Goal: Task Accomplishment & Management: Manage account settings

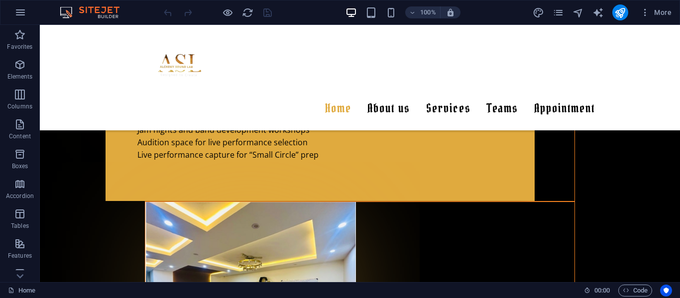
scroll to position [2255, 0]
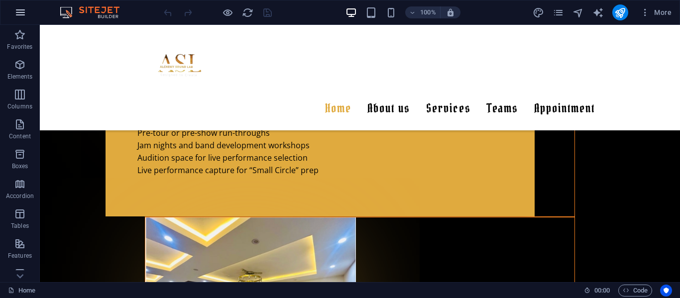
click at [18, 13] on icon "button" at bounding box center [20, 12] width 12 height 12
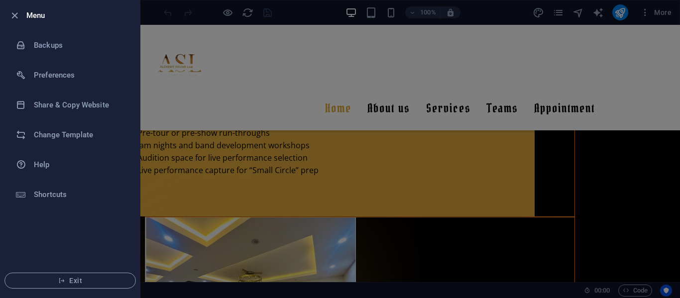
click at [643, 12] on div at bounding box center [340, 149] width 680 height 298
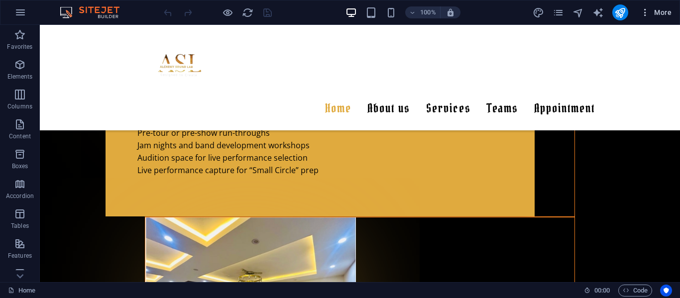
click at [646, 12] on icon "button" at bounding box center [646, 12] width 10 height 10
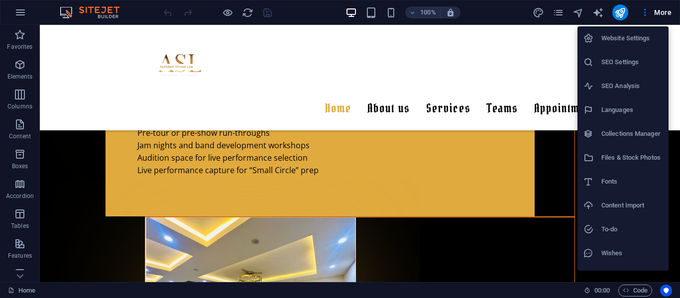
click at [618, 61] on h6 "SEO Settings" at bounding box center [632, 62] width 61 height 12
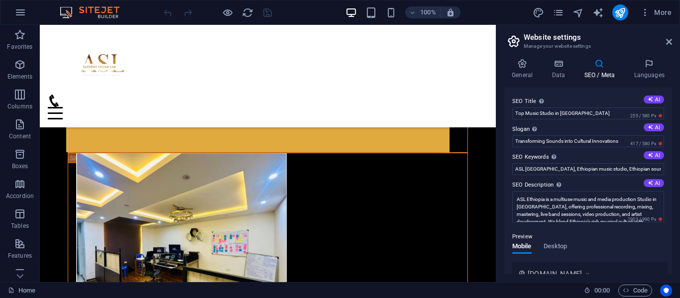
scroll to position [2284, 0]
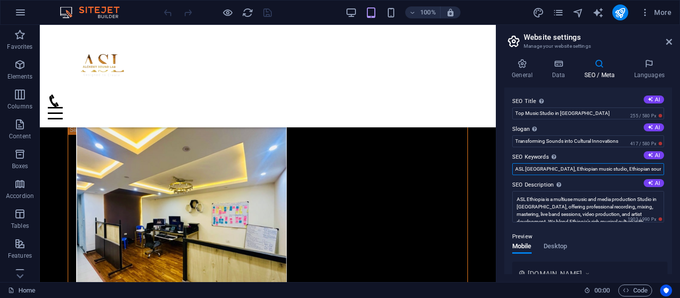
click at [655, 169] on input "ASL Ethiopia, Ethiopian music studio, Ethiopian sound studio, Recording studio …" at bounding box center [589, 169] width 152 height 12
click at [557, 14] on icon "pages" at bounding box center [558, 12] width 11 height 11
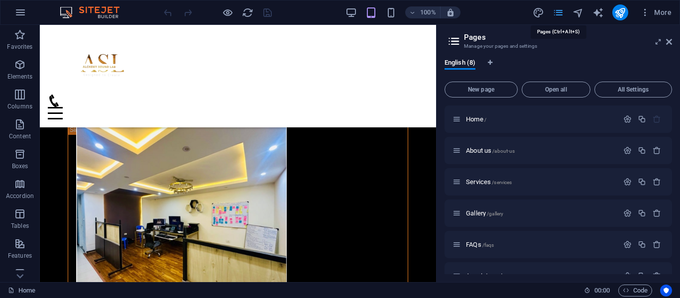
scroll to position [2439, 0]
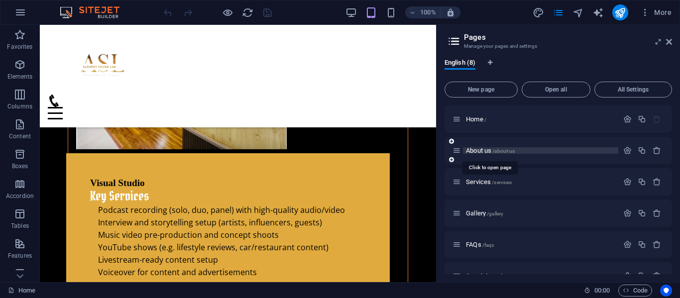
click at [483, 150] on span "About us /about-us" at bounding box center [490, 150] width 49 height 7
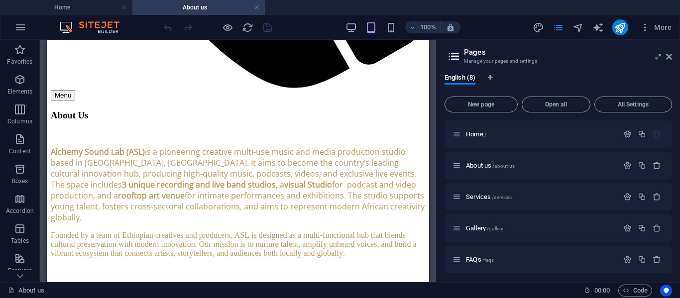
scroll to position [1069, 0]
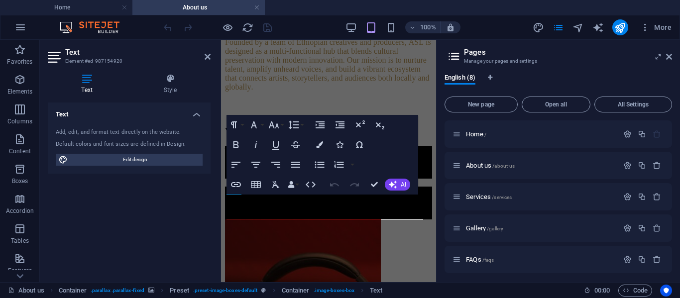
scroll to position [1366, 0]
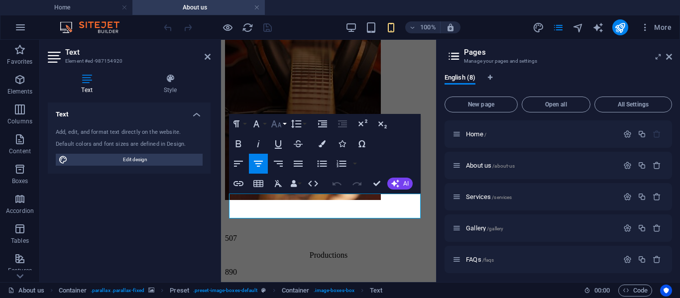
click at [285, 126] on button "Font Size" at bounding box center [278, 124] width 19 height 20
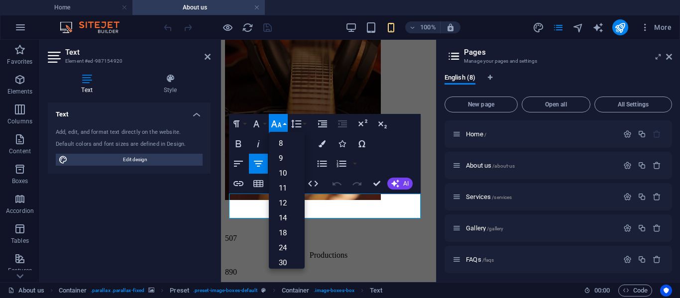
click at [400, 166] on div "Paragraph Format Normal Heading 1 Heading 2 Heading 3 Heading 4 Heading 5 Headi…" at bounding box center [325, 154] width 192 height 80
click at [403, 156] on div "Paragraph Format Normal Heading 1 Heading 2 Heading 3 Heading 4 Heading 5 Headi…" at bounding box center [325, 154] width 192 height 80
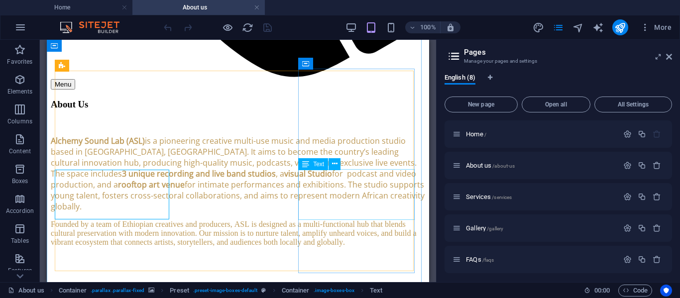
scroll to position [1069, 0]
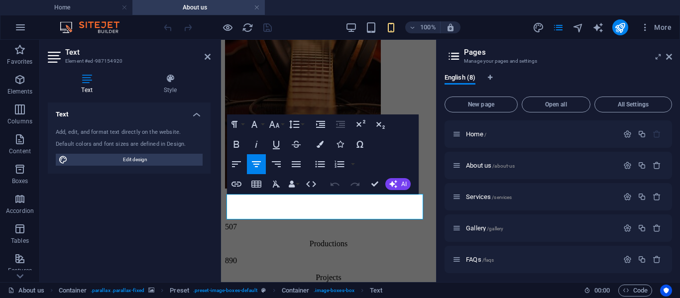
scroll to position [1377, 0]
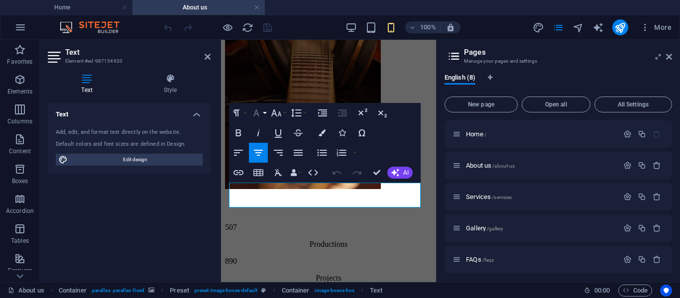
click at [265, 113] on button "Font Family" at bounding box center [258, 113] width 19 height 20
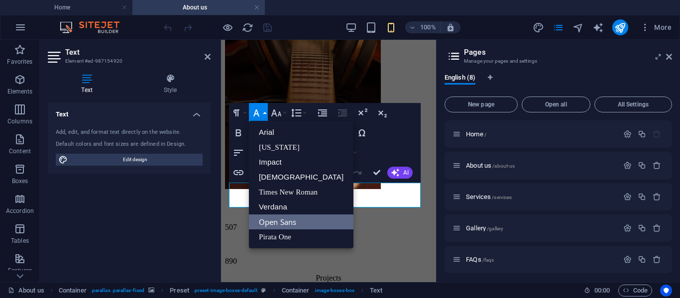
scroll to position [0, 0]
click at [265, 113] on button "Font Family" at bounding box center [258, 113] width 19 height 20
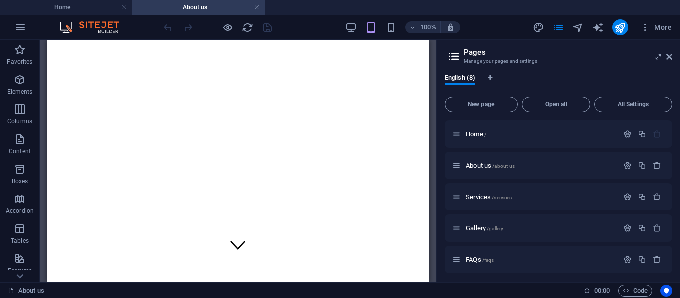
scroll to position [18, 0]
click at [478, 191] on div "Services /services" at bounding box center [559, 196] width 228 height 27
click at [478, 193] on div "Services /services" at bounding box center [536, 196] width 166 height 11
click at [478, 197] on span "Services /services" at bounding box center [489, 196] width 46 height 7
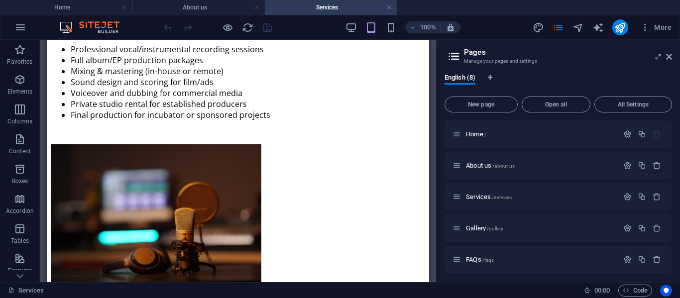
scroll to position [2694, 0]
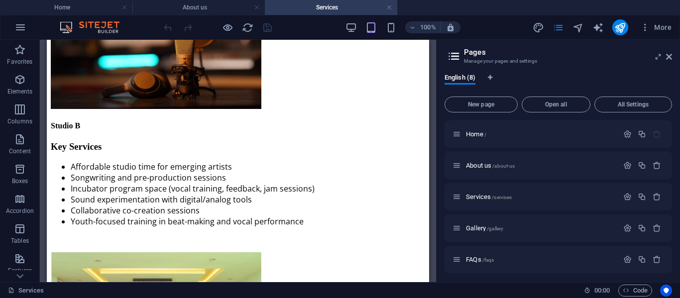
drag, startPoint x: 426, startPoint y: 59, endPoint x: 453, endPoint y: 328, distance: 270.8
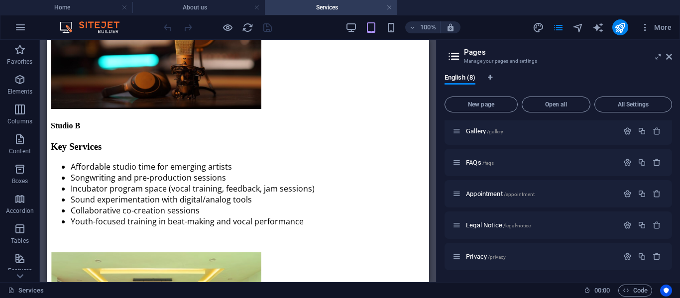
drag, startPoint x: 671, startPoint y: 152, endPoint x: 672, endPoint y: 264, distance: 112.1
click at [559, 26] on icon "pages" at bounding box center [558, 27] width 11 height 11
click at [544, 28] on icon "design" at bounding box center [538, 27] width 11 height 11
select select "px"
select select "300"
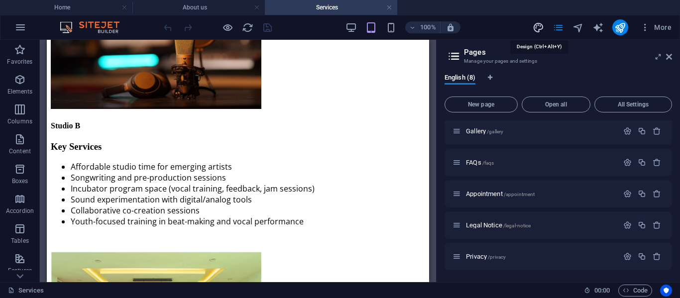
select select "px"
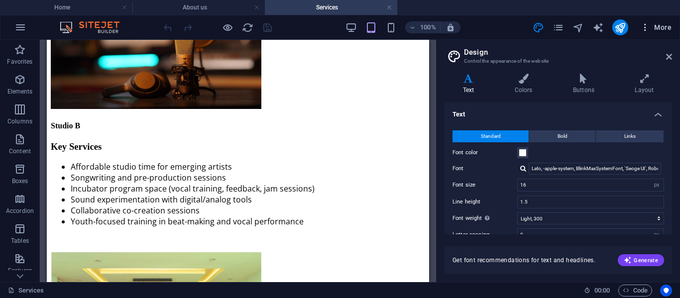
click at [647, 31] on icon "button" at bounding box center [646, 27] width 10 height 10
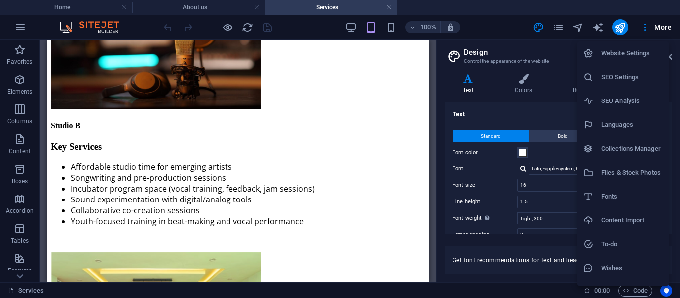
click at [631, 58] on h6 "Website Settings" at bounding box center [632, 53] width 61 height 12
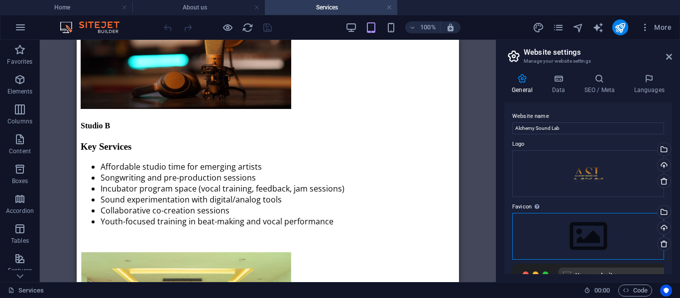
click at [583, 227] on div "Drag files here, click to choose files or select files from Files or our free s…" at bounding box center [589, 236] width 152 height 47
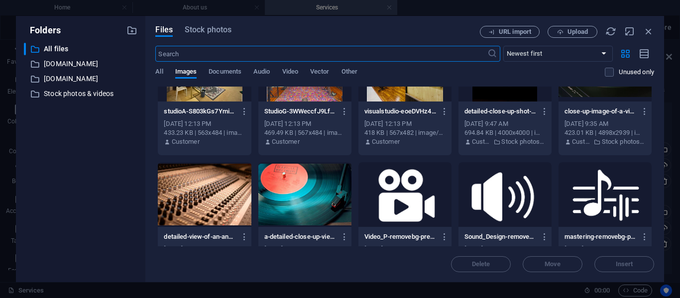
scroll to position [0, 0]
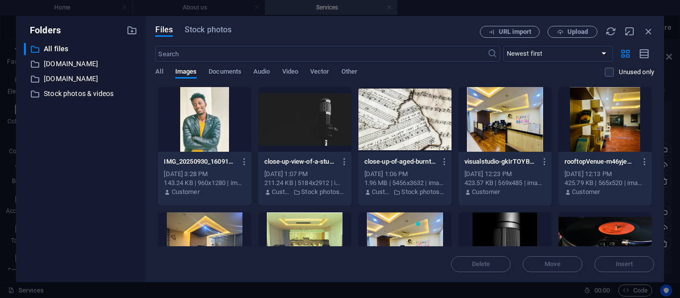
click at [672, 129] on div "Folders ​ All files All files ​ banarecords.com banarecords.com ​ www.canva.com…" at bounding box center [340, 149] width 680 height 298
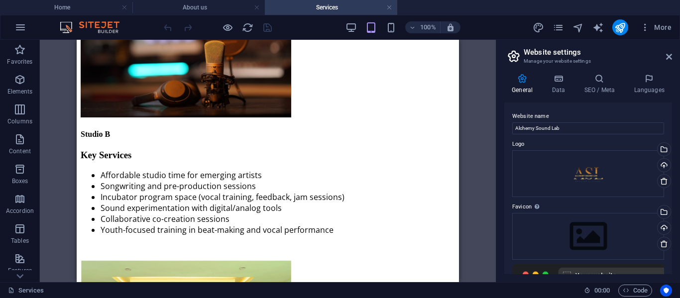
scroll to position [2694, 0]
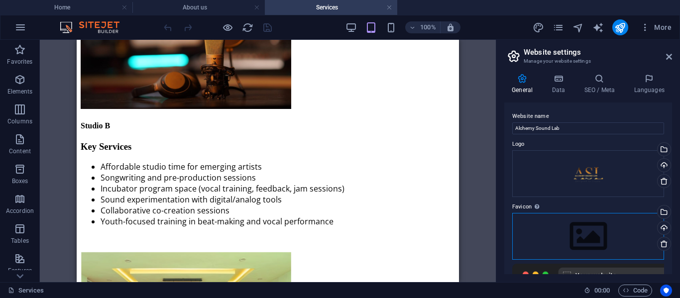
click at [575, 229] on div "Drag files here, click to choose files or select files from Files or our free s…" at bounding box center [589, 236] width 152 height 47
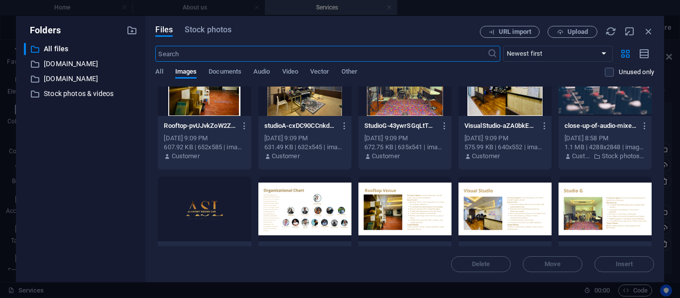
scroll to position [836, 0]
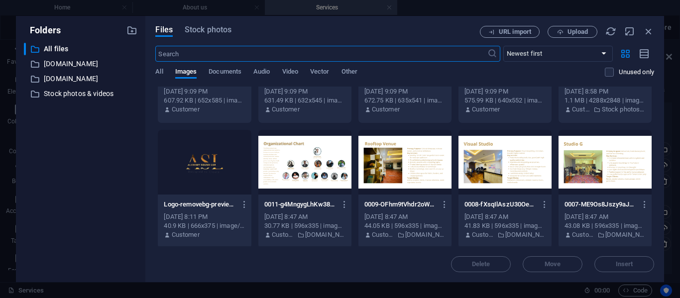
click at [190, 156] on div at bounding box center [204, 162] width 93 height 65
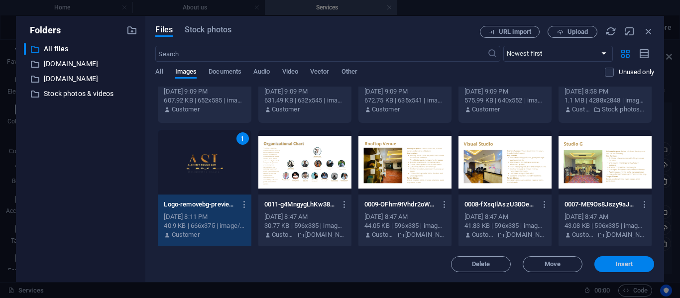
click at [620, 262] on span "Insert" at bounding box center [624, 265] width 17 height 6
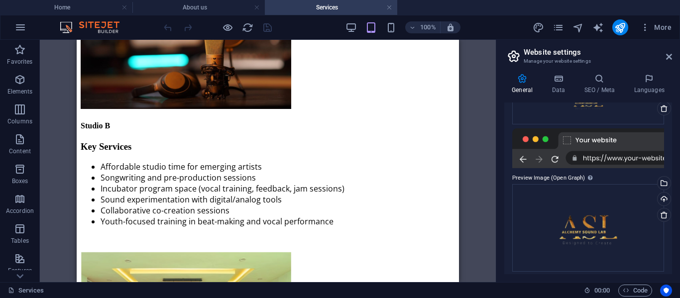
scroll to position [140, 0]
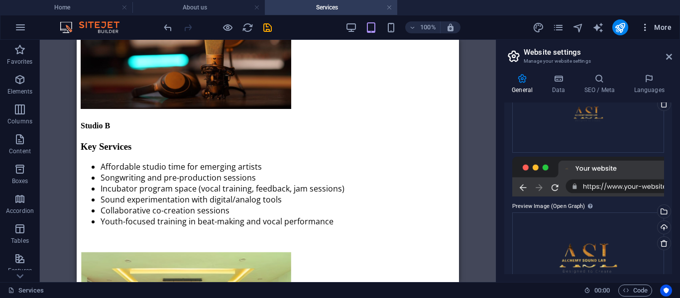
click at [647, 25] on icon "button" at bounding box center [646, 27] width 10 height 10
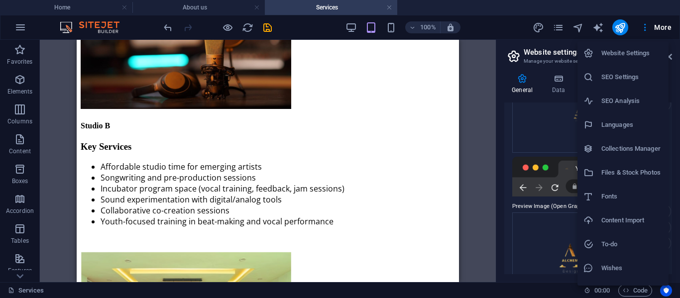
drag, startPoint x: 617, startPoint y: 98, endPoint x: 613, endPoint y: 129, distance: 30.7
click at [613, 129] on ul "Website Settings SEO Settings SEO Analysis Languages Collections Manager Files …" at bounding box center [624, 172] width 93 height 263
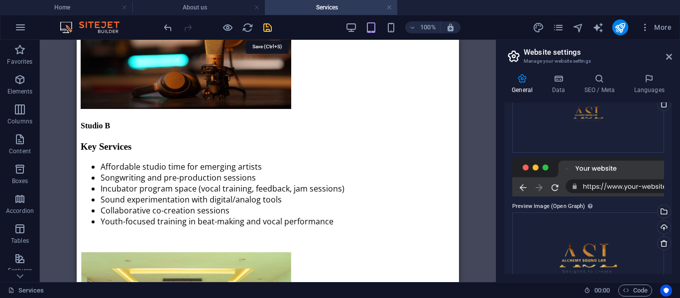
click at [267, 26] on icon "save" at bounding box center [267, 27] width 11 height 11
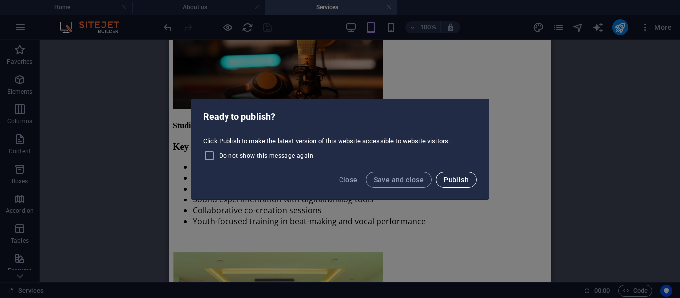
click at [456, 178] on span "Publish" at bounding box center [456, 180] width 25 height 8
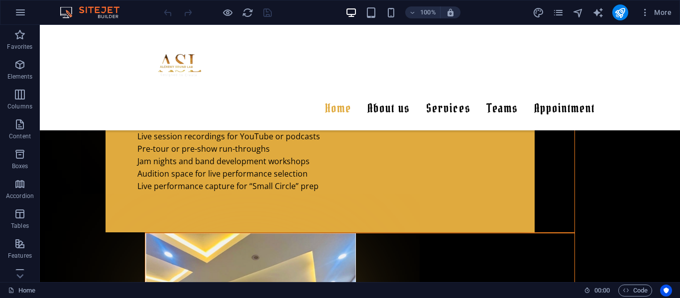
scroll to position [2271, 0]
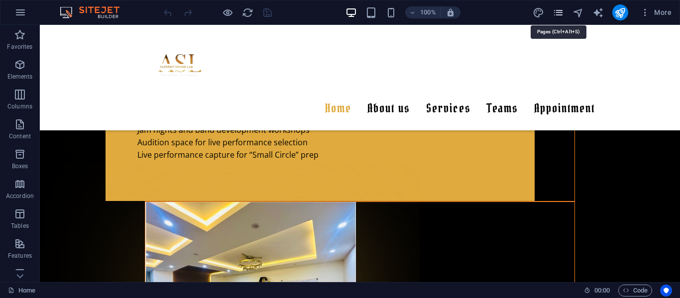
click at [561, 14] on icon "pages" at bounding box center [558, 12] width 11 height 11
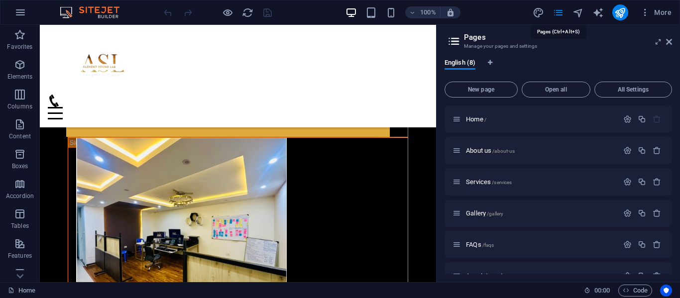
scroll to position [2455, 0]
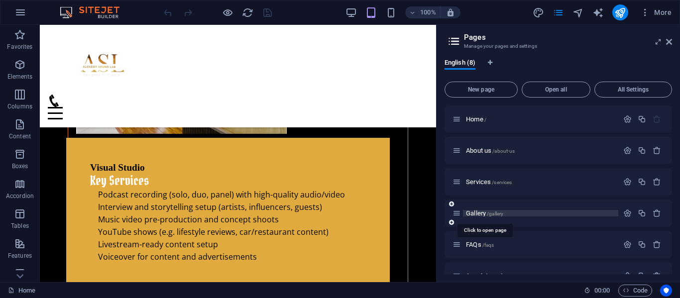
click at [485, 211] on span "Gallery /gallery" at bounding box center [484, 213] width 37 height 7
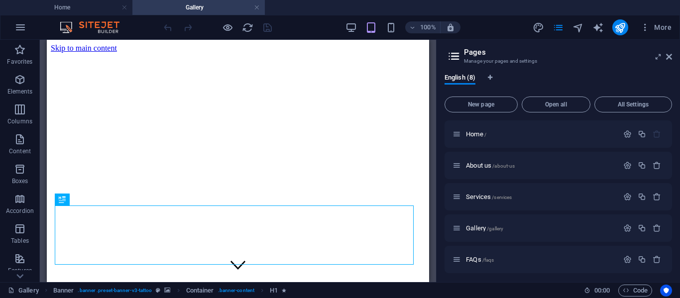
scroll to position [0, 0]
click at [673, 59] on aside "Pages Manage your pages and settings English (8) New page Open all All Settings…" at bounding box center [558, 161] width 244 height 243
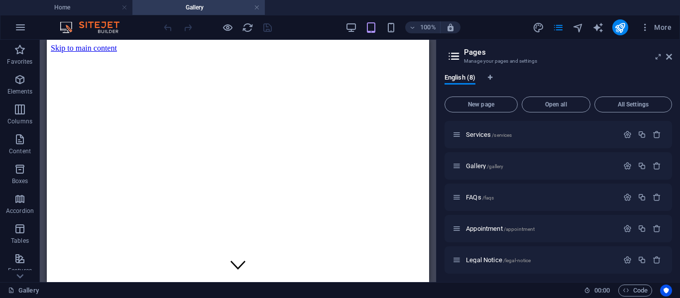
scroll to position [97, 0]
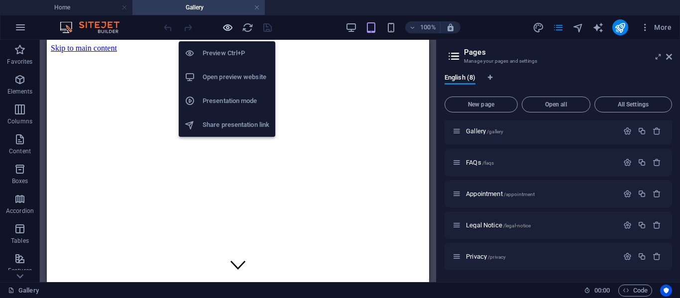
click at [224, 24] on icon "button" at bounding box center [227, 27] width 11 height 11
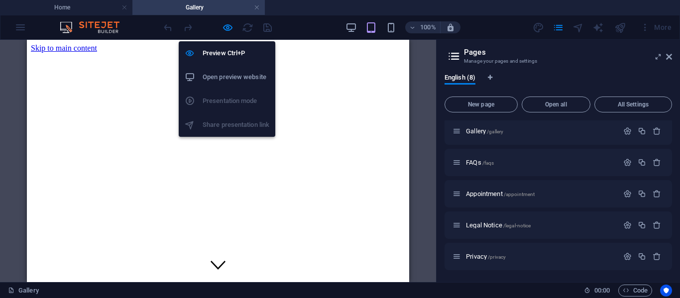
click at [244, 87] on li "Open preview website" at bounding box center [227, 77] width 97 height 24
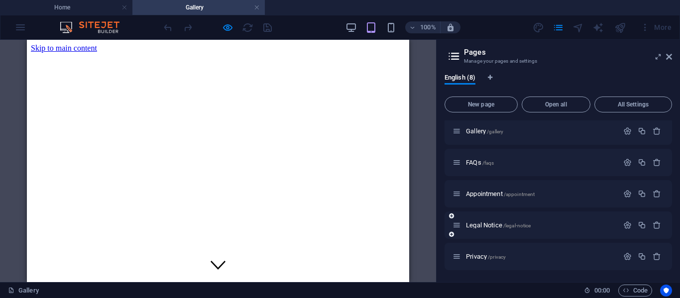
click at [669, 213] on div "Home / About us /about-us Services /services Gallery /gallery FAQs /faqs Appoin…" at bounding box center [559, 146] width 228 height 247
click at [487, 222] on div "Legal Notice /legal-notice" at bounding box center [536, 225] width 166 height 11
click at [488, 224] on span "Legal Notice /legal-notice" at bounding box center [498, 225] width 65 height 7
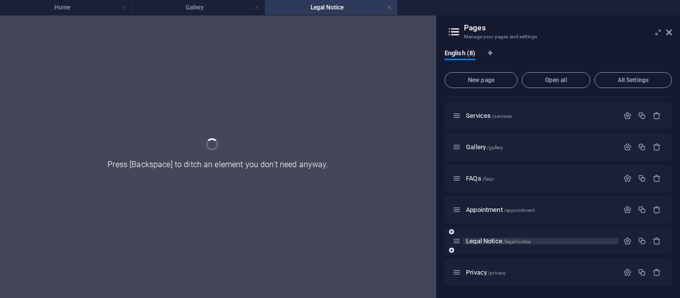
scroll to position [57, 0]
click at [479, 112] on div "Services /services" at bounding box center [536, 115] width 166 height 11
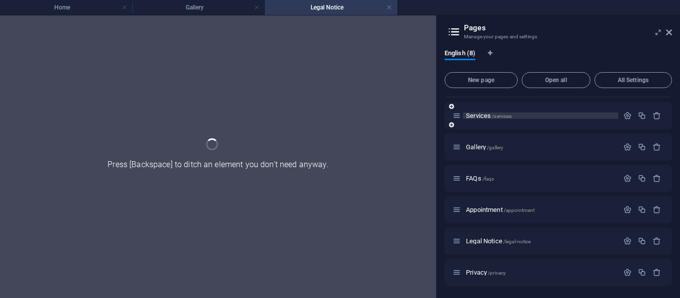
click at [480, 116] on span "Services /services" at bounding box center [489, 115] width 46 height 7
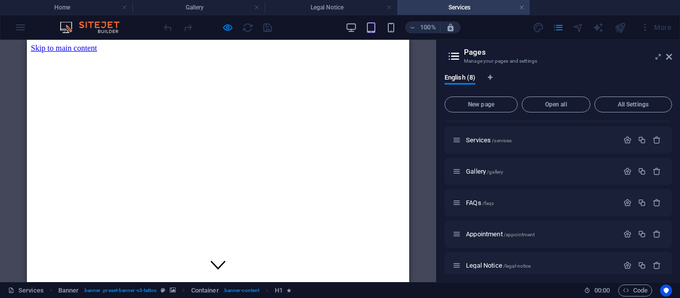
scroll to position [0, 0]
click at [666, 53] on icon at bounding box center [669, 57] width 6 height 8
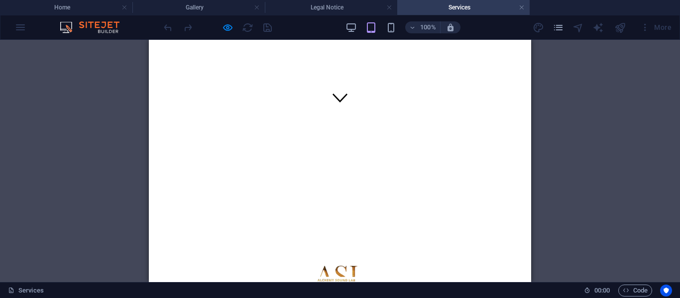
scroll to position [154, 0]
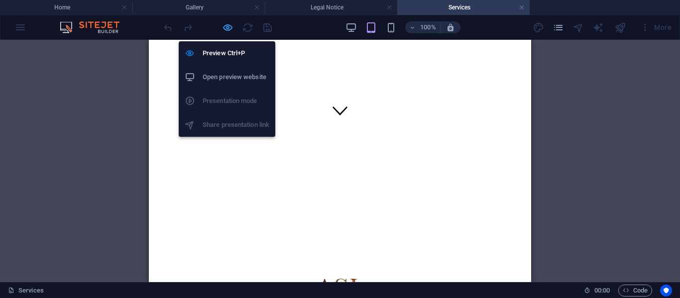
click at [222, 24] on icon "button" at bounding box center [227, 27] width 11 height 11
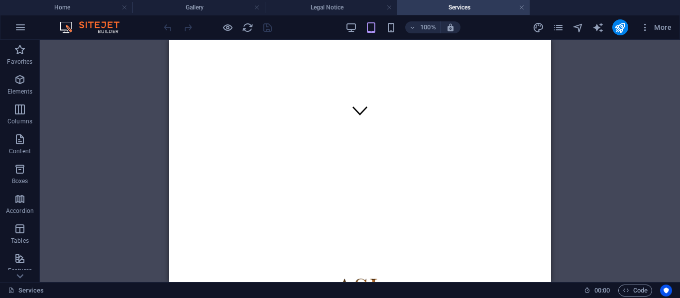
scroll to position [0, 0]
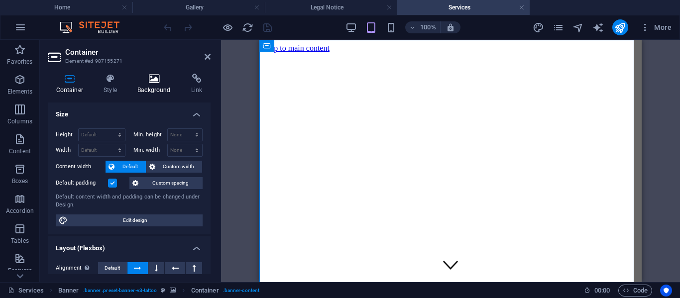
click at [164, 84] on h4 "Background" at bounding box center [157, 84] width 54 height 21
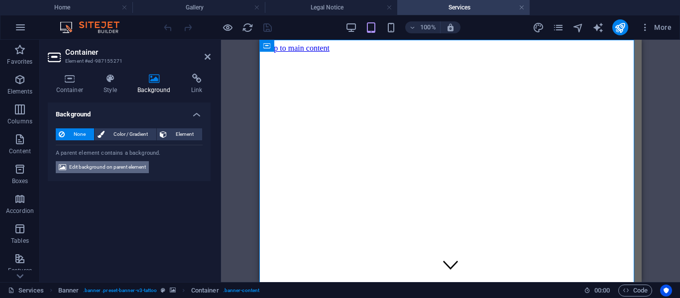
click at [83, 166] on span "Edit background on parent element" at bounding box center [107, 167] width 77 height 12
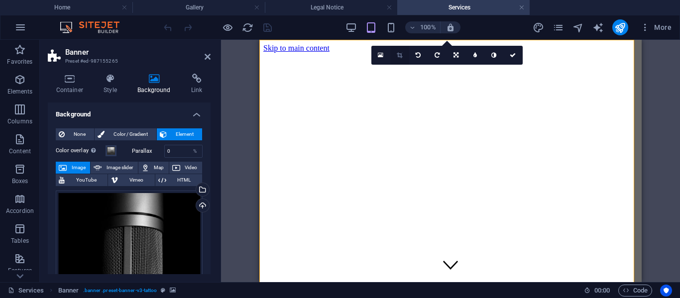
click at [398, 58] on link at bounding box center [400, 55] width 19 height 19
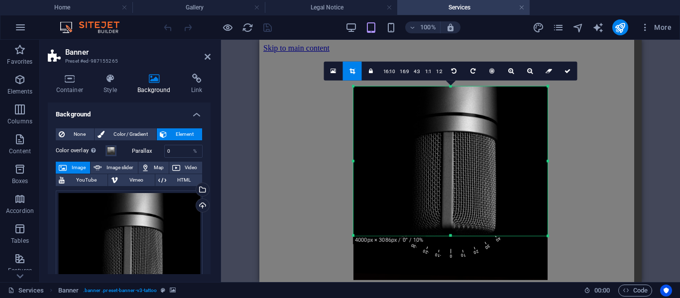
drag, startPoint x: 450, startPoint y: 258, endPoint x: 459, endPoint y: 213, distance: 45.1
click at [459, 213] on div "180 170 160 150 140 130 120 110 100 90 80 70 60 50 40 30 20 10 0 -10 -20 -30 -4…" at bounding box center [451, 161] width 194 height 150
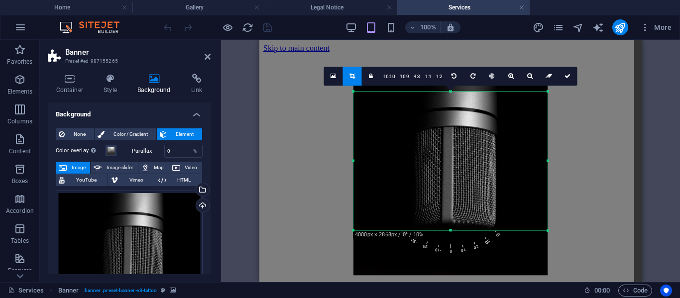
drag, startPoint x: 449, startPoint y: 88, endPoint x: 449, endPoint y: 98, distance: 10.5
click at [449, 98] on div "180 170 160 150 140 130 120 110 100 90 80 70 60 50 40 30 20 10 0 -10 -20 -30 -4…" at bounding box center [451, 161] width 194 height 139
click at [568, 79] on icon at bounding box center [568, 76] width 6 height 6
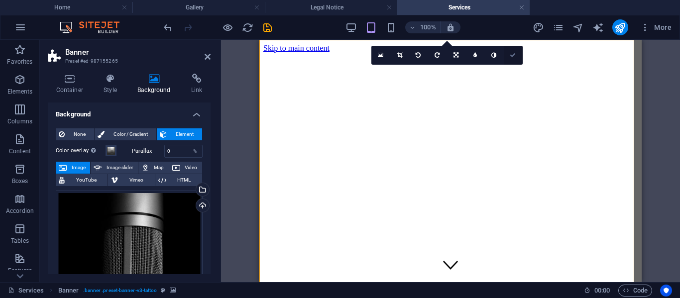
click at [510, 52] on icon at bounding box center [513, 55] width 6 height 6
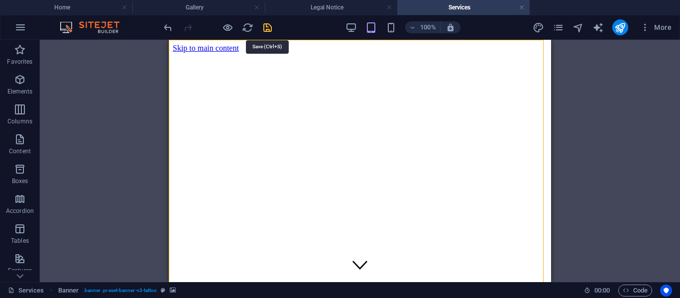
click at [271, 26] on icon "save" at bounding box center [267, 27] width 11 height 11
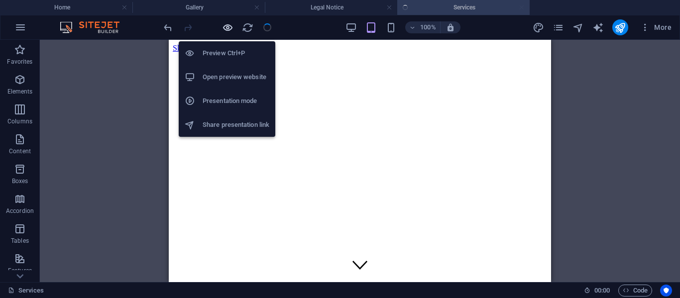
click at [228, 28] on icon "button" at bounding box center [227, 27] width 11 height 11
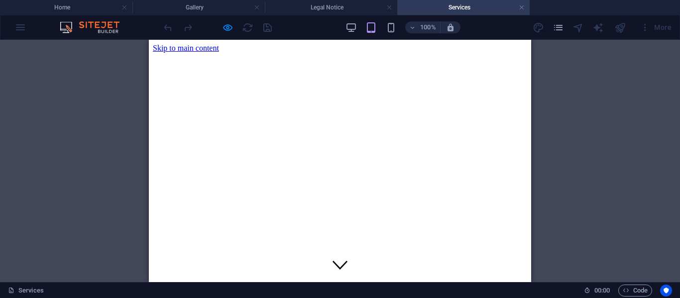
drag, startPoint x: 524, startPoint y: 62, endPoint x: 524, endPoint y: 68, distance: 5.5
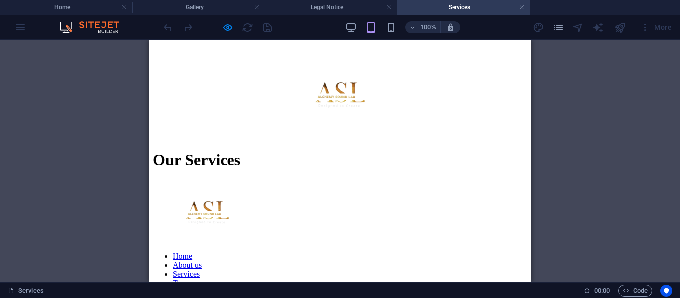
scroll to position [356, 0]
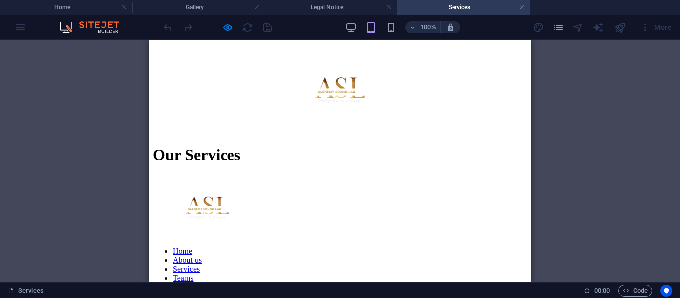
drag, startPoint x: 532, startPoint y: 85, endPoint x: 532, endPoint y: 91, distance: 5.5
click at [532, 91] on div "Drag here to replace the existing content. Press “Ctrl” if you want to create a…" at bounding box center [340, 161] width 680 height 243
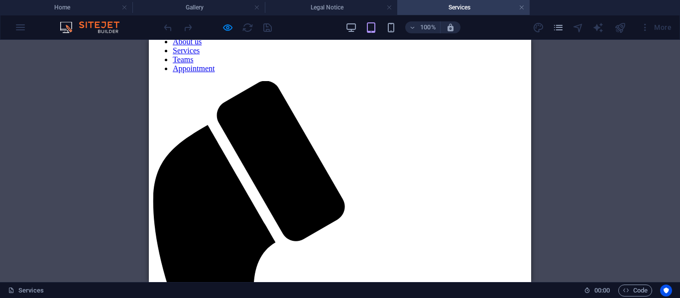
scroll to position [581, 0]
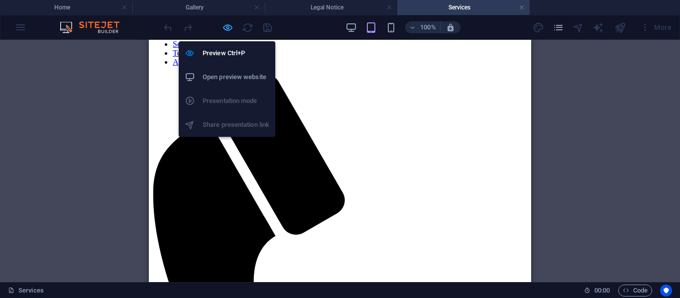
click at [230, 26] on icon "button" at bounding box center [227, 27] width 11 height 11
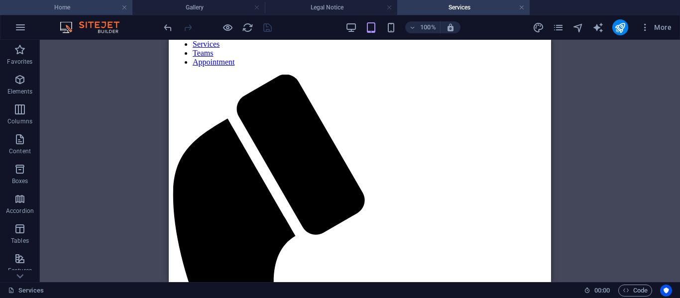
click at [76, 3] on h4 "Home" at bounding box center [66, 7] width 132 height 11
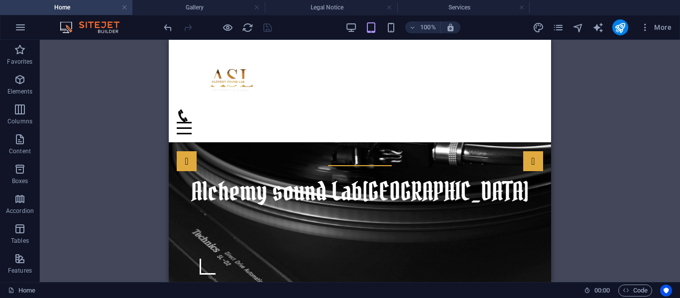
scroll to position [2439, 0]
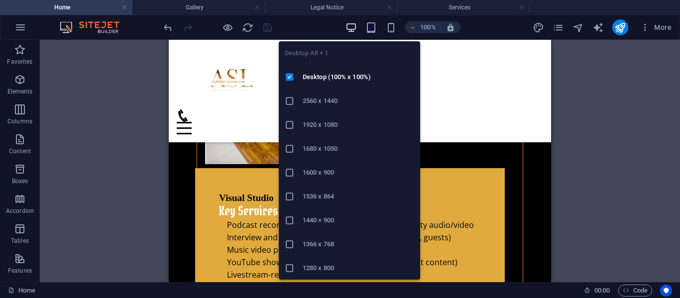
click at [352, 30] on icon "button" at bounding box center [351, 27] width 11 height 11
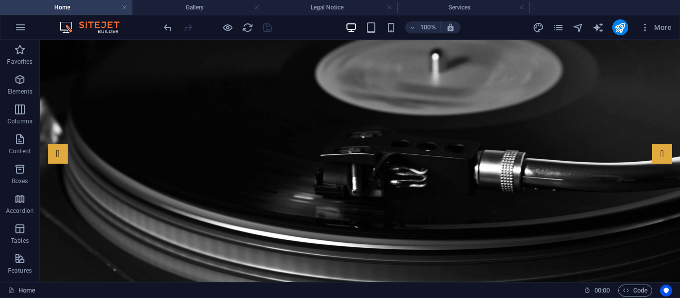
scroll to position [0, 0]
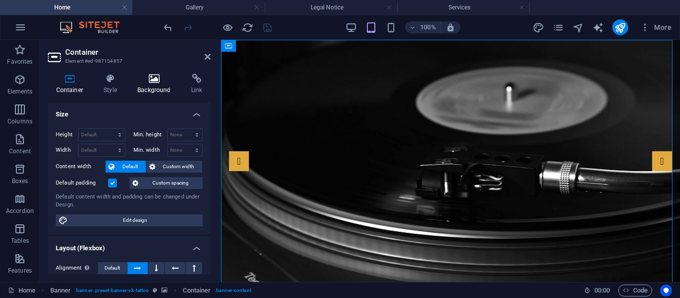
click at [151, 78] on icon at bounding box center [155, 79] width 50 height 10
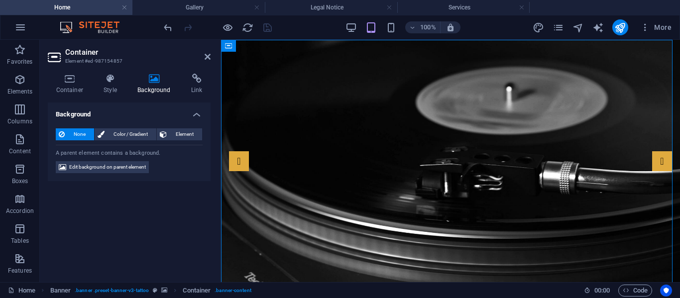
click at [99, 171] on span "Edit background on parent element" at bounding box center [107, 167] width 77 height 12
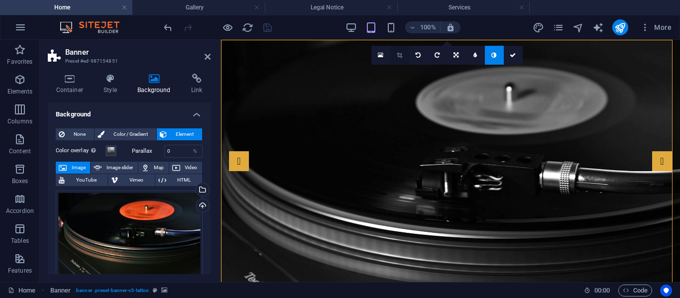
click at [397, 54] on icon at bounding box center [399, 55] width 5 height 6
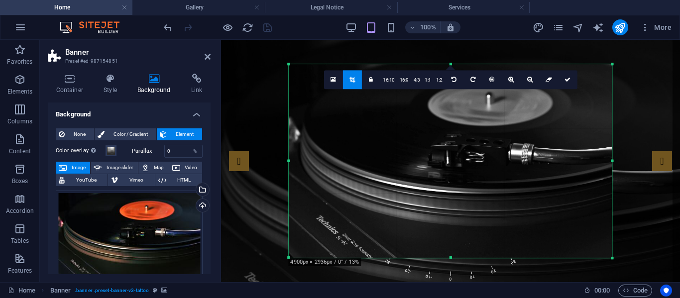
click at [452, 255] on div at bounding box center [450, 161] width 323 height 194
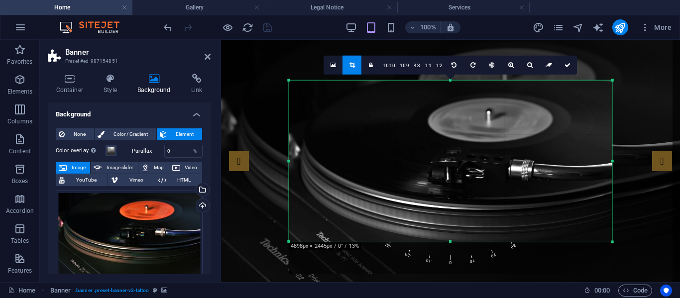
drag, startPoint x: 451, startPoint y: 259, endPoint x: 462, endPoint y: 227, distance: 34.3
click at [462, 227] on div "180 170 160 150 140 130 120 110 100 90 80 70 60 50 40 30 20 10 0 -10 -20 -30 -4…" at bounding box center [450, 161] width 323 height 162
click at [566, 63] on icon at bounding box center [568, 65] width 6 height 6
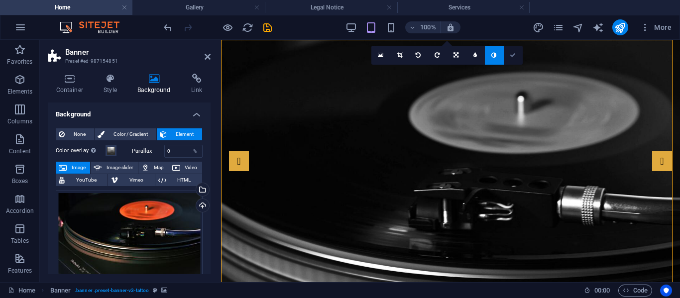
click at [514, 57] on icon at bounding box center [513, 55] width 6 height 6
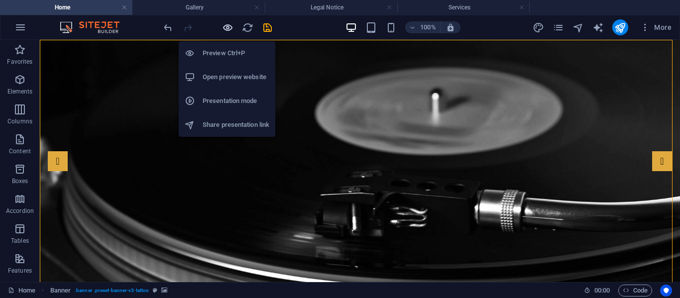
click at [228, 26] on icon "button" at bounding box center [227, 27] width 11 height 11
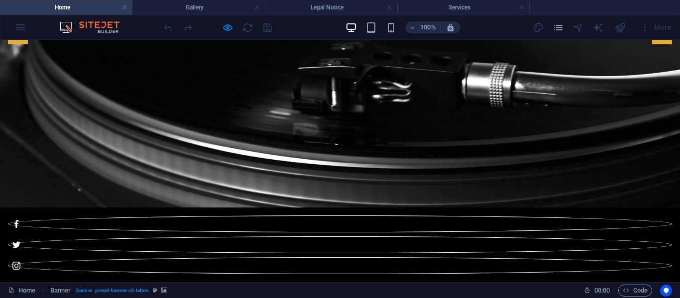
scroll to position [160, 0]
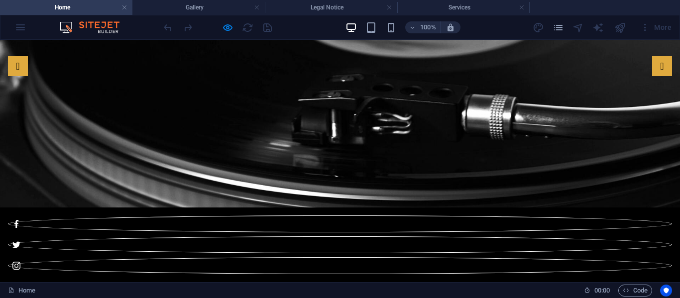
scroll to position [0, 0]
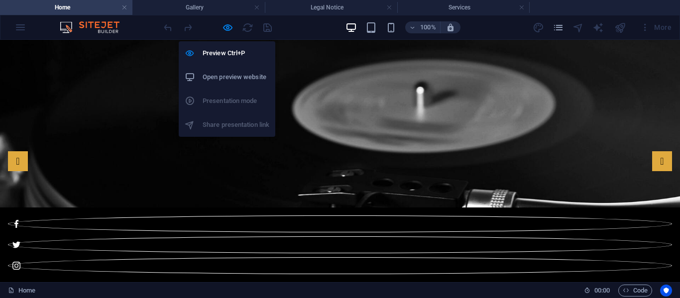
click at [218, 75] on h6 "Open preview website" at bounding box center [236, 77] width 67 height 12
click at [223, 31] on icon "button" at bounding box center [227, 27] width 11 height 11
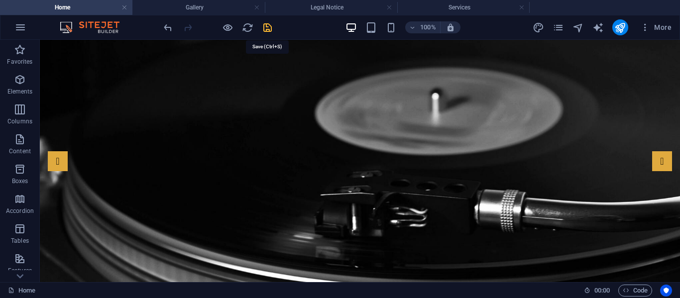
click at [267, 25] on icon "save" at bounding box center [267, 27] width 11 height 11
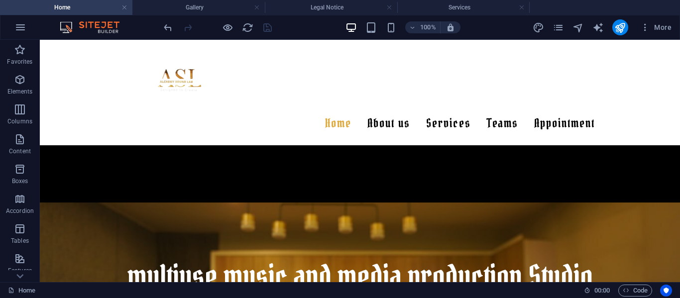
scroll to position [420, 0]
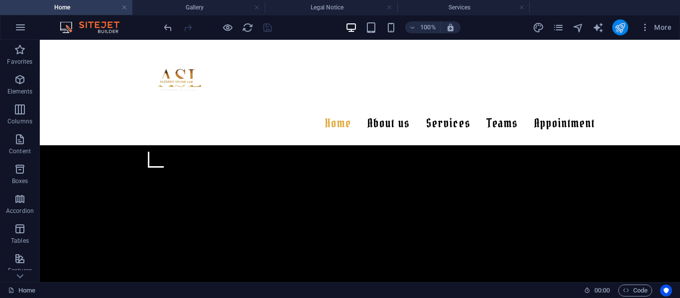
click at [613, 27] on button "publish" at bounding box center [621, 27] width 16 height 16
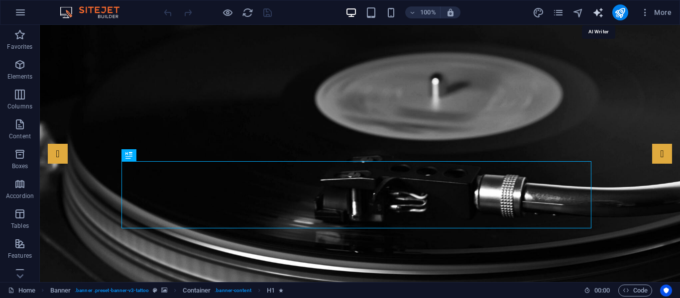
click at [593, 11] on icon "text_generator" at bounding box center [598, 12] width 11 height 11
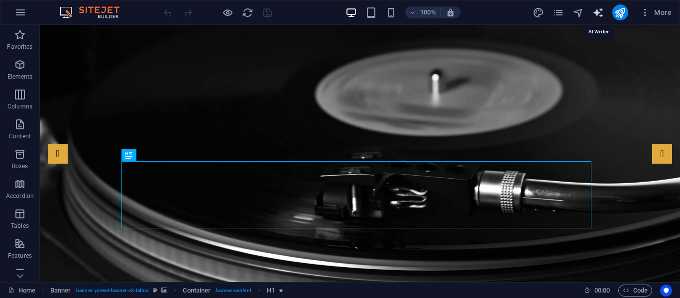
select select "English"
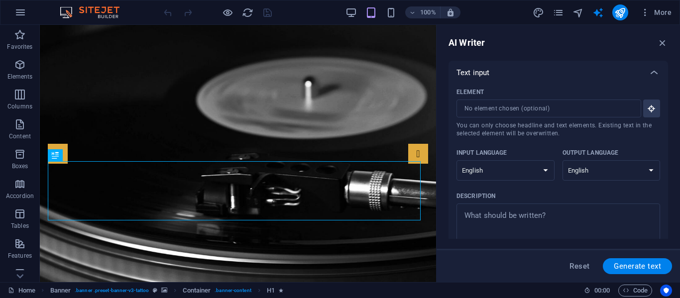
drag, startPoint x: 666, startPoint y: 86, endPoint x: 661, endPoint y: 132, distance: 47.0
click at [661, 132] on div "Element ​ You can only choose headline and text elements. Existing text in the …" at bounding box center [559, 182] width 220 height 194
drag, startPoint x: 669, startPoint y: 120, endPoint x: 666, endPoint y: 183, distance: 63.3
click at [666, 183] on div "AI Writer Text input Element ​ You can only choose headline and text elements. …" at bounding box center [559, 154] width 244 height 258
click at [666, 183] on div "Element ​ You can only choose headline and text elements. Existing text in the …" at bounding box center [559, 182] width 220 height 194
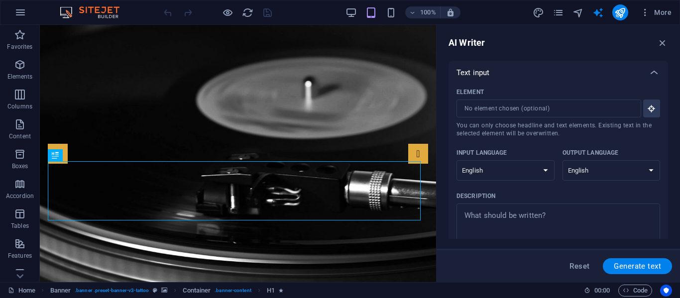
click at [666, 146] on div "Element ​ You can only choose headline and text elements. Existing text in the …" at bounding box center [559, 182] width 220 height 194
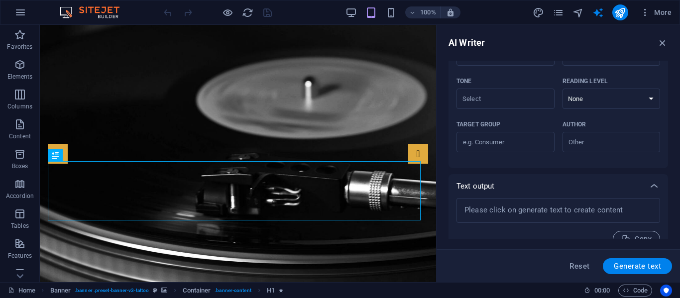
scroll to position [294, 0]
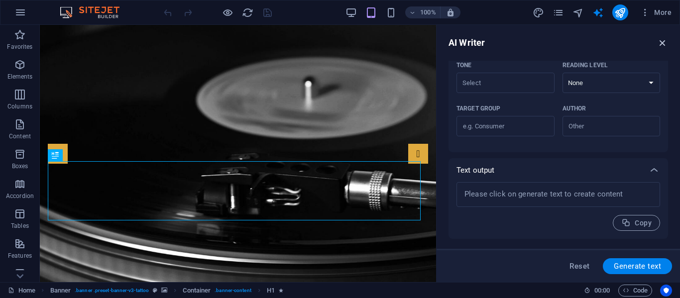
click at [660, 40] on icon "button" at bounding box center [662, 42] width 11 height 11
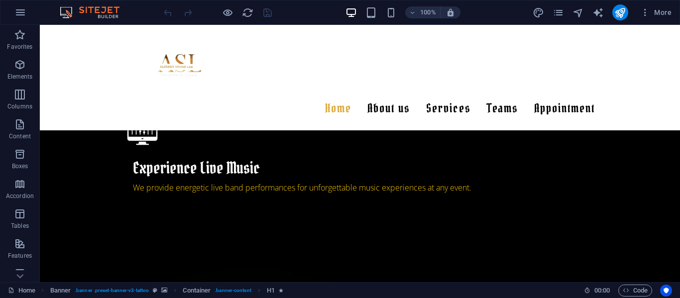
scroll to position [1072, 0]
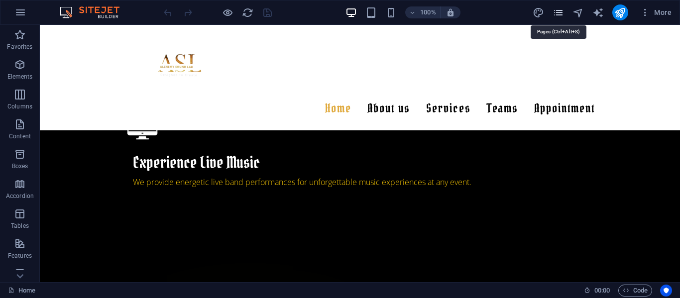
click at [555, 12] on icon "pages" at bounding box center [558, 12] width 11 height 11
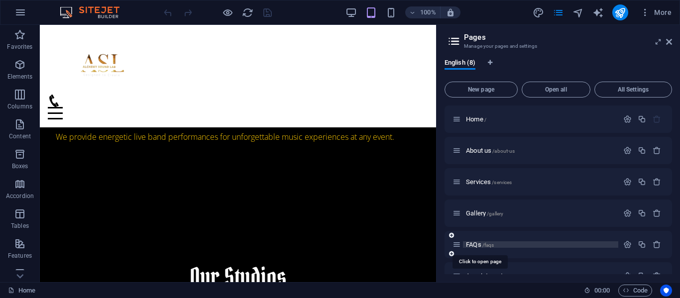
click at [474, 243] on span "FAQs /faqs" at bounding box center [480, 244] width 28 height 7
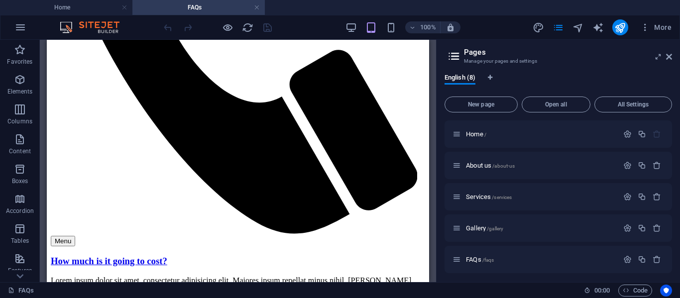
scroll to position [999, 0]
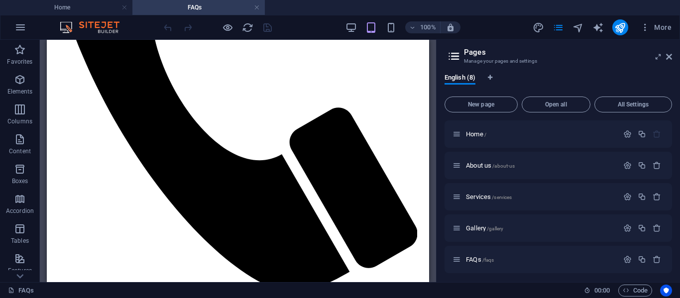
drag, startPoint x: 426, startPoint y: 127, endPoint x: 528, endPoint y: 255, distance: 163.8
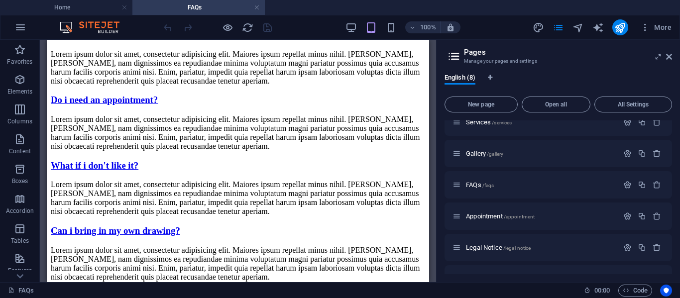
scroll to position [93, 0]
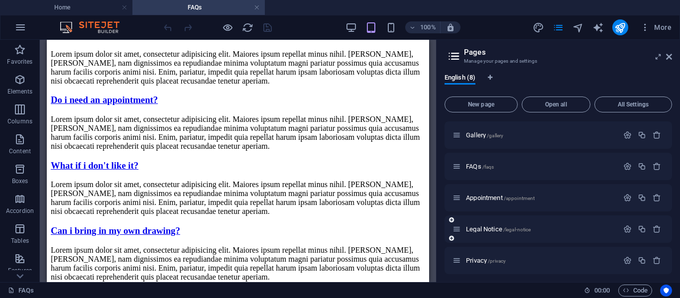
click at [482, 233] on div "Legal Notice /legal-notice" at bounding box center [536, 229] width 166 height 11
click at [484, 230] on span "Legal Notice /legal-notice" at bounding box center [498, 229] width 65 height 7
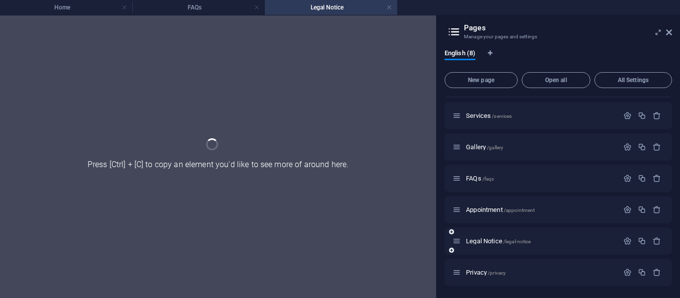
scroll to position [0, 0]
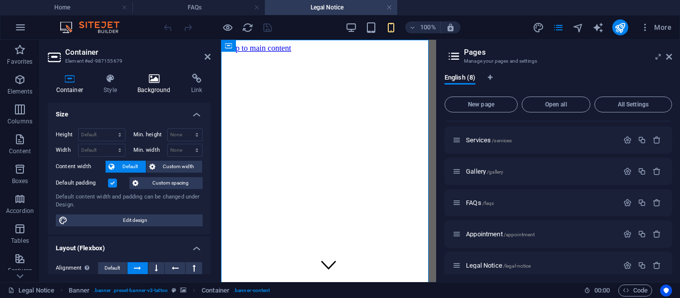
click at [136, 88] on h4 "Background" at bounding box center [157, 84] width 54 height 21
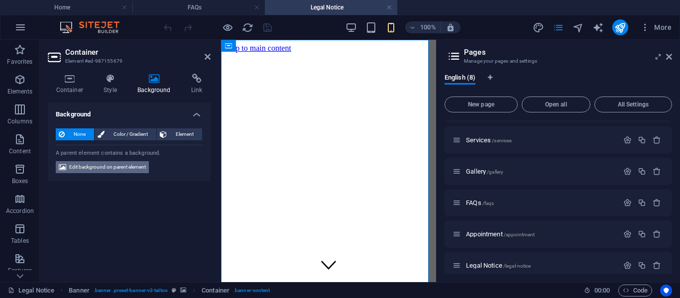
drag, startPoint x: 111, startPoint y: 163, endPoint x: 18, endPoint y: 84, distance: 121.2
click at [111, 163] on span "Edit background on parent element" at bounding box center [107, 167] width 77 height 12
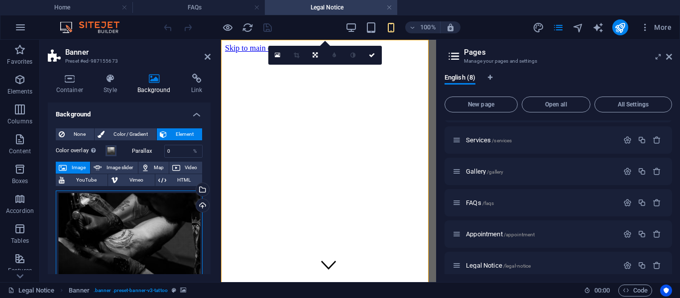
click at [105, 251] on div "Drag files here, click to choose files or select files from Files or our free s…" at bounding box center [129, 241] width 147 height 100
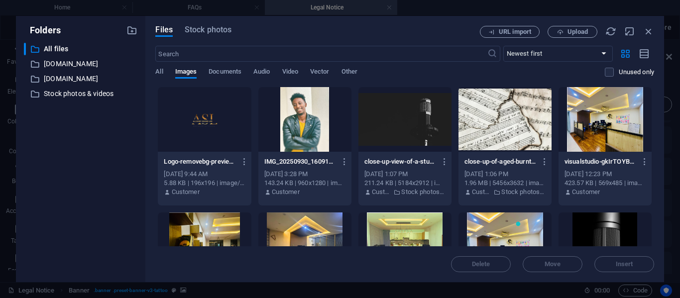
drag, startPoint x: 652, startPoint y: 109, endPoint x: 653, endPoint y: 141, distance: 32.4
click at [653, 141] on div "Drop files here to upload them instantly Logo-removebg-preview-Z1czI_BwRy20kwMr…" at bounding box center [404, 167] width 499 height 160
click at [655, 132] on div "Files Stock photos URL import Upload ​ Newest first Oldest first Name (A-Z) Nam…" at bounding box center [404, 149] width 519 height 266
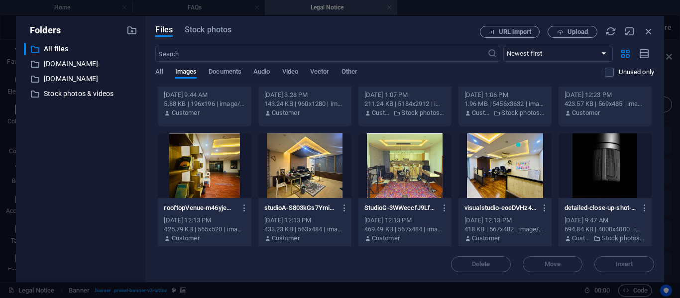
scroll to position [91, 0]
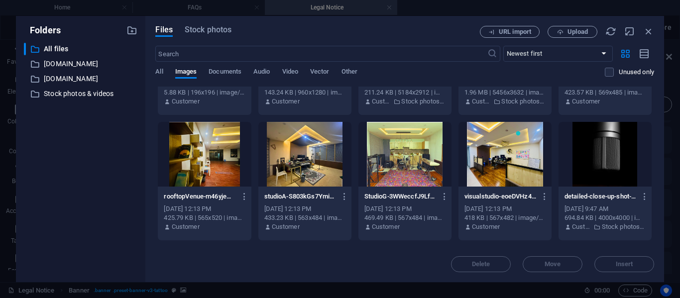
click at [655, 138] on div "Files Stock photos URL import Upload ​ Newest first Oldest first Name (A-Z) Nam…" at bounding box center [404, 149] width 519 height 266
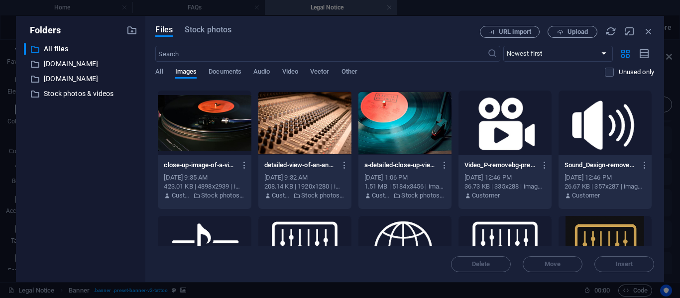
scroll to position [191, 0]
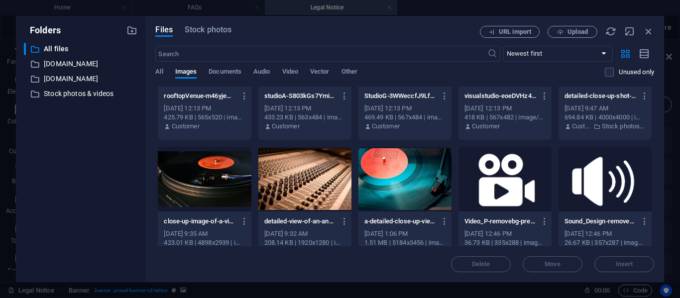
click at [308, 171] on div at bounding box center [305, 179] width 93 height 65
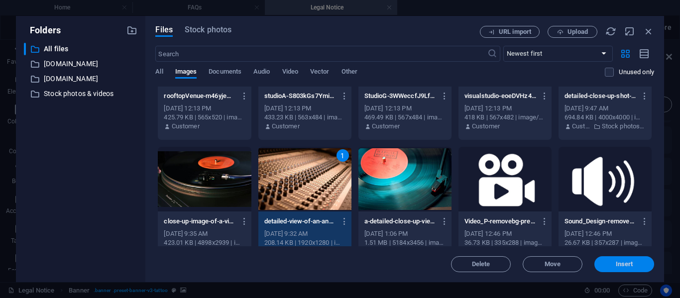
click at [626, 262] on span "Insert" at bounding box center [624, 265] width 17 height 6
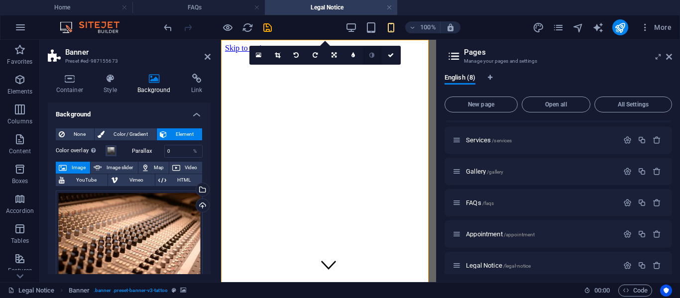
click at [368, 51] on link at bounding box center [372, 55] width 19 height 19
click at [388, 53] on icon at bounding box center [391, 55] width 6 height 6
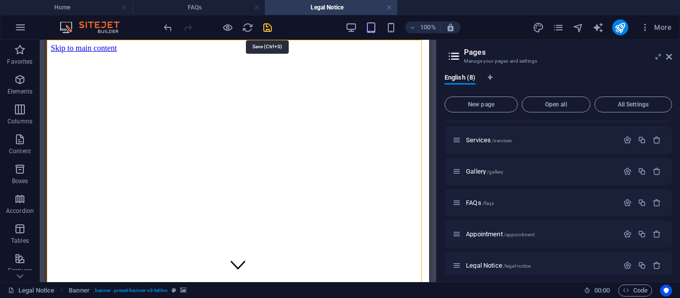
click at [271, 27] on icon "save" at bounding box center [267, 27] width 11 height 11
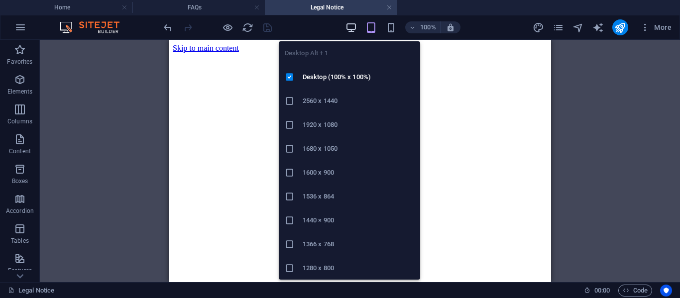
click at [351, 25] on icon "button" at bounding box center [351, 27] width 11 height 11
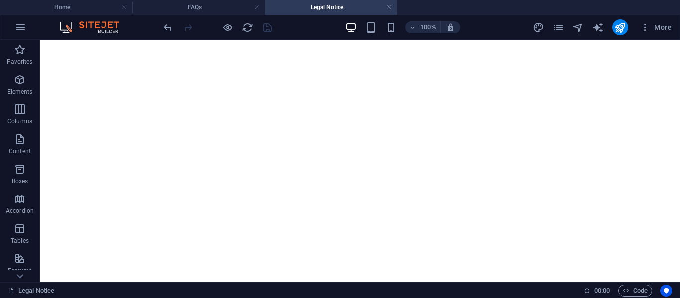
scroll to position [221, 0]
click at [560, 25] on icon "pages" at bounding box center [558, 27] width 11 height 11
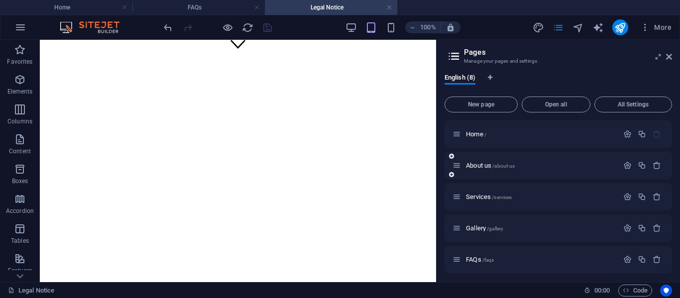
drag, startPoint x: 673, startPoint y: 150, endPoint x: 667, endPoint y: 179, distance: 29.4
click at [667, 179] on div "English (8) New page Open all All Settings Home / About us /about-us Services /…" at bounding box center [559, 174] width 244 height 217
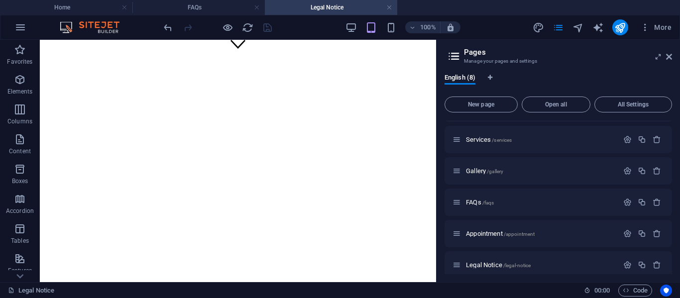
scroll to position [97, 0]
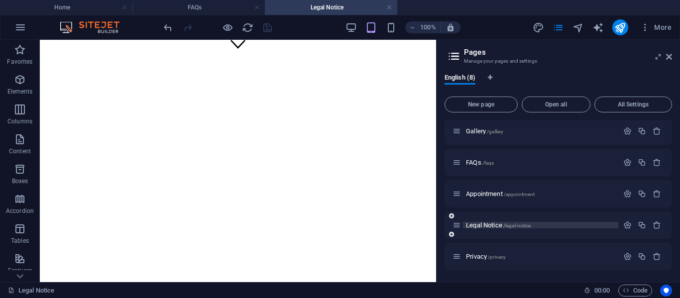
click at [500, 225] on span "Legal Notice /legal-notice" at bounding box center [498, 225] width 65 height 7
click at [478, 261] on div "Privacy /privacy" at bounding box center [536, 256] width 166 height 11
click at [476, 255] on span "Privacy /privacy" at bounding box center [486, 256] width 40 height 7
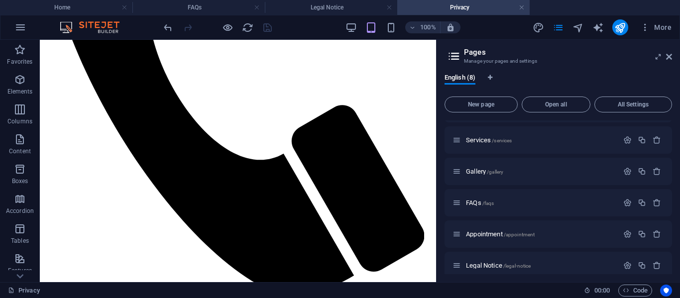
scroll to position [1031, 0]
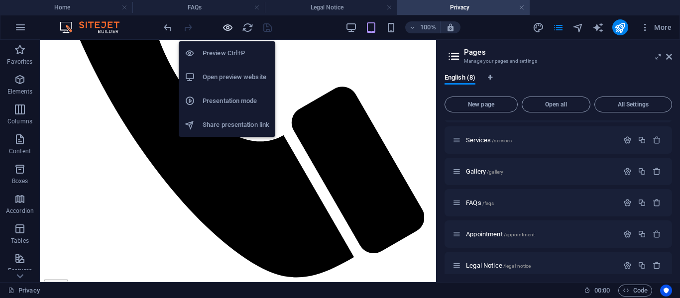
click at [229, 29] on icon "button" at bounding box center [227, 27] width 11 height 11
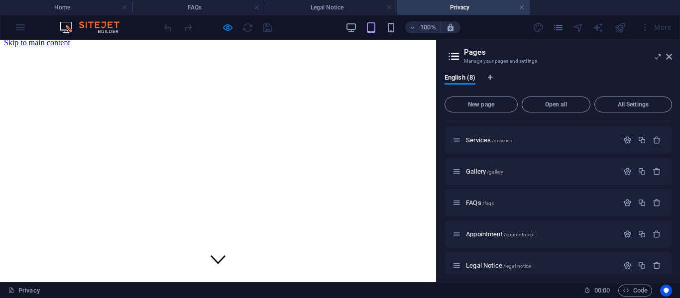
scroll to position [97, 0]
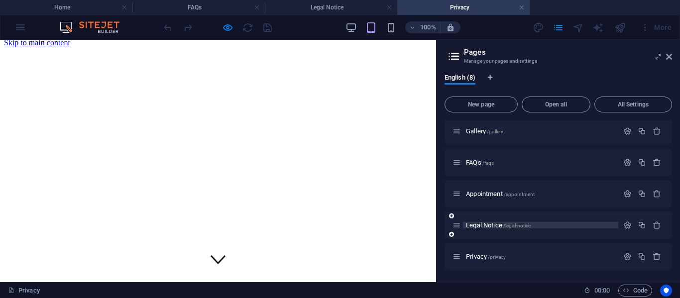
click at [493, 222] on span "Legal Notice /legal-notice" at bounding box center [498, 225] width 65 height 7
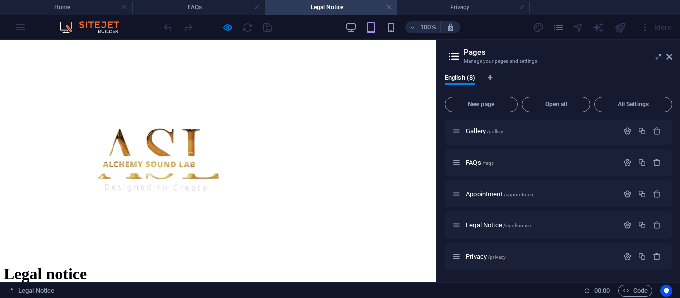
scroll to position [323, 0]
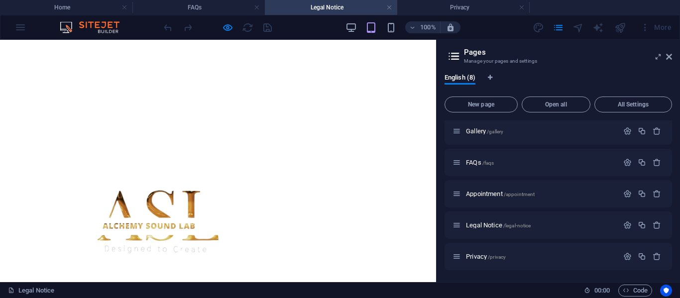
click at [231, 131] on div "Legal notice" at bounding box center [218, 244] width 428 height 226
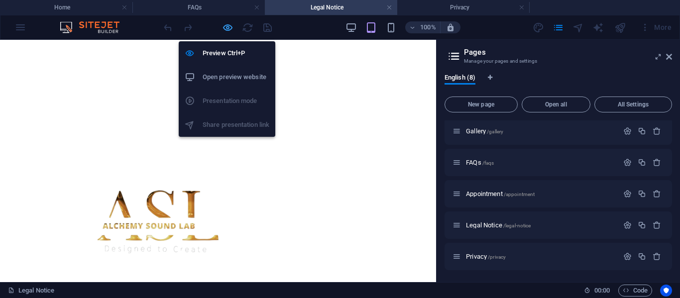
click at [226, 28] on icon "button" at bounding box center [227, 27] width 11 height 11
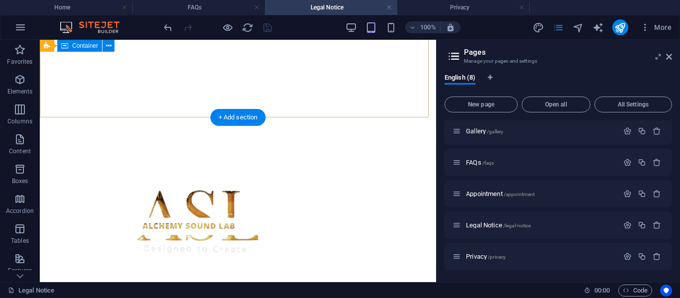
click at [174, 131] on div "Legal notice" at bounding box center [238, 244] width 389 height 226
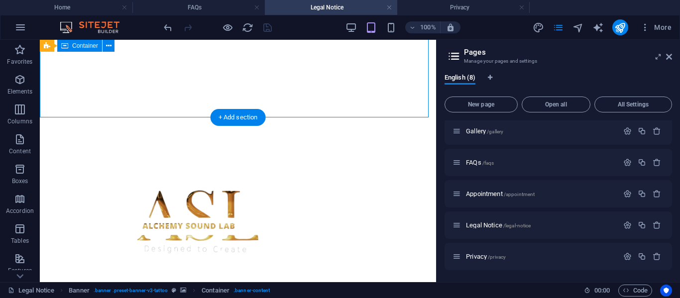
click at [174, 131] on div "Legal notice" at bounding box center [238, 244] width 389 height 226
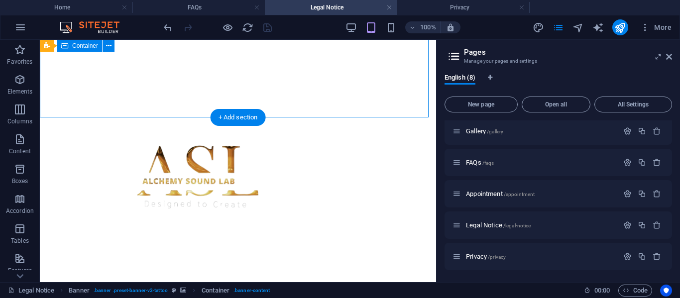
scroll to position [57, 0]
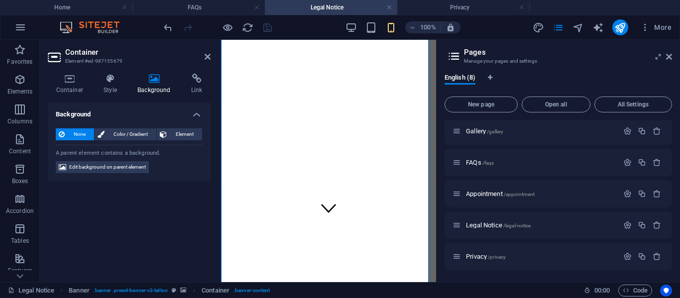
click at [141, 86] on h4 "Background" at bounding box center [157, 84] width 54 height 21
click at [112, 167] on span "Edit background on parent element" at bounding box center [107, 167] width 77 height 12
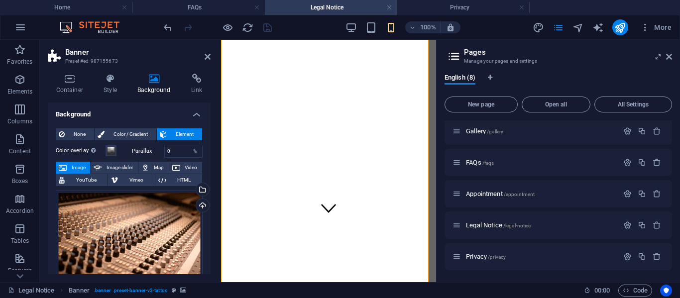
scroll to position [0, 0]
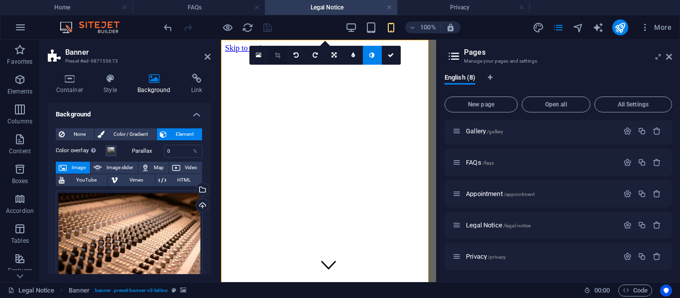
click at [279, 55] on icon at bounding box center [277, 55] width 5 height 6
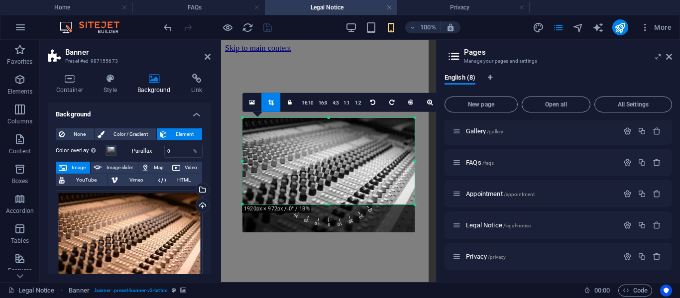
drag, startPoint x: 333, startPoint y: 218, endPoint x: 328, endPoint y: 190, distance: 28.3
click at [328, 190] on div "180 170 160 150 140 130 120 110 100 90 80 70 60 50 40 30 20 10 0 -10 -20 -30 -4…" at bounding box center [329, 161] width 172 height 87
click at [670, 60] on icon at bounding box center [669, 57] width 6 height 8
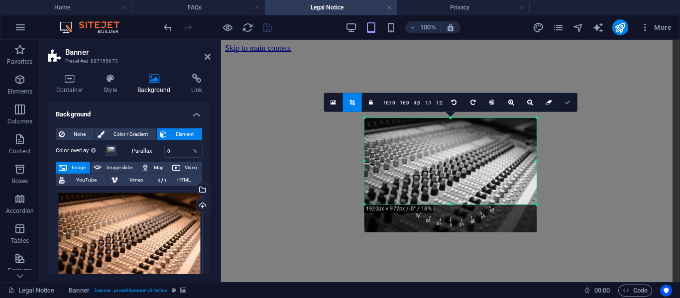
click at [563, 106] on link at bounding box center [568, 102] width 19 height 19
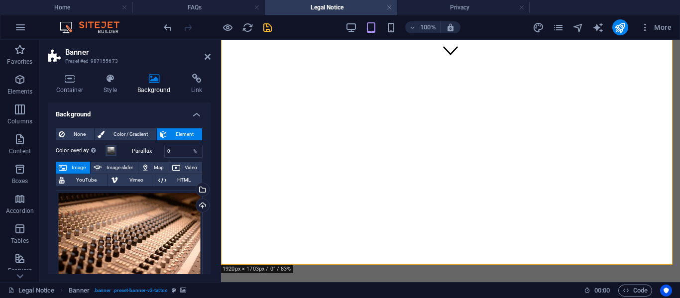
scroll to position [227, 0]
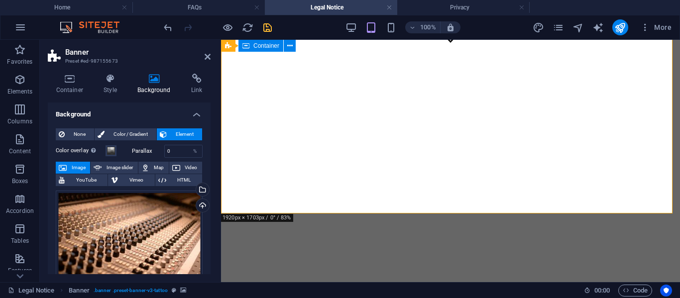
click at [111, 87] on h4 "Style" at bounding box center [113, 84] width 34 height 21
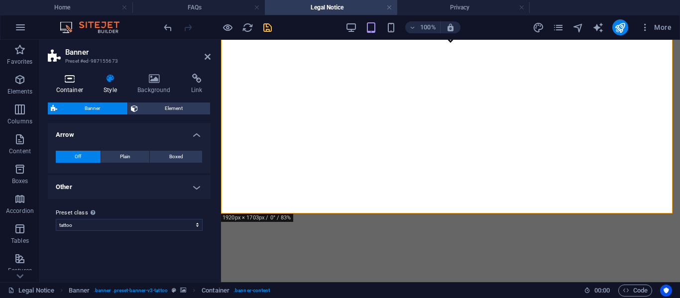
click at [67, 82] on icon at bounding box center [70, 79] width 44 height 10
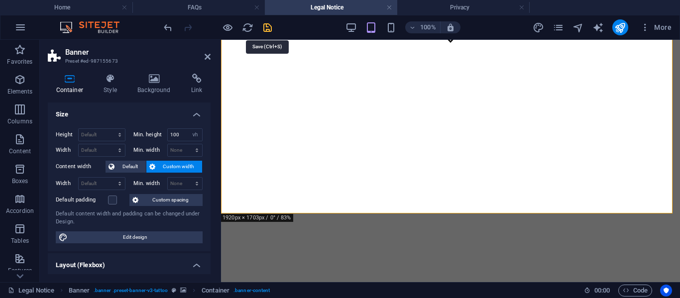
click at [263, 32] on icon "save" at bounding box center [267, 27] width 11 height 11
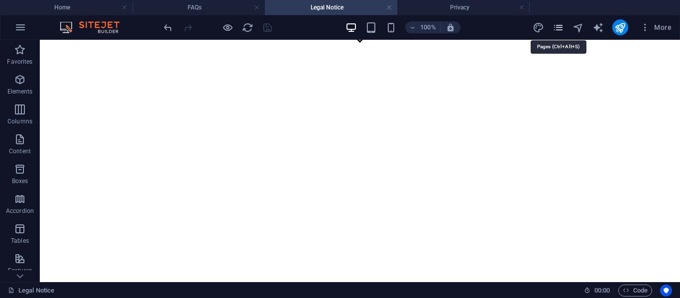
click at [558, 30] on icon "pages" at bounding box center [558, 27] width 11 height 11
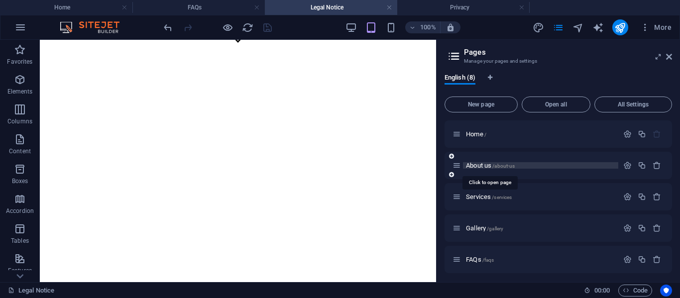
click at [486, 165] on span "About us /about-us" at bounding box center [490, 165] width 49 height 7
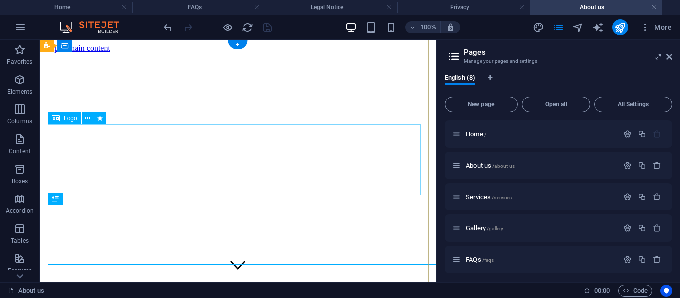
scroll to position [0, 0]
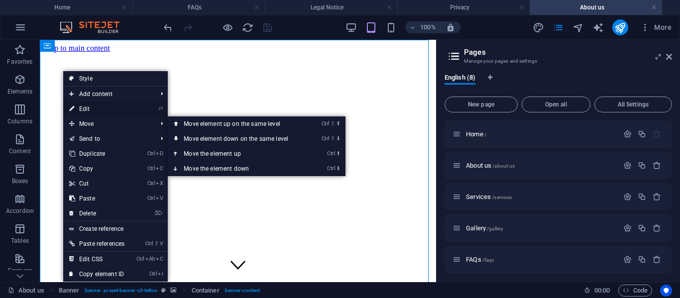
click at [92, 107] on link "⏎ Edit" at bounding box center [96, 109] width 67 height 15
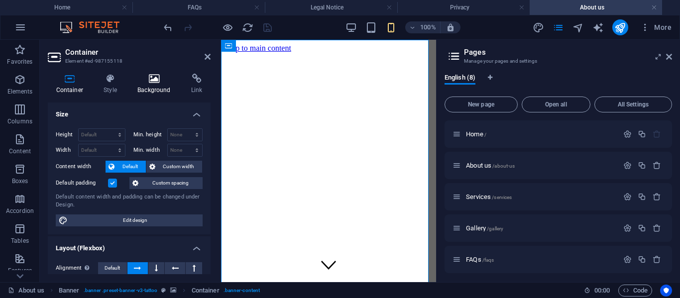
click at [151, 88] on h4 "Background" at bounding box center [157, 84] width 54 height 21
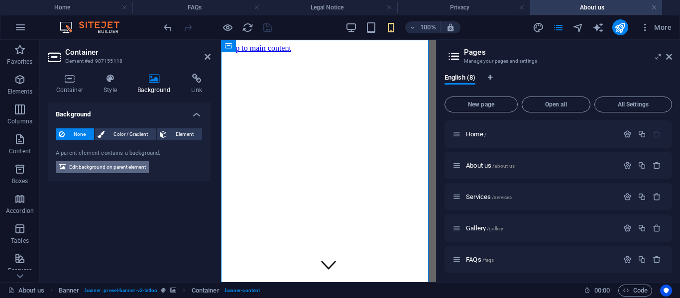
drag, startPoint x: 115, startPoint y: 162, endPoint x: 20, endPoint y: 190, distance: 98.8
click at [115, 162] on span "Edit background on parent element" at bounding box center [107, 167] width 77 height 12
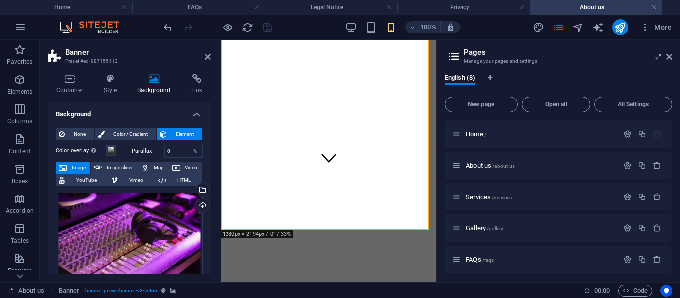
scroll to position [209, 0]
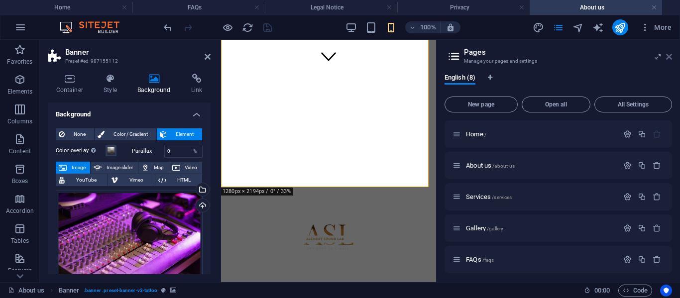
click at [670, 55] on icon at bounding box center [669, 57] width 6 height 8
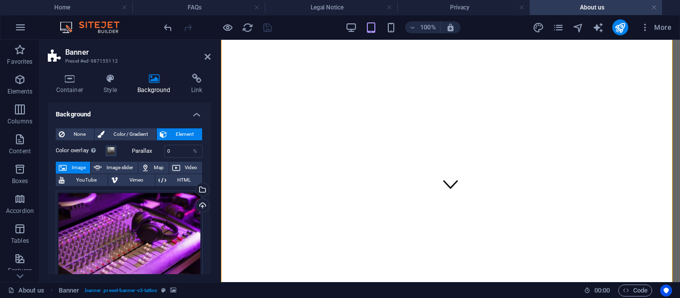
scroll to position [14, 0]
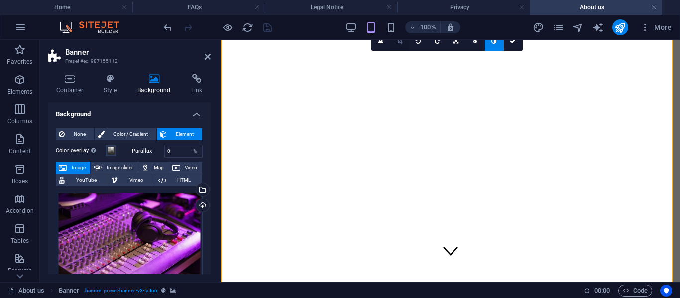
click at [402, 42] on icon at bounding box center [399, 41] width 5 height 6
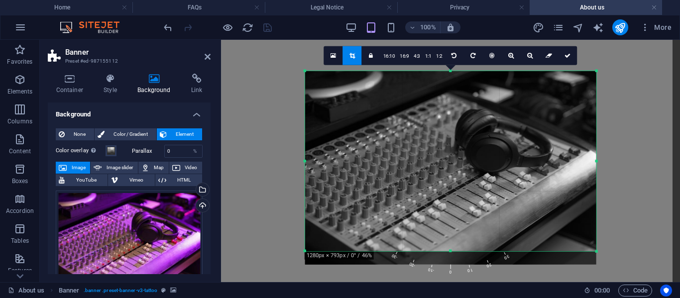
drag, startPoint x: 454, startPoint y: 260, endPoint x: 455, endPoint y: 246, distance: 13.5
click at [455, 246] on div "180 170 160 150 140 130 120 110 100 90 80 70 60 50 40 30 20 10 0 -10 -20 -30 -4…" at bounding box center [450, 161] width 291 height 181
click at [403, 53] on link "16:9" at bounding box center [404, 55] width 14 height 19
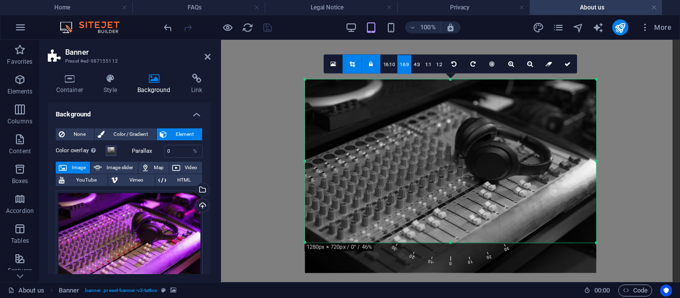
click at [406, 65] on link "16:9" at bounding box center [404, 64] width 14 height 19
click at [401, 63] on link "16:9" at bounding box center [404, 64] width 14 height 19
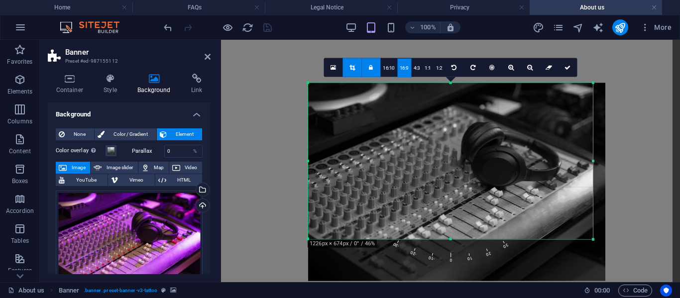
drag, startPoint x: 450, startPoint y: 243, endPoint x: 449, endPoint y: 236, distance: 7.0
click at [449, 236] on div "180 170 160 150 140 130 120 110 100 90 80 70 60 50 40 30 20 10 0 -10 -20 -30 -4…" at bounding box center [450, 161] width 285 height 157
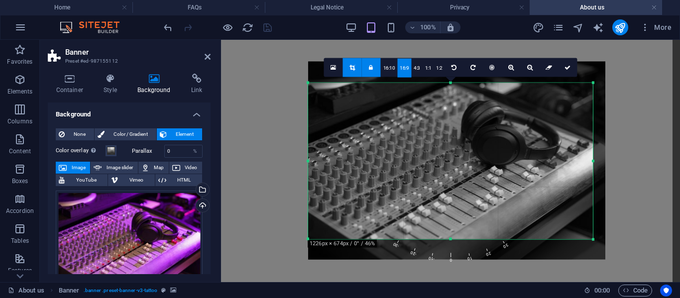
drag, startPoint x: 464, startPoint y: 167, endPoint x: 463, endPoint y: 145, distance: 21.4
click at [463, 145] on div at bounding box center [456, 160] width 297 height 198
click at [565, 68] on icon at bounding box center [568, 67] width 6 height 6
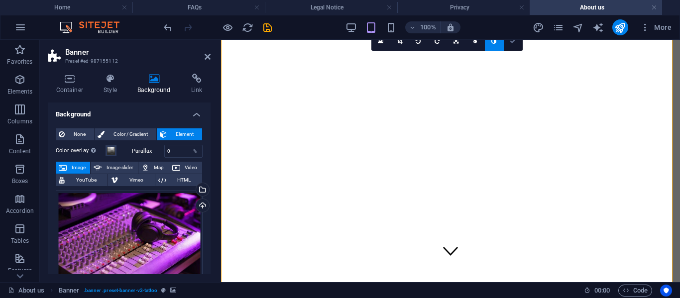
click at [517, 43] on link at bounding box center [513, 41] width 19 height 19
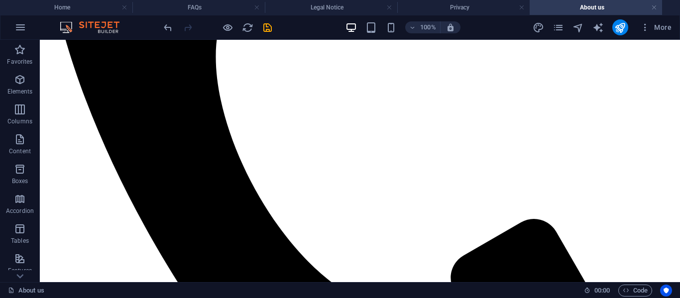
scroll to position [977, 0]
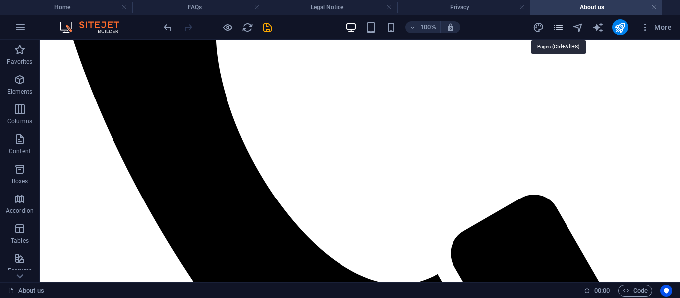
click at [560, 31] on icon "pages" at bounding box center [558, 27] width 11 height 11
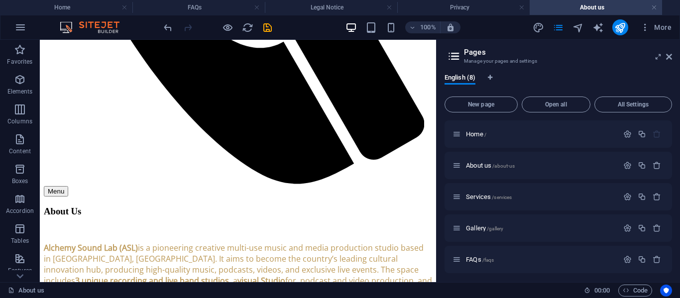
scroll to position [1029, 0]
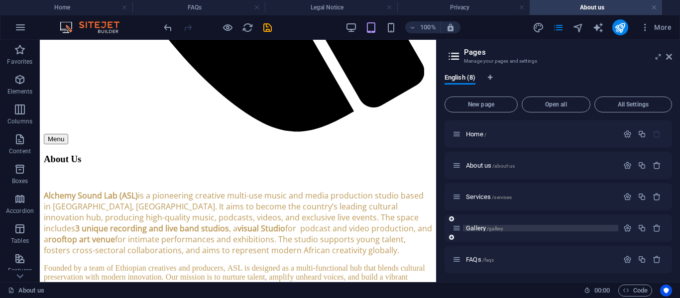
click at [480, 230] on span "Gallery /gallery" at bounding box center [484, 228] width 37 height 7
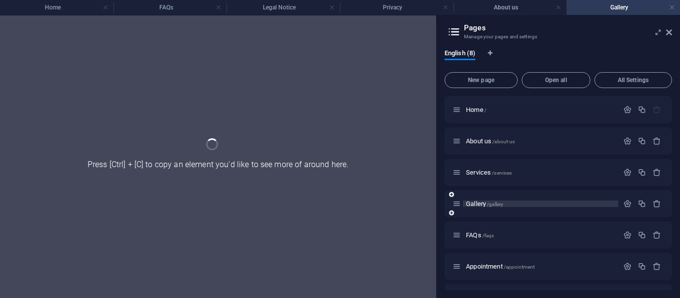
scroll to position [0, 0]
click at [616, 4] on h4 "Gallery" at bounding box center [624, 7] width 114 height 11
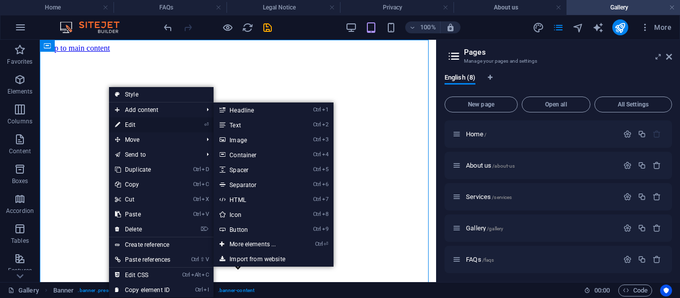
click at [136, 123] on link "⏎ Edit" at bounding box center [142, 125] width 67 height 15
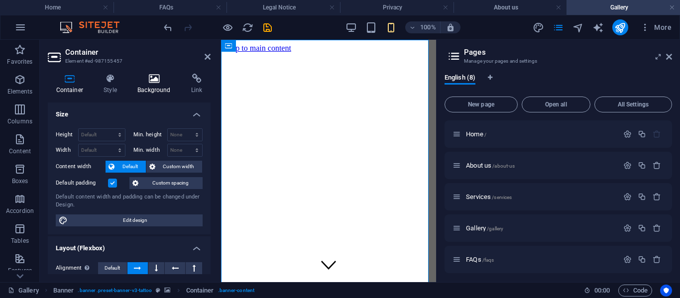
click at [163, 79] on icon at bounding box center [155, 79] width 50 height 10
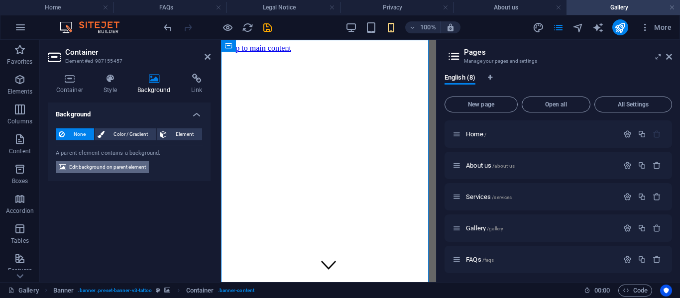
click at [102, 169] on span "Edit background on parent element" at bounding box center [107, 167] width 77 height 12
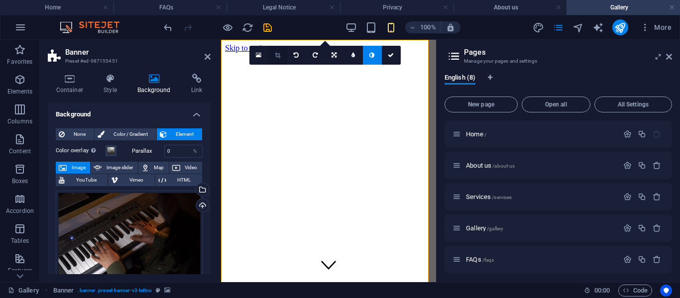
click at [276, 54] on icon at bounding box center [277, 55] width 5 height 6
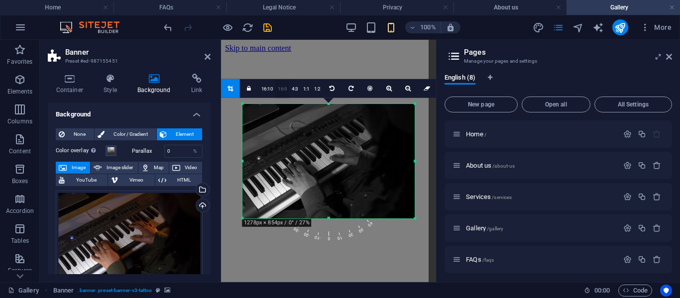
click at [281, 87] on link "16:9" at bounding box center [282, 88] width 14 height 19
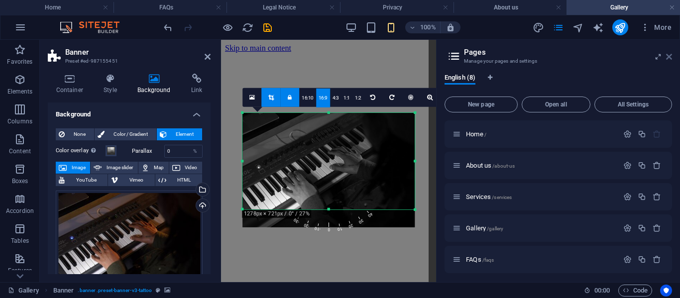
click at [668, 56] on icon at bounding box center [669, 57] width 6 height 8
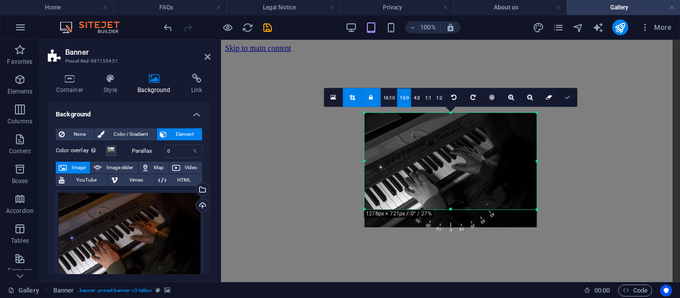
click at [565, 96] on icon at bounding box center [568, 97] width 6 height 6
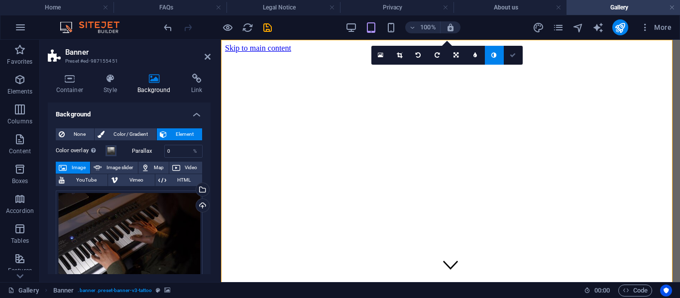
click at [512, 51] on link at bounding box center [513, 55] width 19 height 19
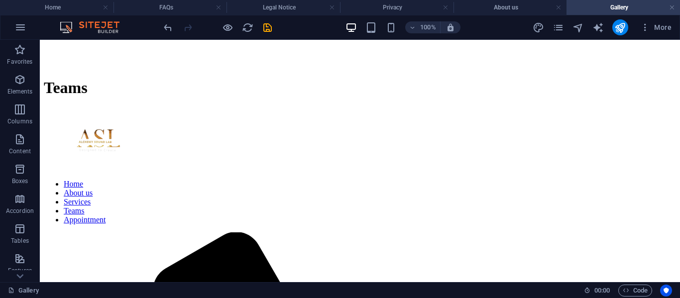
scroll to position [444, 0]
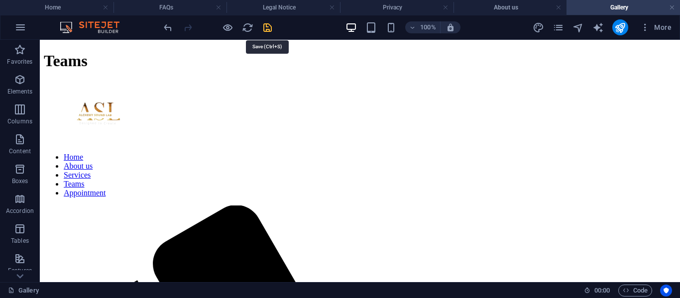
click at [270, 29] on icon "save" at bounding box center [267, 27] width 11 height 11
click at [55, 5] on h4 "Home" at bounding box center [57, 7] width 114 height 11
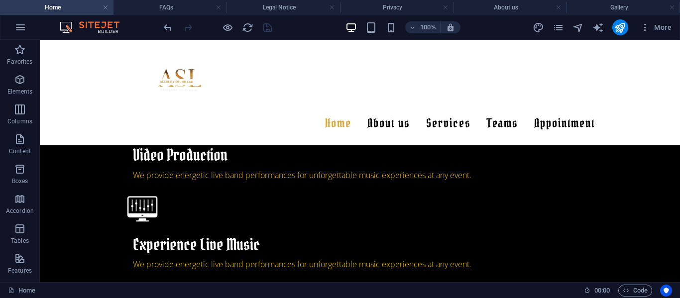
scroll to position [983, 0]
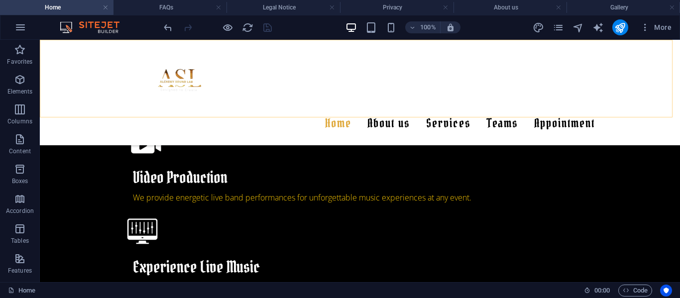
click at [161, 44] on div "Home About us Services Teams Appointment Menu" at bounding box center [360, 93] width 641 height 106
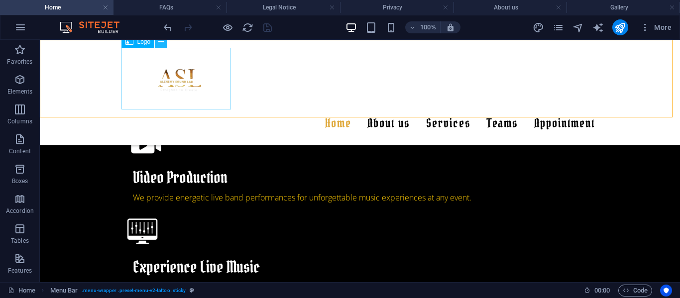
click at [160, 44] on icon at bounding box center [160, 42] width 5 height 10
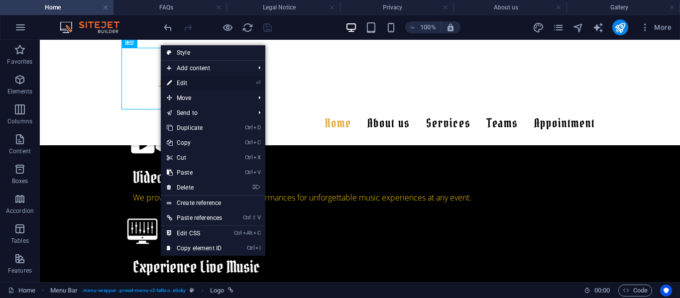
click at [186, 85] on link "⏎ Edit" at bounding box center [194, 83] width 67 height 15
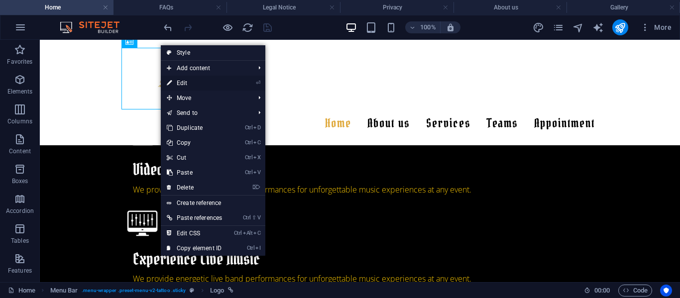
select select "px"
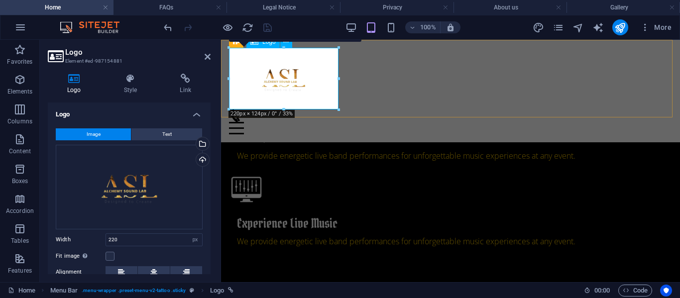
drag, startPoint x: 505, startPoint y: 148, endPoint x: 285, endPoint y: 89, distance: 227.5
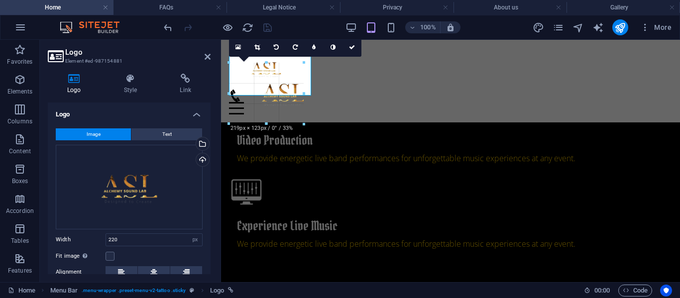
scroll to position [963, 0]
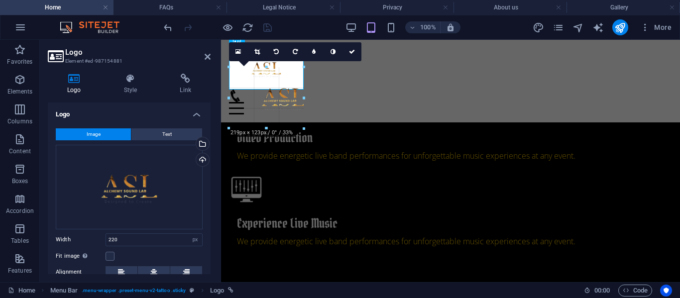
drag, startPoint x: 284, startPoint y: 111, endPoint x: 280, endPoint y: 88, distance: 22.7
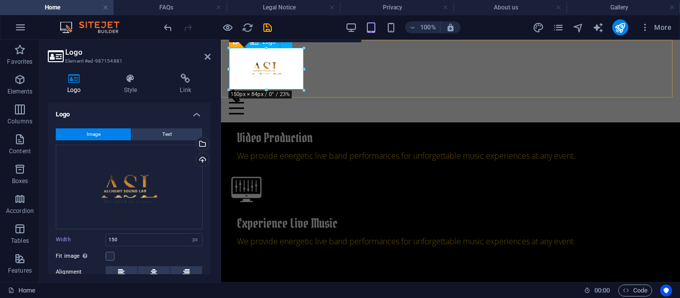
drag, startPoint x: 488, startPoint y: 129, endPoint x: 267, endPoint y: 69, distance: 228.7
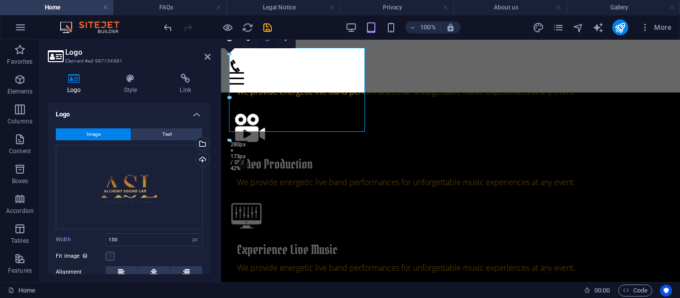
scroll to position [933, 0]
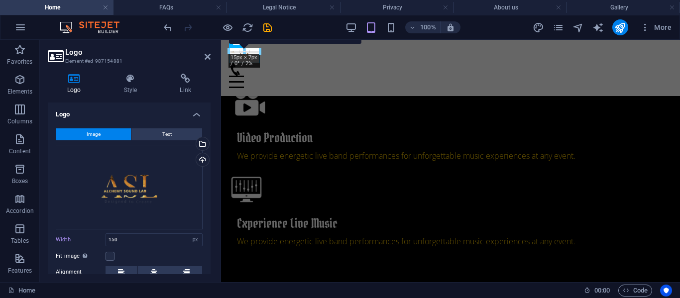
click at [270, 63] on div at bounding box center [355, 65] width 194 height 166
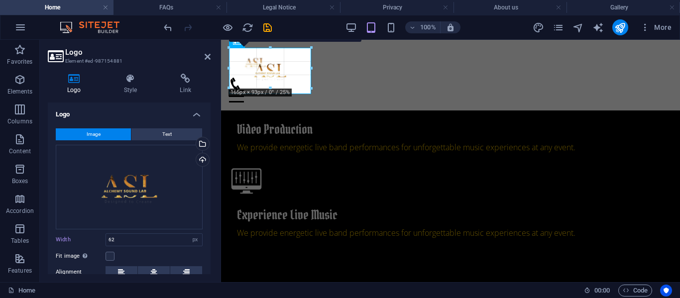
scroll to position [951, 0]
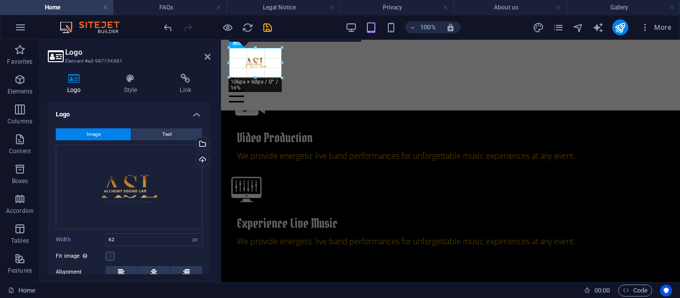
drag, startPoint x: 261, startPoint y: 66, endPoint x: 57, endPoint y: 18, distance: 209.9
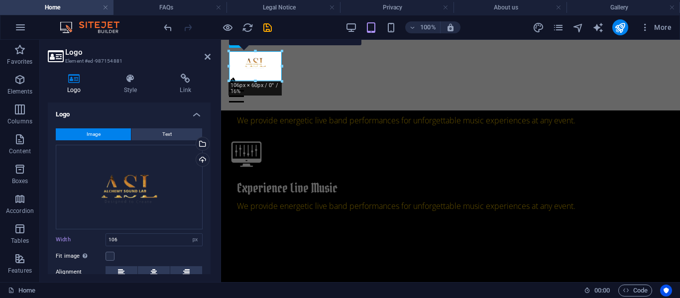
scroll to position [1009, 0]
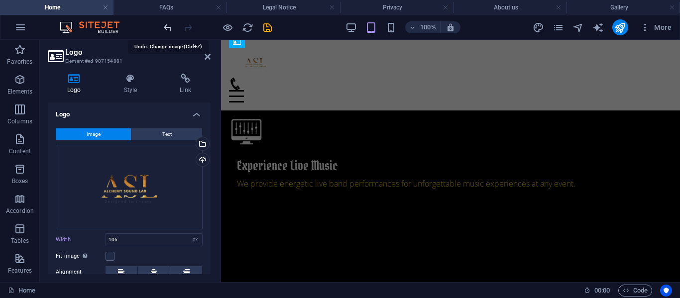
click at [166, 28] on icon "undo" at bounding box center [167, 27] width 11 height 11
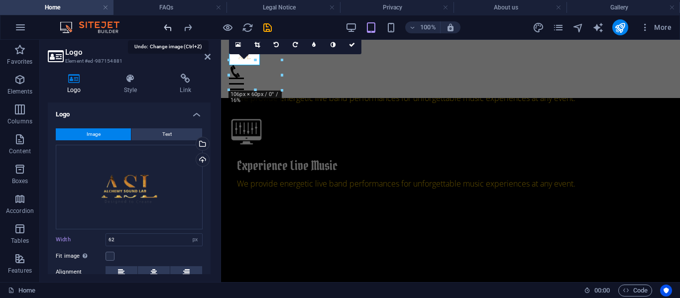
click at [166, 28] on icon "undo" at bounding box center [167, 27] width 11 height 11
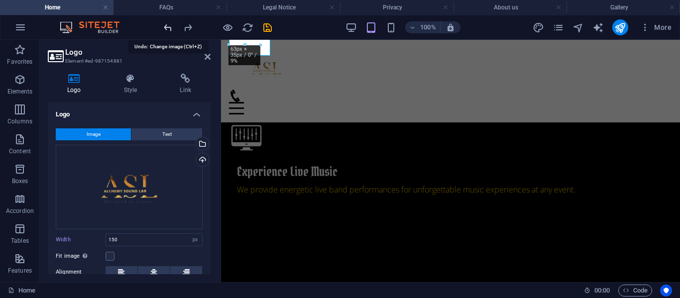
scroll to position [1021, 0]
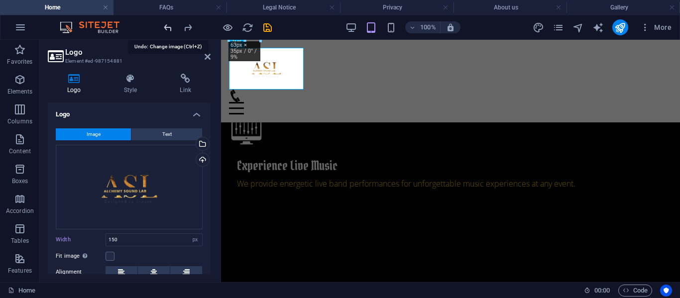
click at [166, 28] on icon "undo" at bounding box center [167, 27] width 11 height 11
type input "220"
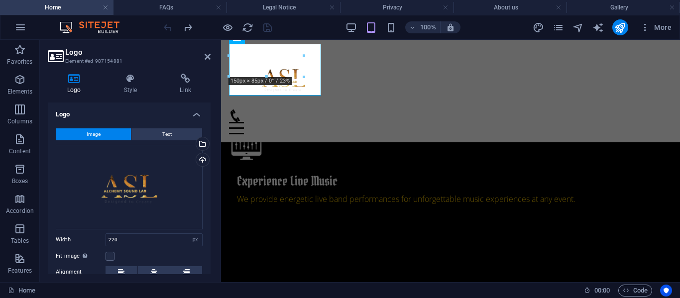
scroll to position [1041, 0]
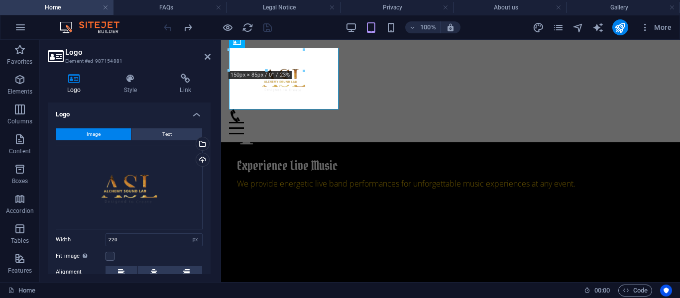
click at [166, 28] on div at bounding box center [218, 27] width 112 height 16
click at [555, 110] on div "Menu" at bounding box center [450, 122] width 443 height 25
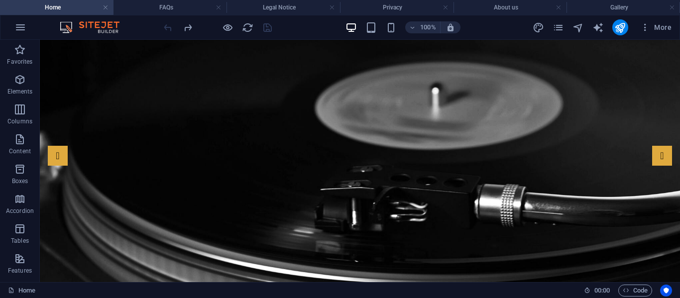
scroll to position [0, 0]
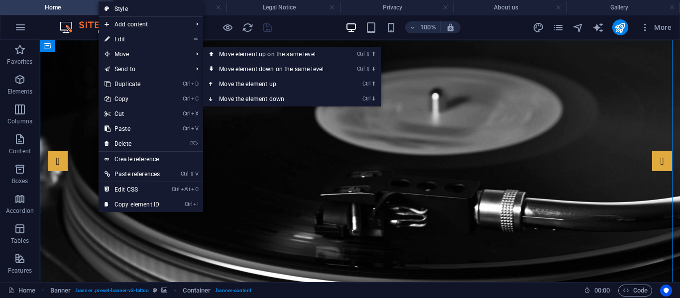
click at [113, 39] on link "⏎ Edit" at bounding box center [132, 39] width 67 height 15
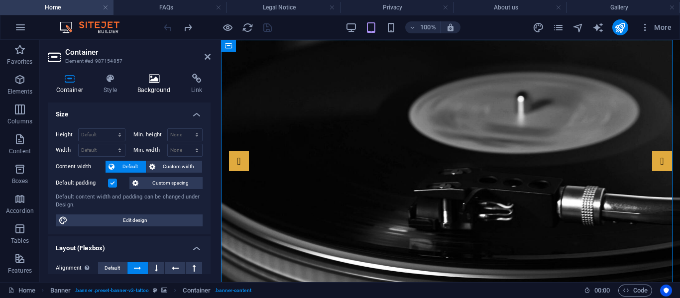
click at [150, 75] on icon at bounding box center [155, 79] width 50 height 10
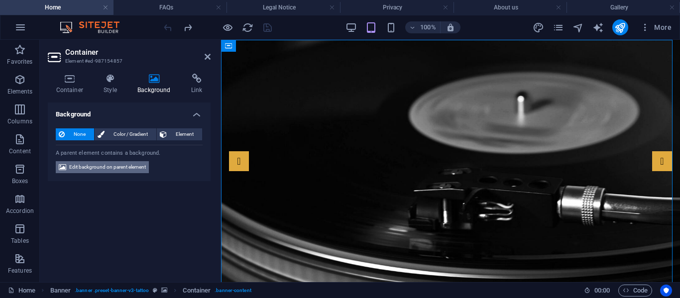
drag, startPoint x: 131, startPoint y: 168, endPoint x: 194, endPoint y: 54, distance: 130.2
click at [131, 168] on span "Edit background on parent element" at bounding box center [107, 167] width 77 height 12
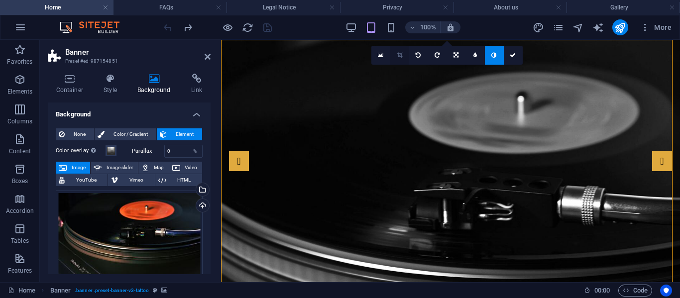
click at [398, 56] on icon at bounding box center [399, 55] width 5 height 6
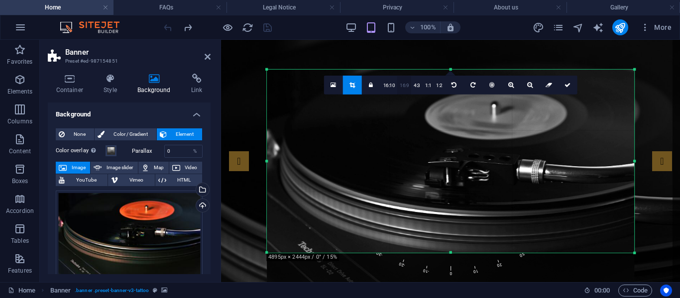
click at [403, 84] on link "16:9" at bounding box center [404, 85] width 14 height 19
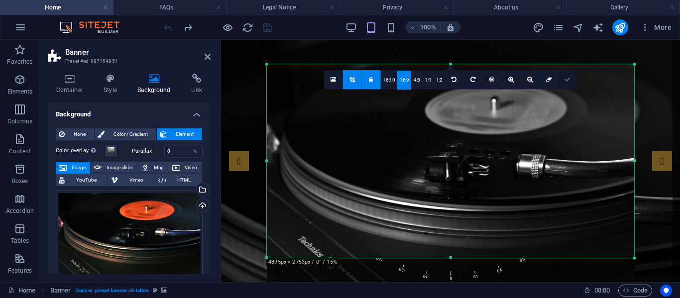
click at [566, 80] on icon at bounding box center [568, 80] width 6 height 6
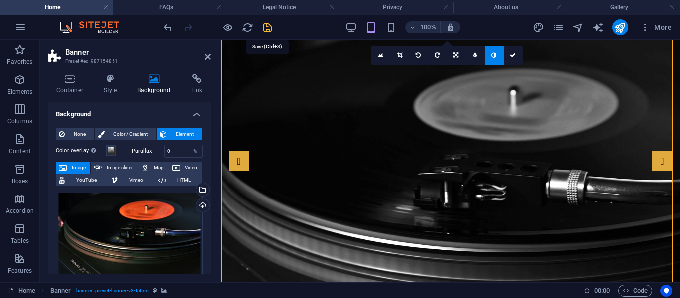
click at [266, 30] on icon "save" at bounding box center [267, 27] width 11 height 11
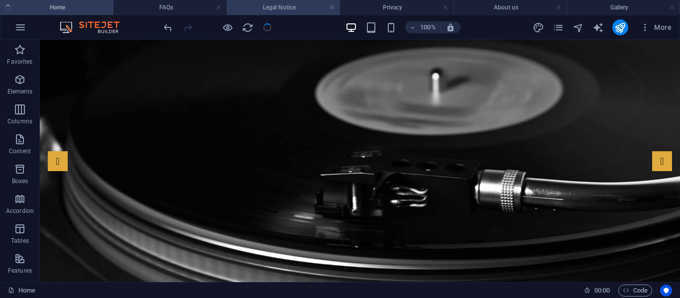
click at [268, 9] on h4 "Legal Notice" at bounding box center [284, 7] width 114 height 11
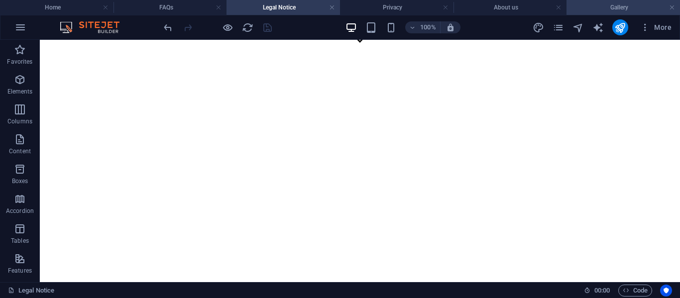
click at [606, 4] on h4 "Gallery" at bounding box center [624, 7] width 114 height 11
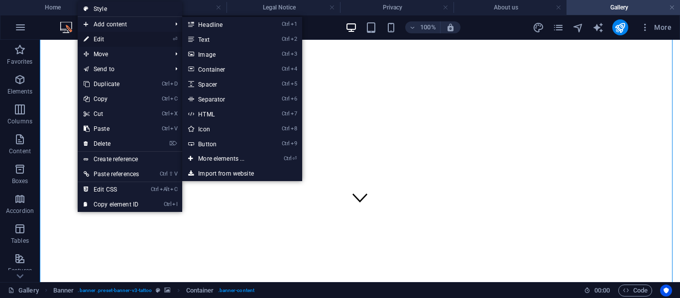
click at [100, 39] on link "⏎ Edit" at bounding box center [111, 39] width 67 height 15
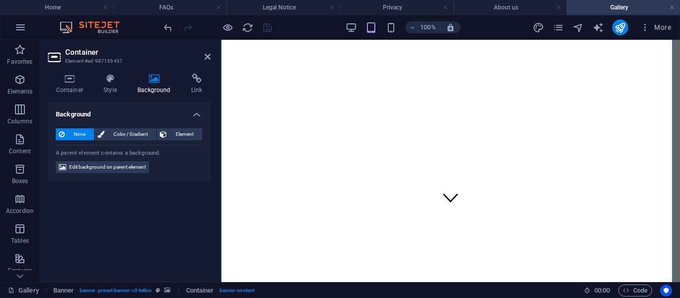
click at [143, 80] on icon at bounding box center [155, 79] width 50 height 10
click at [95, 168] on span "Edit background on parent element" at bounding box center [107, 167] width 77 height 12
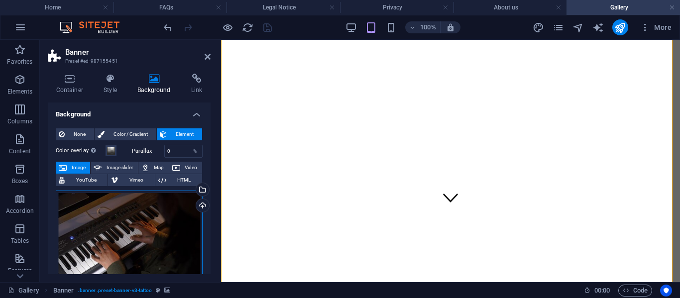
click at [136, 218] on div "Drag files here, click to choose files or select files from Files or our free s…" at bounding box center [129, 241] width 147 height 100
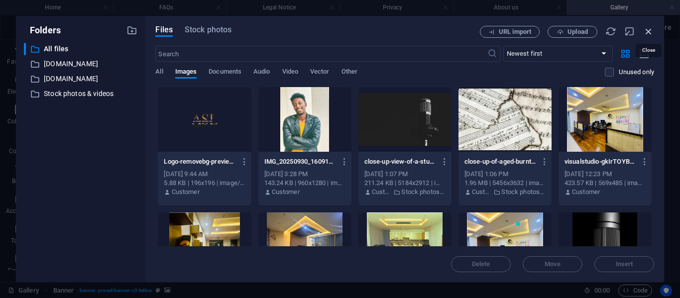
click at [649, 31] on icon "button" at bounding box center [649, 31] width 11 height 11
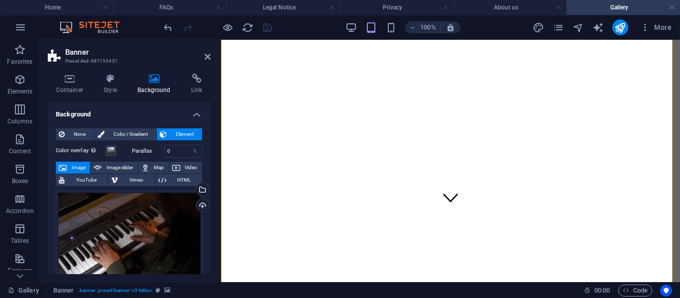
click at [207, 52] on h2 "Banner" at bounding box center [137, 52] width 145 height 9
click at [208, 58] on icon at bounding box center [208, 57] width 6 height 8
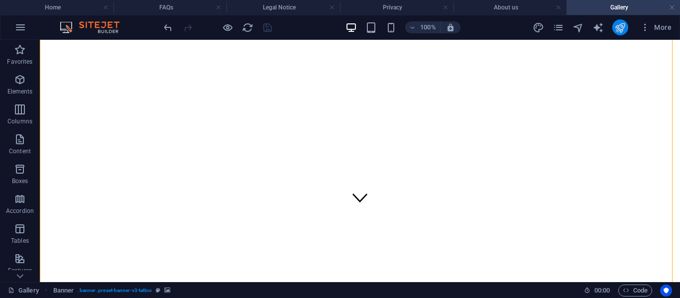
click at [614, 27] on button "publish" at bounding box center [621, 27] width 16 height 16
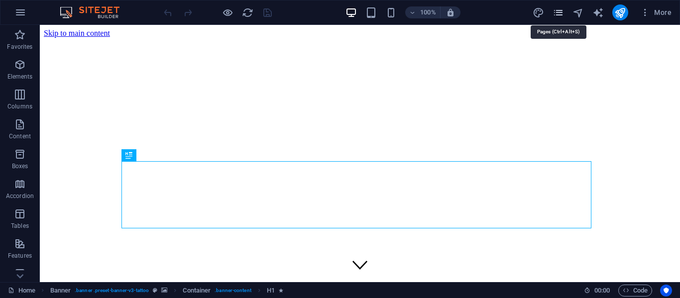
click at [560, 16] on icon "pages" at bounding box center [558, 12] width 11 height 11
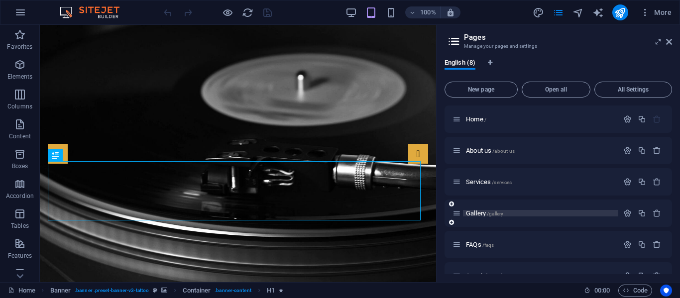
click at [476, 215] on span "Gallery /gallery" at bounding box center [484, 213] width 37 height 7
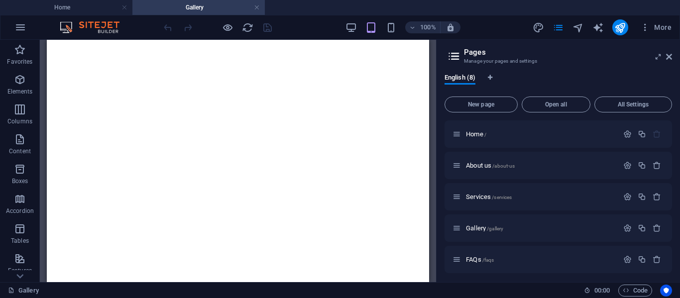
scroll to position [1884, 0]
drag, startPoint x: 426, startPoint y: 57, endPoint x: 490, endPoint y: 217, distance: 172.8
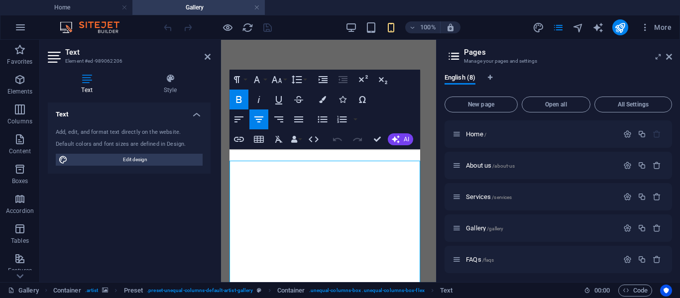
scroll to position [3026, 0]
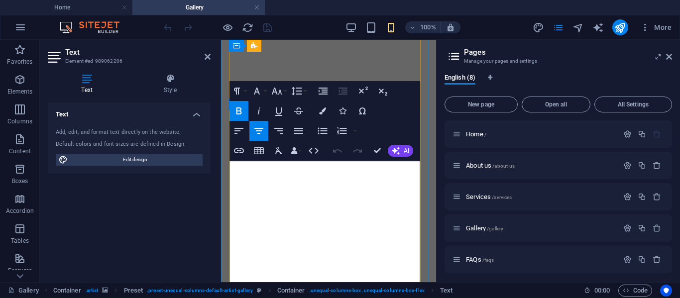
drag, startPoint x: 315, startPoint y: 195, endPoint x: 358, endPoint y: 197, distance: 42.9
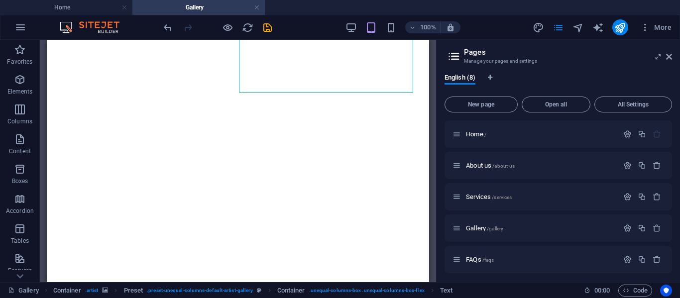
scroll to position [2663, 0]
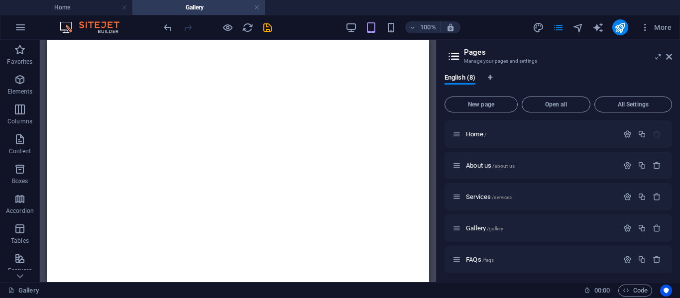
scroll to position [1518, 0]
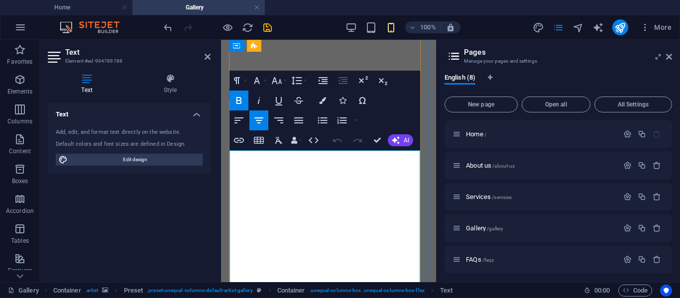
scroll to position [1909, 0]
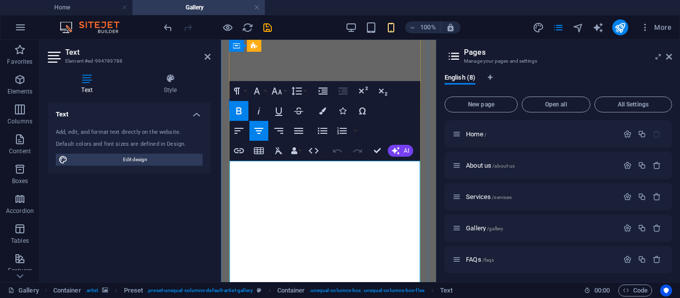
drag, startPoint x: 368, startPoint y: 239, endPoint x: 416, endPoint y: 242, distance: 48.9
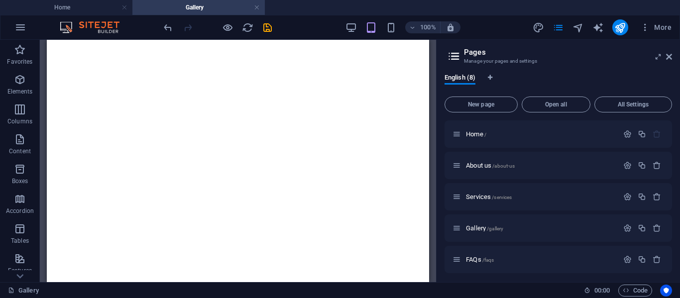
scroll to position [3013, 0]
click at [267, 28] on icon "save" at bounding box center [267, 27] width 11 height 11
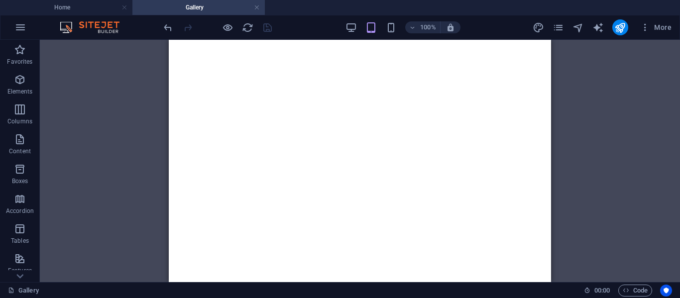
scroll to position [2344, 0]
click at [90, 2] on h4 "Home" at bounding box center [66, 7] width 132 height 11
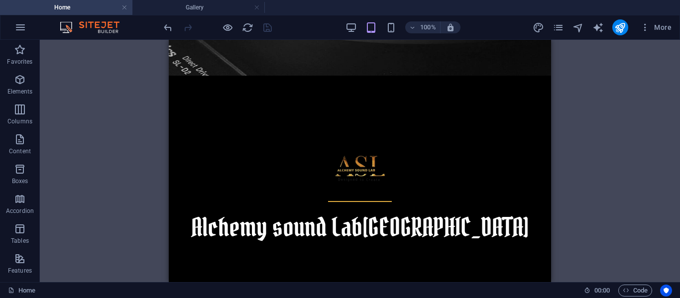
scroll to position [268, 0]
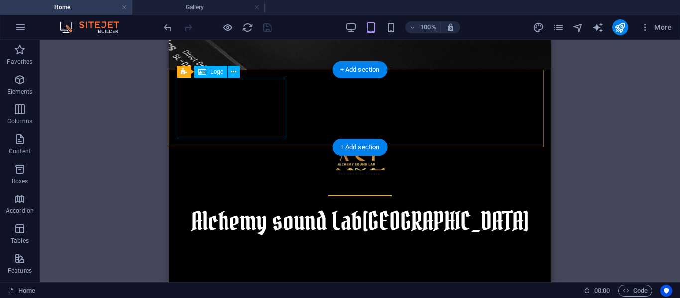
select select "px"
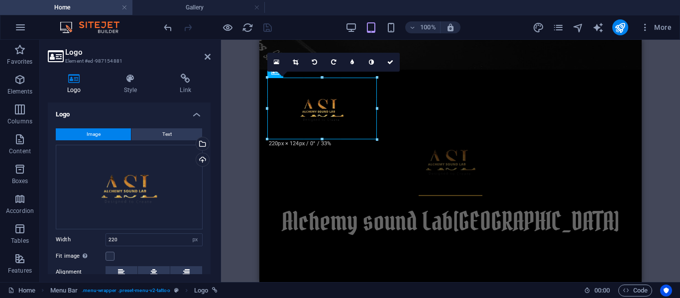
drag, startPoint x: 269, startPoint y: 138, endPoint x: 10, endPoint y: 84, distance: 265.2
click at [269, 124] on div "180 170 160 150 140 130 120 110 100 90 80 70 60 50 40 30 20 10 0 -10 -20 -30 -4…" at bounding box center [322, 109] width 110 height 62
drag, startPoint x: 320, startPoint y: 141, endPoint x: 322, endPoint y: 125, distance: 16.6
type input "161"
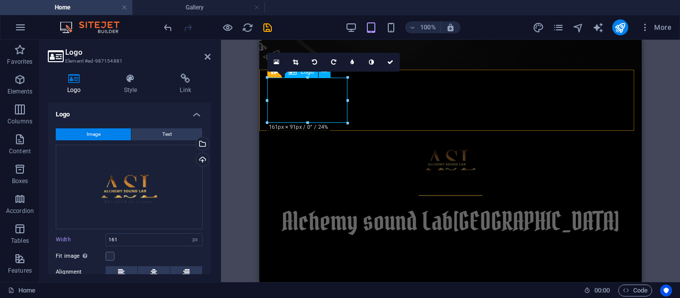
drag, startPoint x: 566, startPoint y: 162, endPoint x: 310, endPoint y: 108, distance: 261.7
click at [307, 123] on div at bounding box center [307, 123] width 80 height 3
click at [390, 61] on icon at bounding box center [391, 62] width 6 height 6
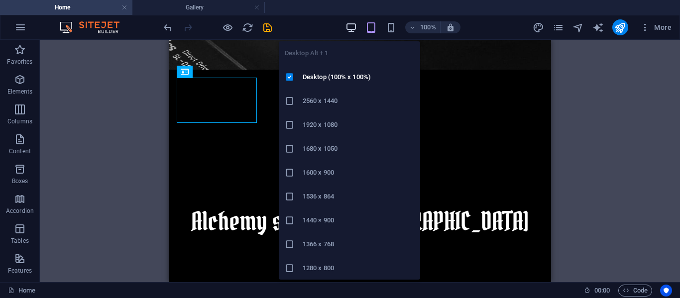
click at [356, 25] on icon "button" at bounding box center [351, 27] width 11 height 11
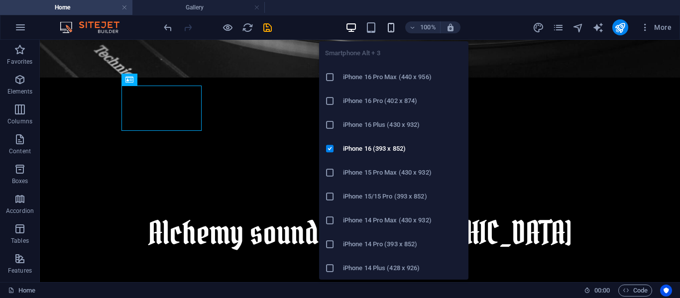
click at [389, 25] on icon "button" at bounding box center [391, 27] width 11 height 11
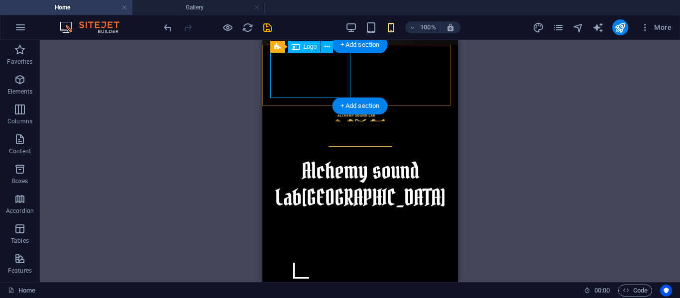
select select "px"
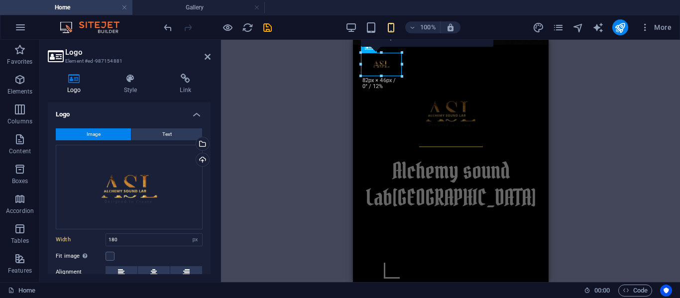
drag, startPoint x: 402, startPoint y: 100, endPoint x: 422, endPoint y: 76, distance: 31.5
type input "83"
click at [323, 28] on div "100% More" at bounding box center [419, 27] width 514 height 16
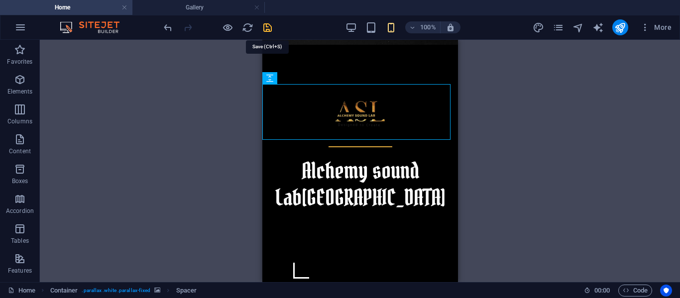
click at [265, 30] on icon "save" at bounding box center [267, 27] width 11 height 11
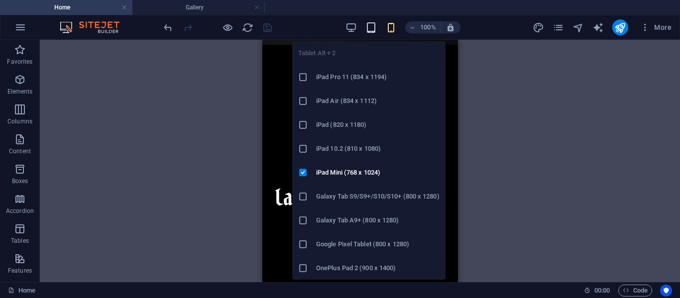
click at [368, 29] on icon "button" at bounding box center [371, 27] width 11 height 11
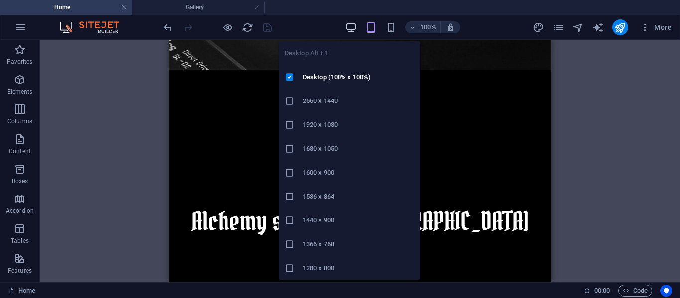
click at [349, 27] on icon "button" at bounding box center [351, 27] width 11 height 11
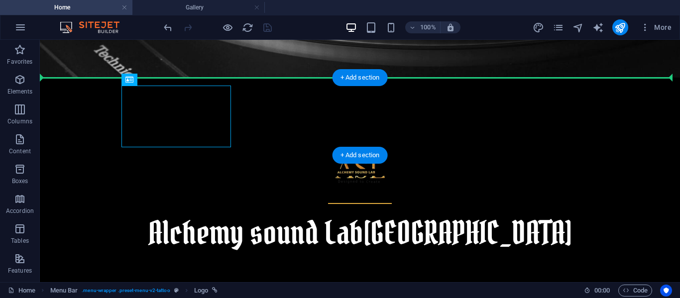
drag, startPoint x: 158, startPoint y: 117, endPoint x: 86, endPoint y: 116, distance: 72.2
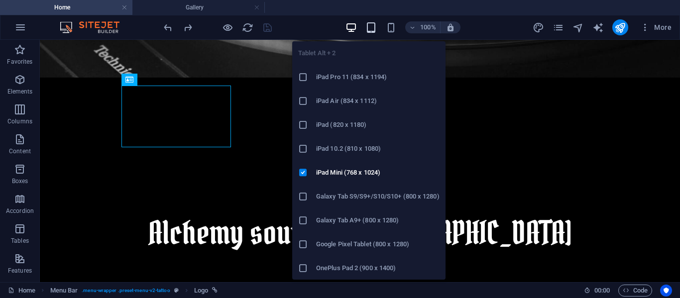
click at [374, 31] on icon "button" at bounding box center [371, 27] width 11 height 11
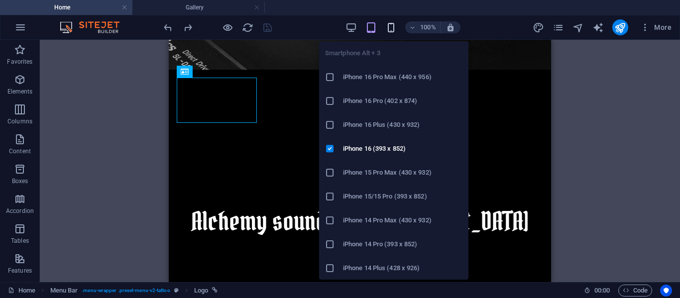
click at [387, 25] on icon "button" at bounding box center [391, 27] width 11 height 11
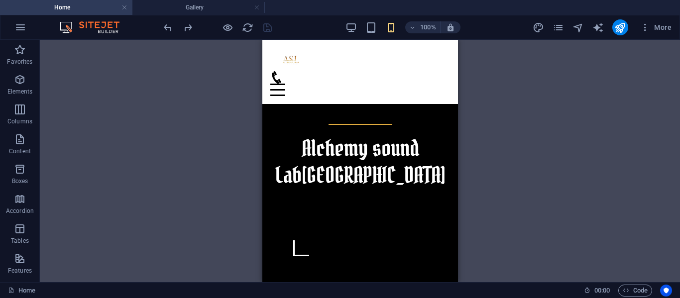
scroll to position [298, 0]
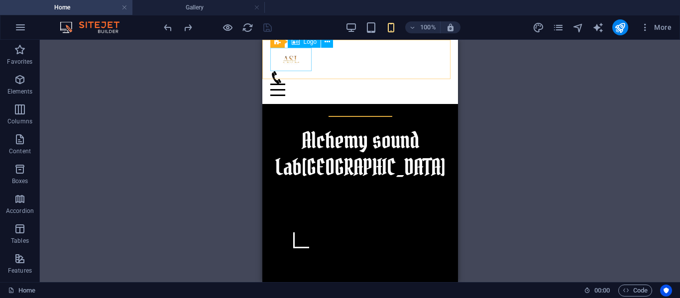
click at [296, 55] on div at bounding box center [360, 59] width 180 height 23
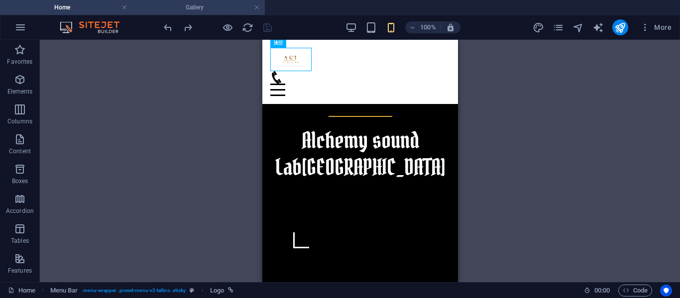
click at [192, 4] on h4 "Gallery" at bounding box center [198, 7] width 132 height 11
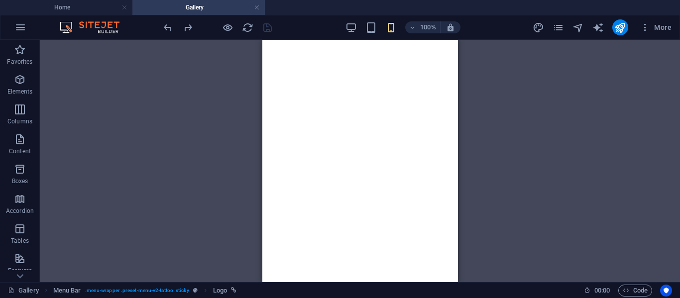
scroll to position [0, 0]
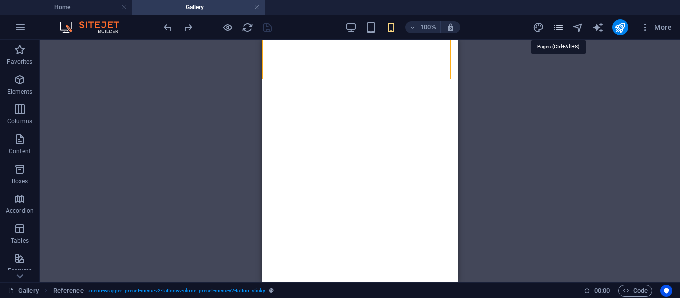
click at [560, 27] on icon "pages" at bounding box center [558, 27] width 11 height 11
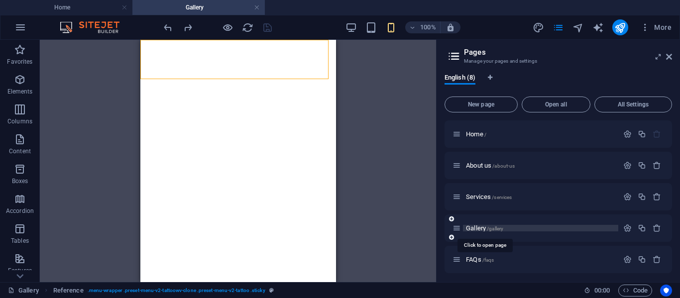
click at [475, 228] on span "Gallery /gallery" at bounding box center [484, 228] width 37 height 7
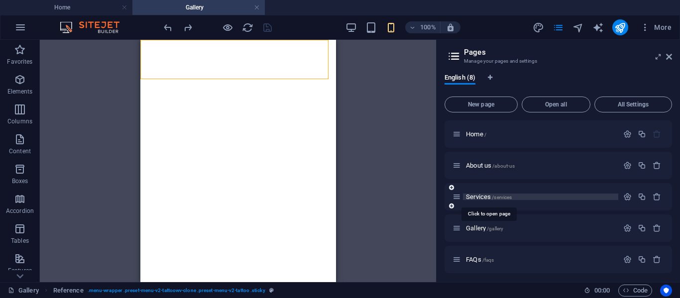
click at [472, 194] on span "Services /services" at bounding box center [489, 196] width 46 height 7
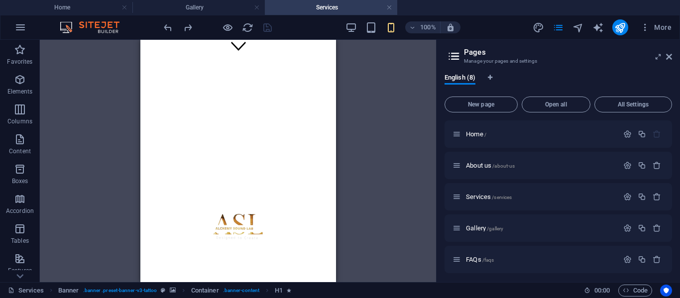
scroll to position [244, 0]
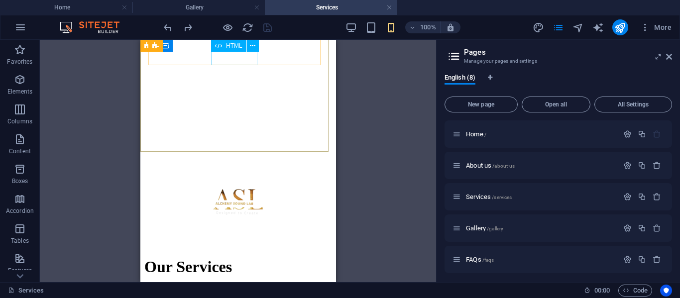
click at [233, 52] on div "HTML" at bounding box center [238, 46] width 54 height 12
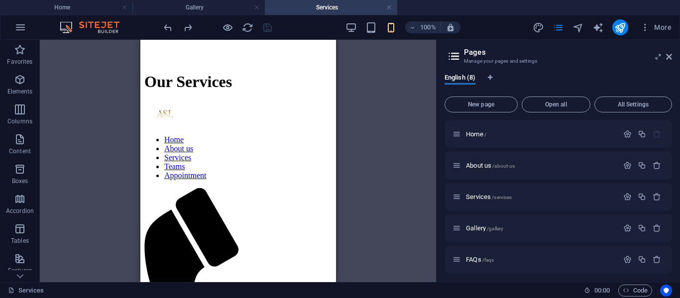
scroll to position [438, 0]
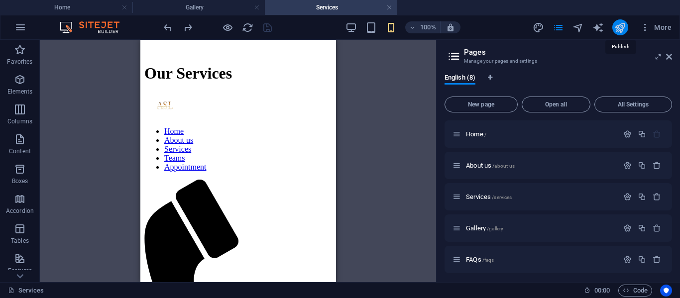
click at [624, 25] on icon "publish" at bounding box center [620, 27] width 11 height 11
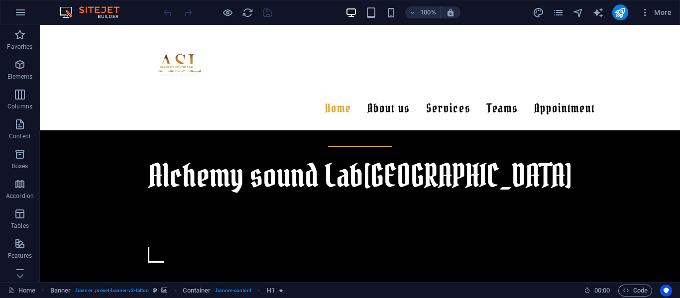
scroll to position [331, 0]
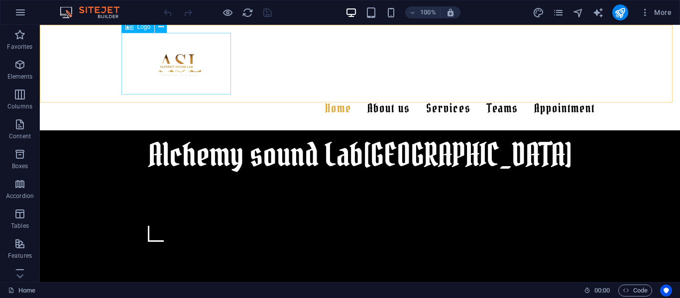
click at [163, 58] on div at bounding box center [360, 64] width 470 height 62
click at [173, 64] on div at bounding box center [360, 64] width 470 height 62
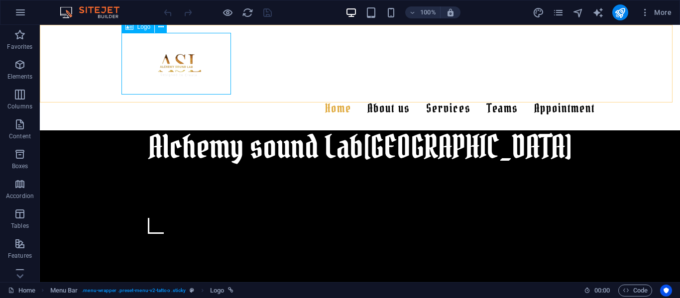
select select "px"
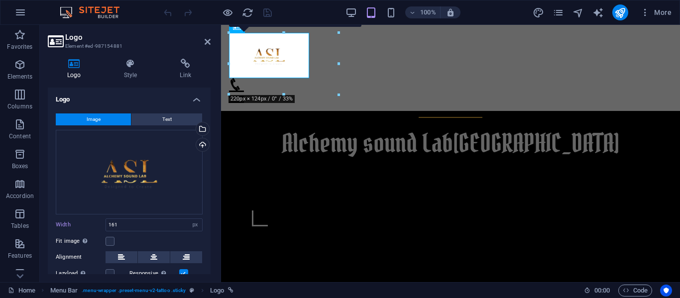
scroll to position [323, 0]
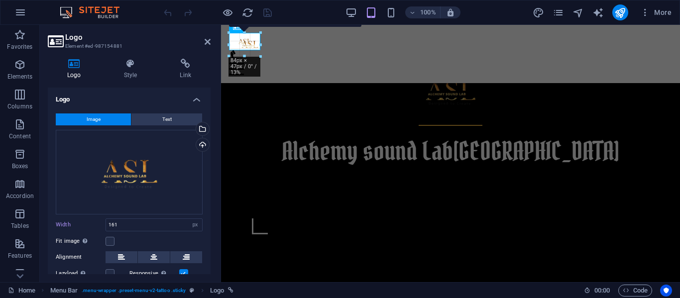
drag, startPoint x: 271, startPoint y: 78, endPoint x: 58, endPoint y: 25, distance: 219.6
type input "63"
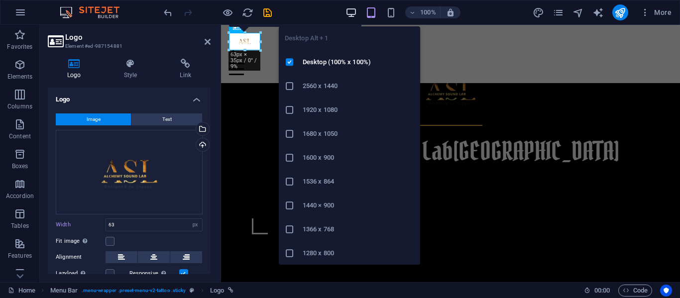
click at [349, 17] on icon "button" at bounding box center [351, 12] width 11 height 11
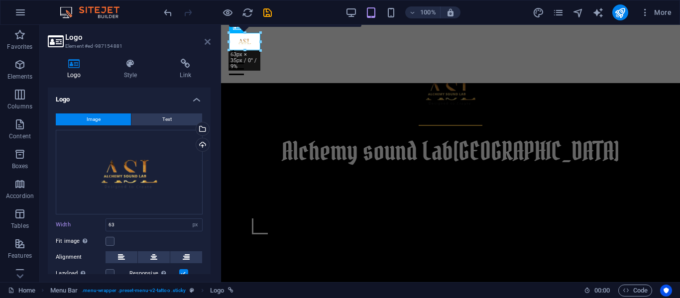
click at [210, 39] on icon at bounding box center [208, 42] width 6 height 8
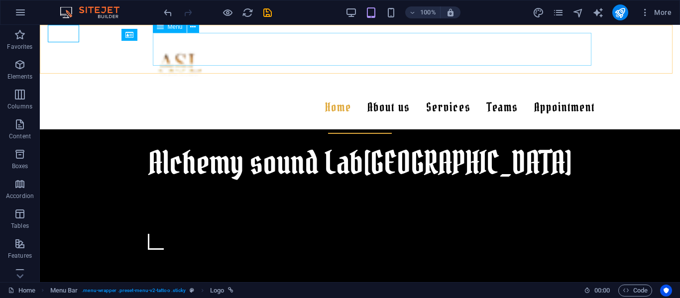
scroll to position [331, 0]
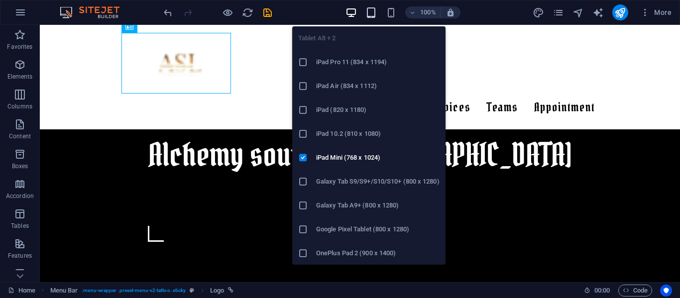
click at [373, 12] on icon "button" at bounding box center [371, 12] width 11 height 11
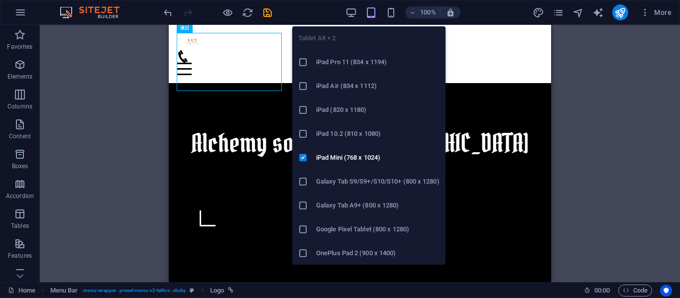
scroll to position [323, 0]
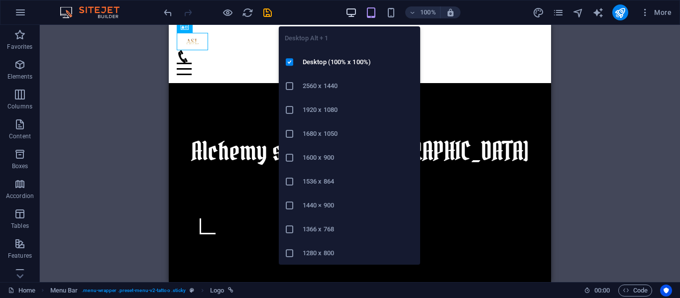
click at [352, 14] on icon "button" at bounding box center [351, 12] width 11 height 11
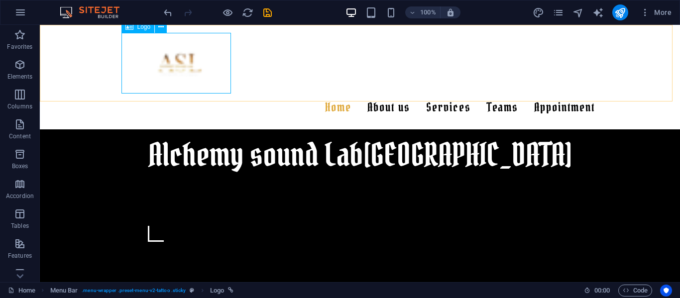
click at [202, 65] on div at bounding box center [360, 63] width 470 height 61
click at [231, 46] on div "Home About us Services Teams Appointment Menu" at bounding box center [360, 77] width 641 height 105
click at [190, 52] on div at bounding box center [360, 63] width 470 height 61
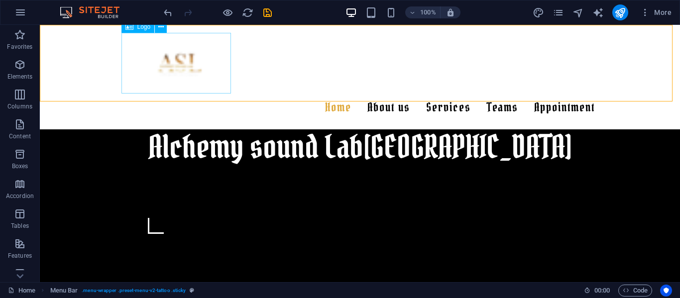
select select "px"
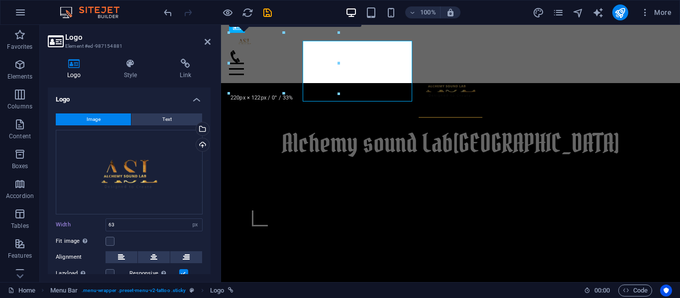
scroll to position [323, 0]
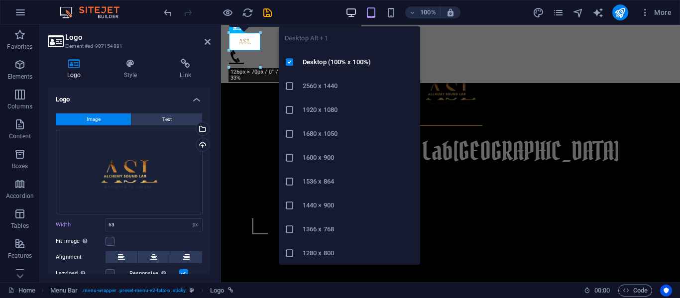
click at [354, 12] on icon "button" at bounding box center [351, 12] width 11 height 11
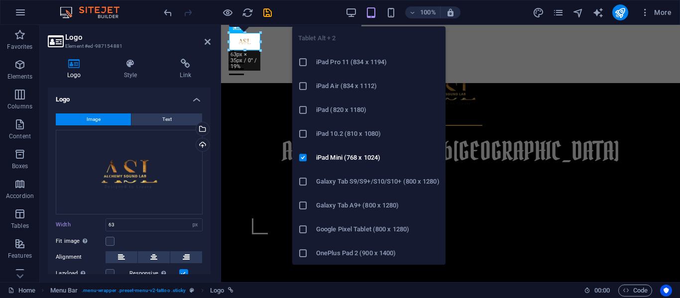
click at [371, 10] on icon "button" at bounding box center [371, 12] width 11 height 11
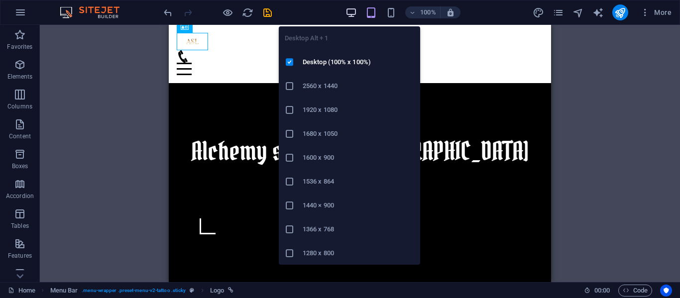
click at [347, 11] on icon "button" at bounding box center [351, 12] width 11 height 11
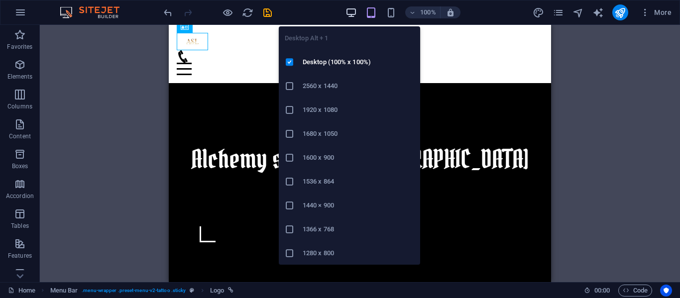
scroll to position [331, 0]
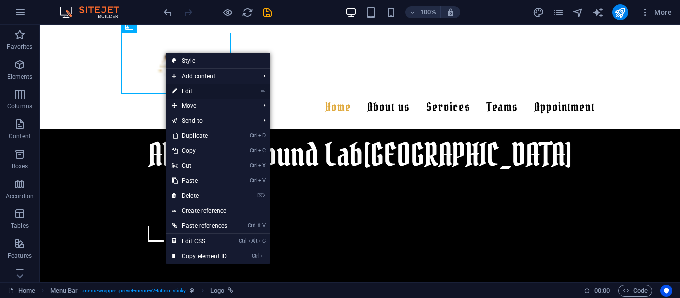
click at [180, 92] on link "⏎ Edit" at bounding box center [199, 91] width 67 height 15
select select "px"
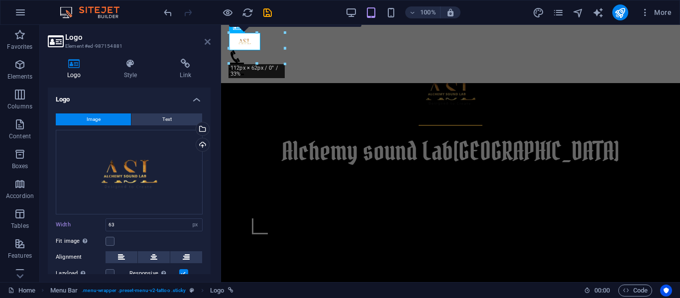
click at [206, 39] on icon at bounding box center [208, 42] width 6 height 8
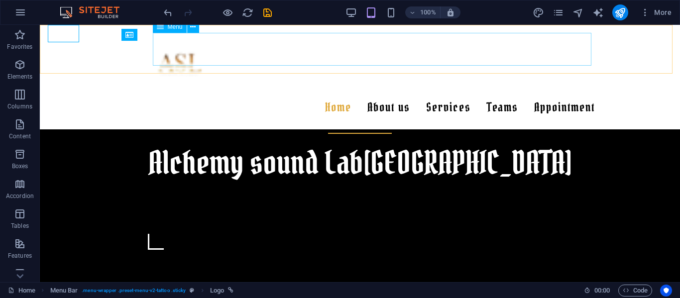
scroll to position [331, 0]
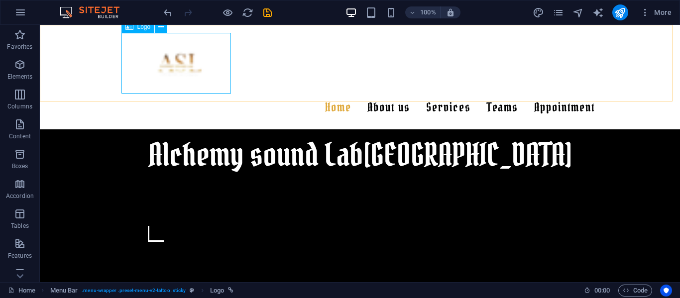
click at [162, 38] on div at bounding box center [360, 63] width 470 height 61
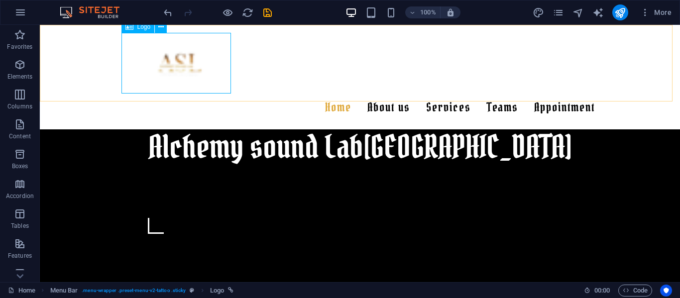
scroll to position [323, 0]
select select "px"
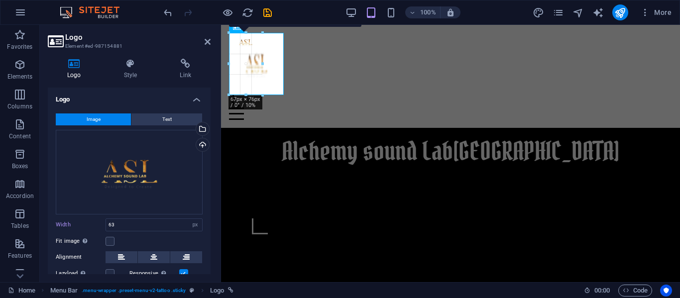
drag, startPoint x: 292, startPoint y: 67, endPoint x: 115, endPoint y: 30, distance: 181.7
type input "110"
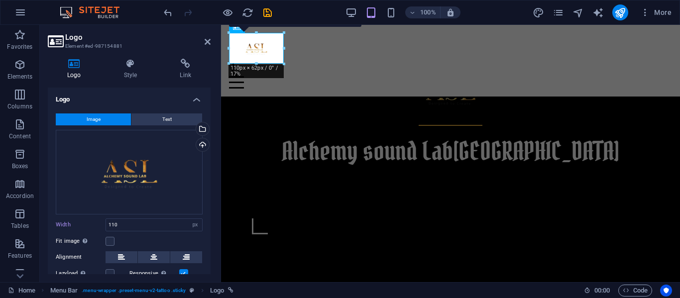
click at [210, 36] on h2 "Logo" at bounding box center [137, 37] width 145 height 9
click at [203, 41] on h2 "Logo" at bounding box center [137, 37] width 145 height 9
click at [205, 40] on icon at bounding box center [208, 42] width 6 height 8
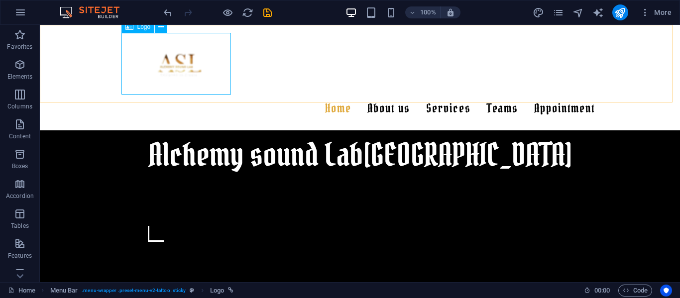
click at [166, 42] on div at bounding box center [360, 64] width 470 height 62
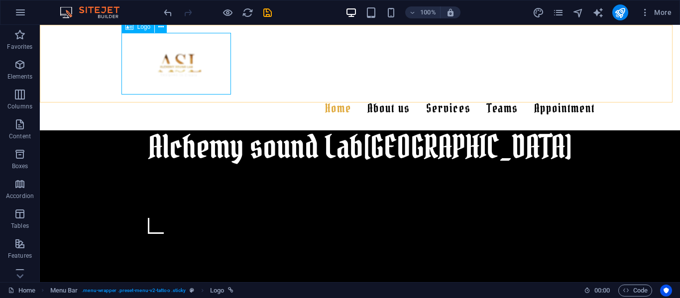
select select "px"
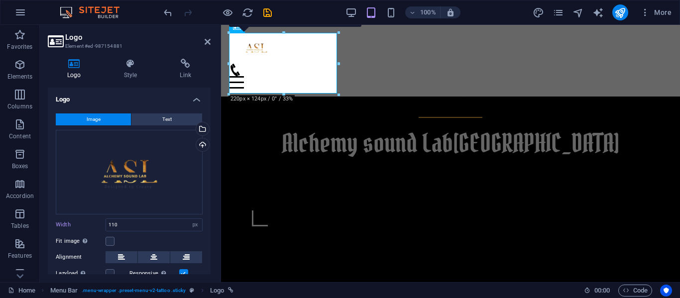
scroll to position [323, 0]
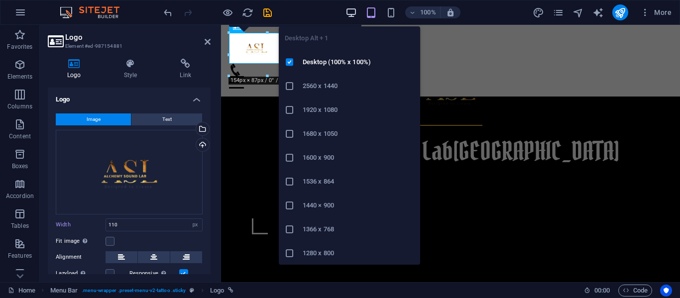
click at [348, 13] on icon "button" at bounding box center [351, 12] width 11 height 11
click at [346, 13] on icon "button" at bounding box center [351, 12] width 11 height 11
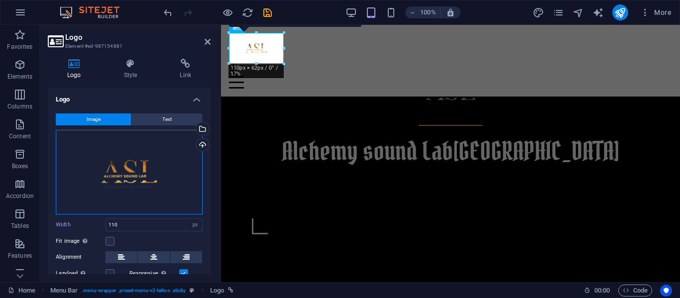
click at [156, 162] on div "Drag files here, click to choose files or select files from Files or our free s…" at bounding box center [129, 172] width 147 height 85
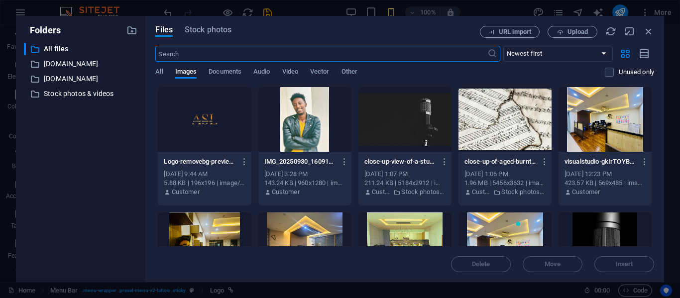
scroll to position [298, 0]
click at [644, 24] on div "Files Stock photos URL import Upload ​ Newest first Oldest first Name (A-Z) Nam…" at bounding box center [404, 149] width 519 height 266
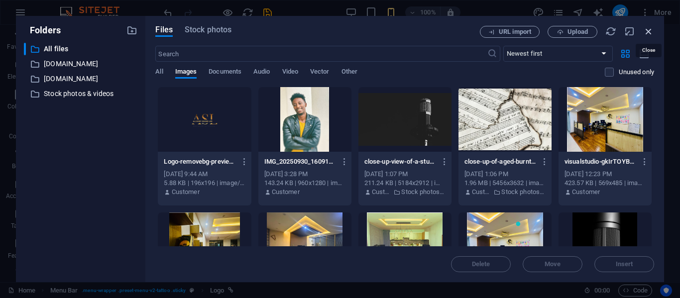
click at [645, 28] on icon "button" at bounding box center [649, 31] width 11 height 11
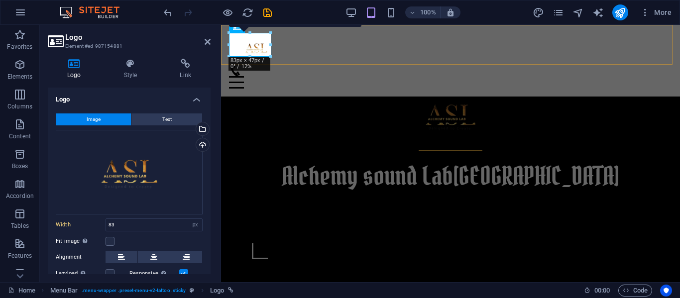
scroll to position [323, 0]
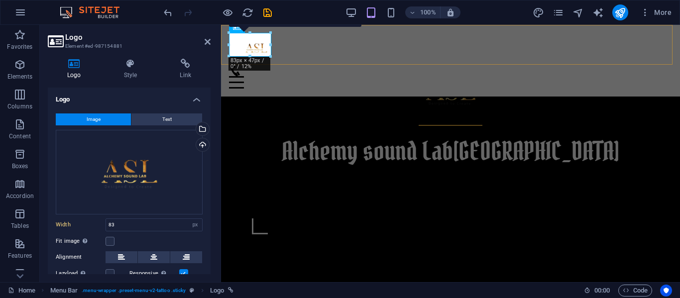
type input "110"
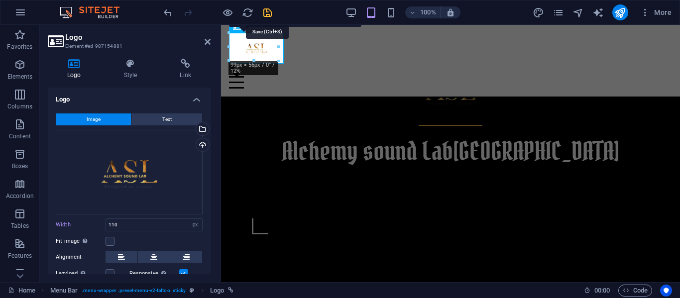
click at [264, 17] on icon "save" at bounding box center [267, 12] width 11 height 11
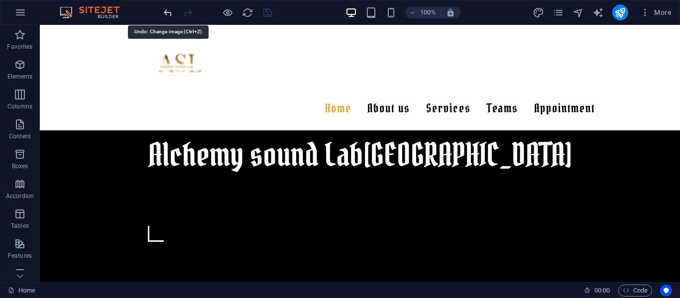
click at [166, 9] on icon "undo" at bounding box center [167, 12] width 11 height 11
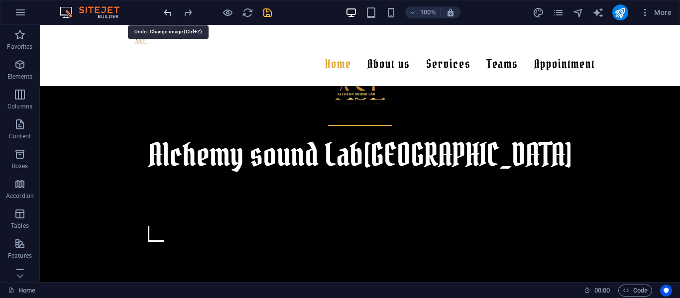
click at [166, 9] on icon "undo" at bounding box center [167, 12] width 11 height 11
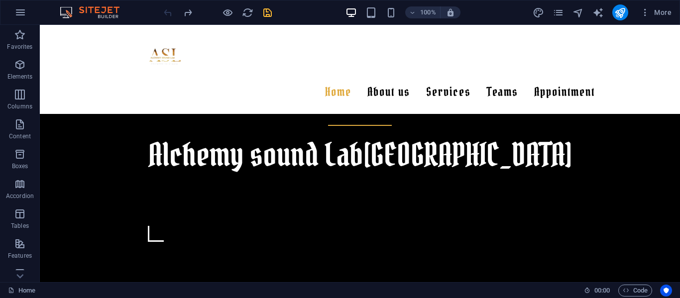
click at [166, 9] on div at bounding box center [218, 12] width 112 height 16
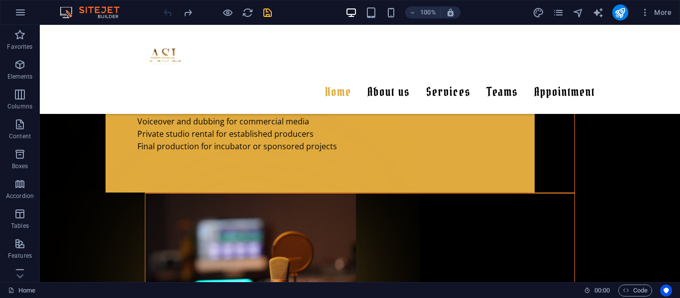
scroll to position [1599, 0]
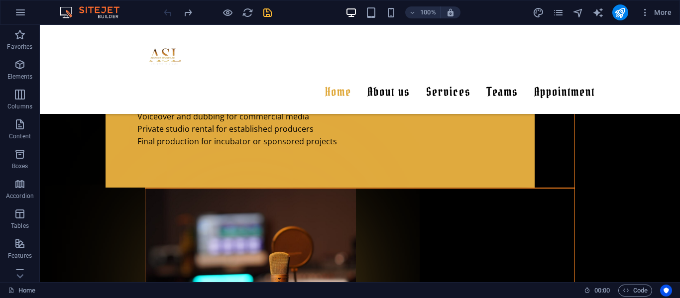
click at [264, 16] on icon "save" at bounding box center [267, 12] width 11 height 11
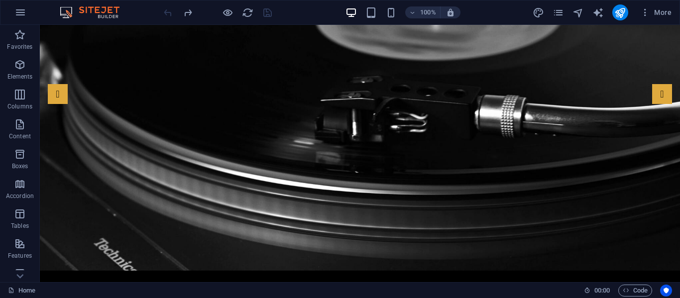
scroll to position [0, 0]
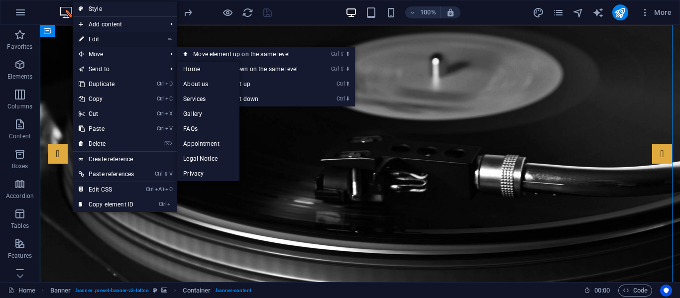
click at [98, 34] on link "⏎ Edit" at bounding box center [106, 39] width 67 height 15
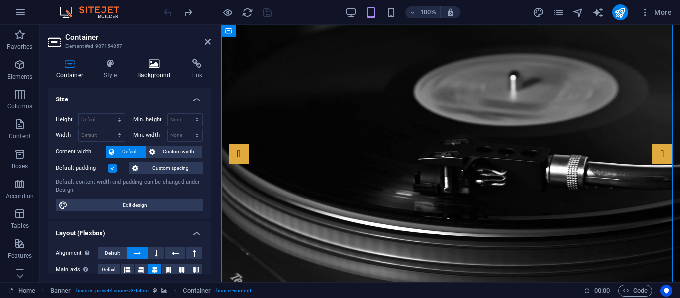
click at [159, 64] on icon at bounding box center [155, 64] width 50 height 10
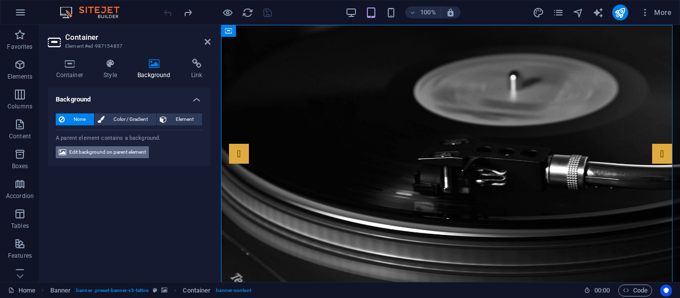
drag, startPoint x: 115, startPoint y: 149, endPoint x: 205, endPoint y: 160, distance: 91.4
click at [115, 149] on span "Edit background on parent element" at bounding box center [107, 152] width 77 height 12
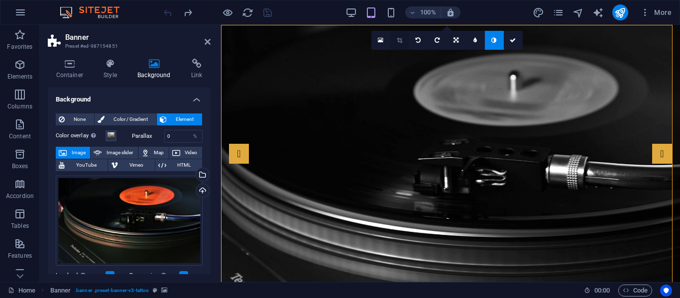
click at [395, 37] on link at bounding box center [400, 40] width 19 height 19
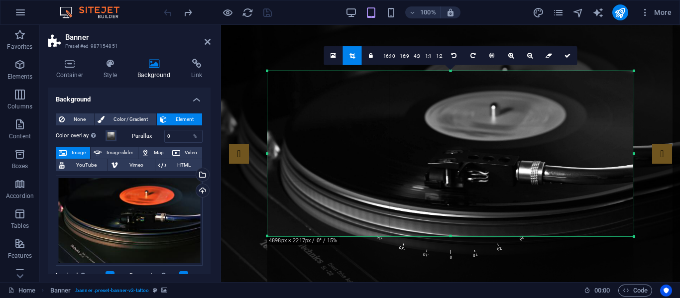
drag, startPoint x: 449, startPoint y: 258, endPoint x: 451, endPoint y: 218, distance: 40.4
click at [451, 218] on div "180 170 160 150 140 130 120 110 100 90 80 70 60 50 40 30 20 10 0 -10 -20 -30 -4…" at bounding box center [450, 153] width 367 height 165
click at [567, 54] on icon at bounding box center [568, 55] width 6 height 6
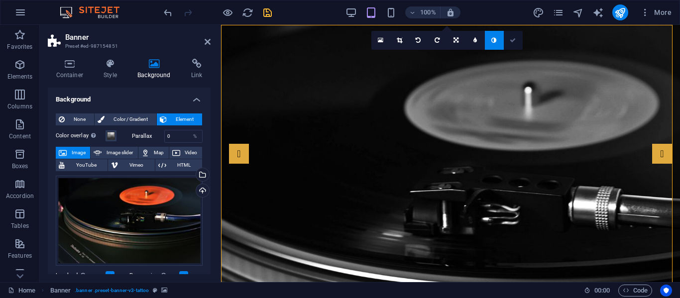
click at [511, 40] on icon at bounding box center [513, 40] width 6 height 6
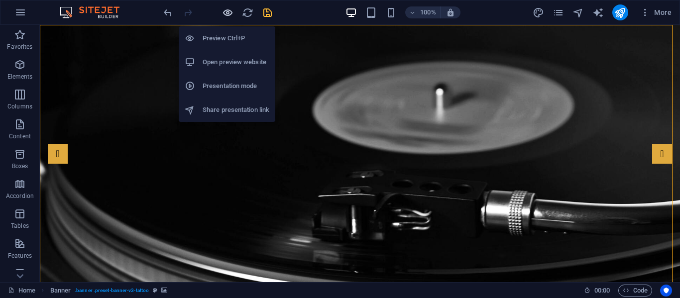
click at [232, 15] on icon "button" at bounding box center [227, 12] width 11 height 11
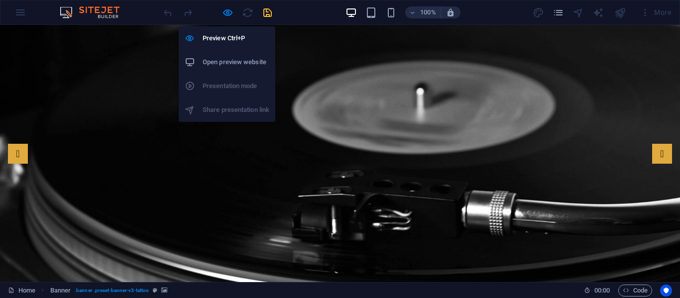
click at [233, 58] on h6 "Open preview website" at bounding box center [236, 62] width 67 height 12
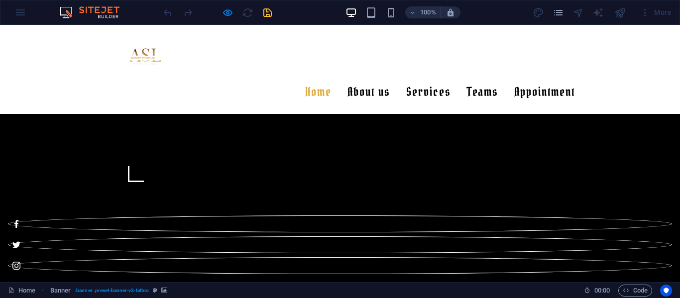
scroll to position [416, 0]
click at [563, 13] on icon "pages" at bounding box center [558, 12] width 11 height 11
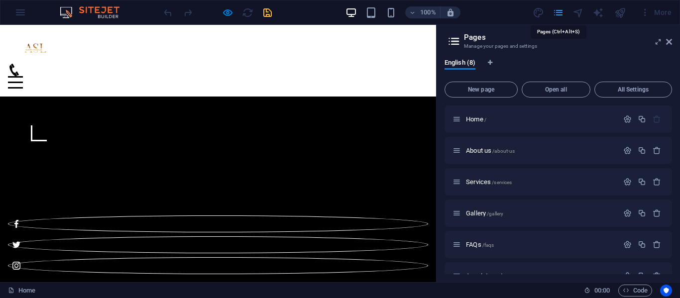
scroll to position [408, 0]
click at [487, 152] on span "About us /about-us" at bounding box center [490, 150] width 49 height 7
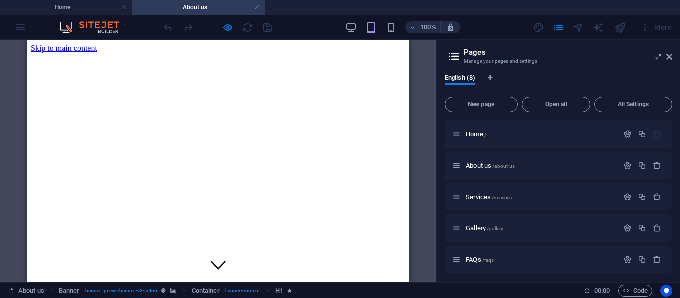
scroll to position [0, 0]
drag, startPoint x: 72, startPoint y: 102, endPoint x: 348, endPoint y: 79, distance: 276.4
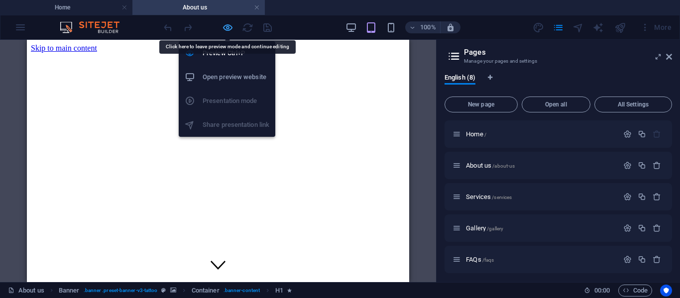
click at [230, 27] on icon "button" at bounding box center [227, 27] width 11 height 11
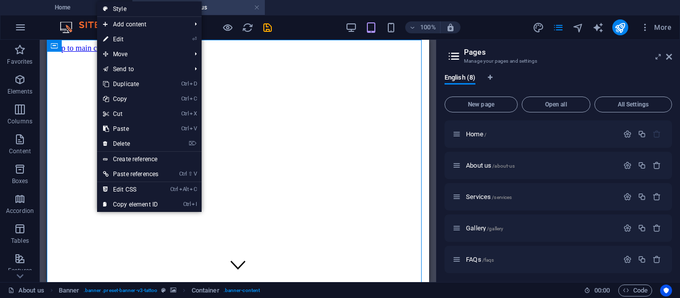
click at [125, 33] on link "⏎ Edit" at bounding box center [130, 39] width 67 height 15
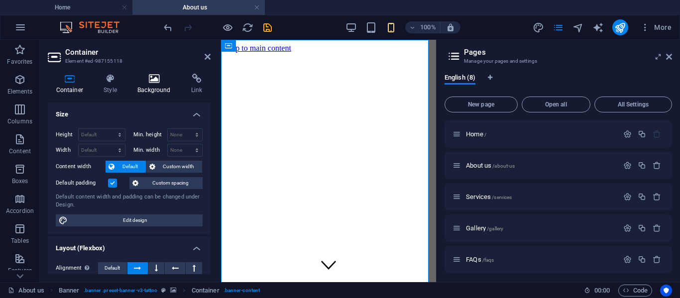
click at [145, 90] on h4 "Background" at bounding box center [157, 84] width 54 height 21
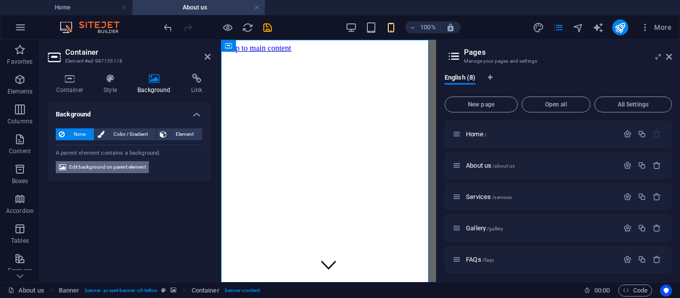
click at [120, 171] on span "Edit background on parent element" at bounding box center [107, 167] width 77 height 12
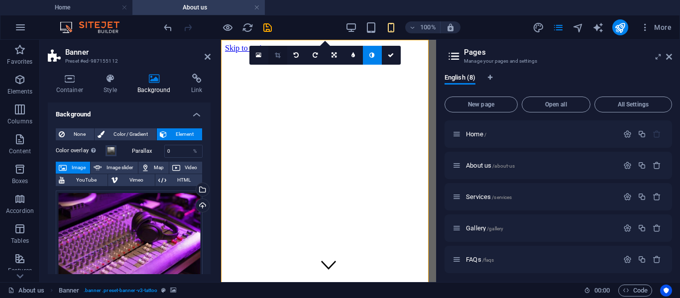
click at [274, 55] on link at bounding box center [277, 55] width 19 height 19
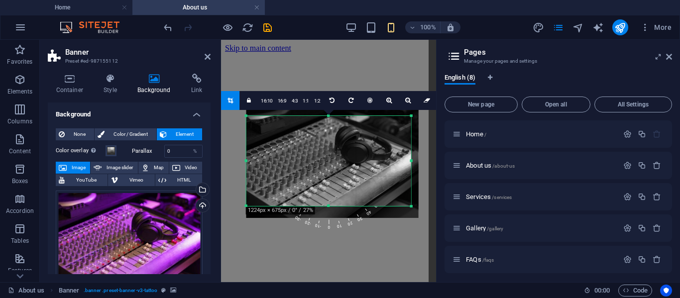
click at [329, 204] on div at bounding box center [333, 161] width 172 height 115
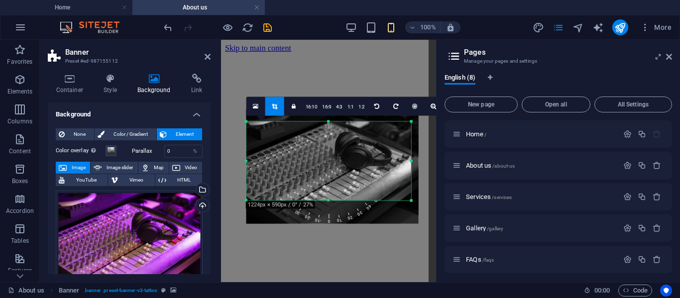
drag, startPoint x: 328, startPoint y: 207, endPoint x: 328, endPoint y: 195, distance: 11.5
click at [328, 195] on div "180 170 160 150 140 130 120 110 100 90 80 70 60 50 40 30 20 10 0 -10 -20 -30 -4…" at bounding box center [329, 161] width 165 height 79
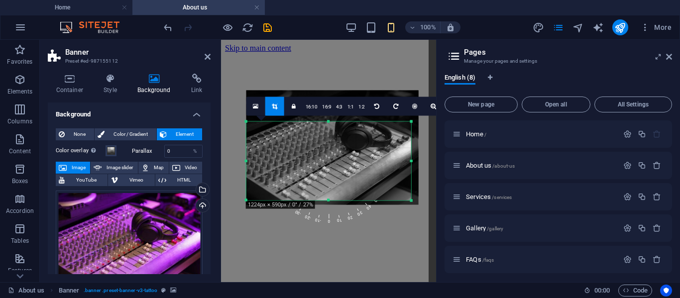
drag, startPoint x: 338, startPoint y: 168, endPoint x: 341, endPoint y: 149, distance: 19.1
click at [341, 149] on div at bounding box center [333, 147] width 172 height 115
click at [669, 52] on h2 "Pages" at bounding box center [568, 52] width 208 height 9
click at [672, 56] on icon at bounding box center [669, 57] width 6 height 8
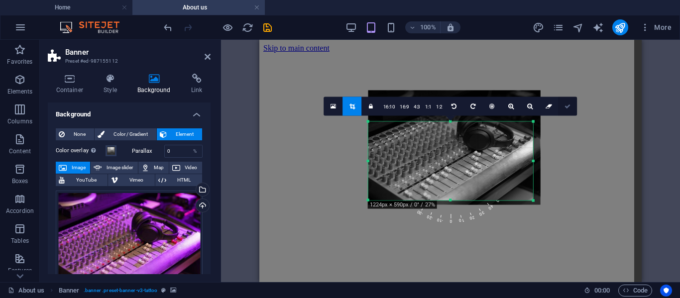
click at [562, 105] on link at bounding box center [568, 106] width 19 height 19
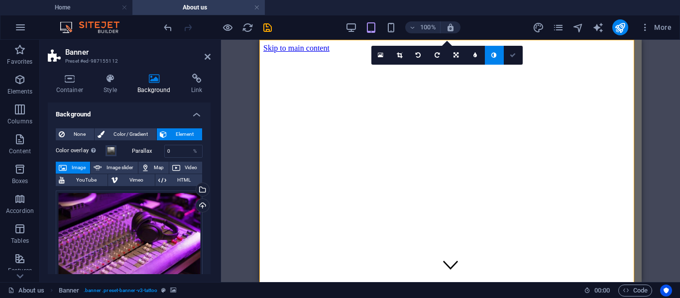
click at [513, 58] on icon at bounding box center [513, 55] width 6 height 6
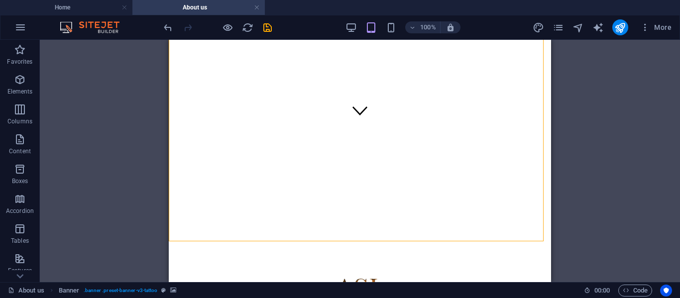
scroll to position [183, 0]
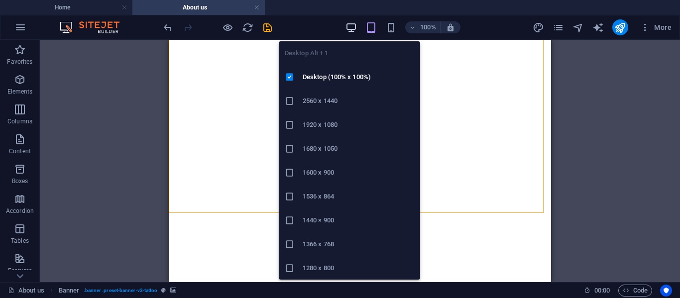
click at [351, 28] on icon "button" at bounding box center [351, 27] width 11 height 11
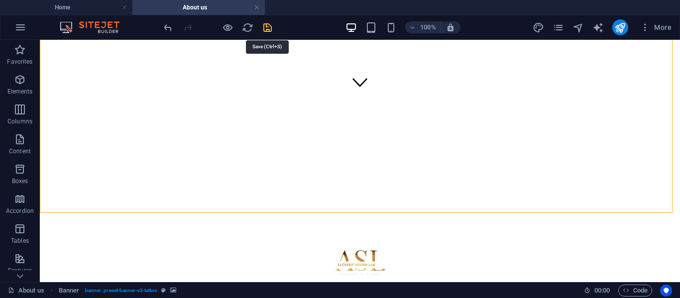
click at [264, 27] on icon "save" at bounding box center [267, 27] width 11 height 11
